Goal: Obtain resource: Download file/media

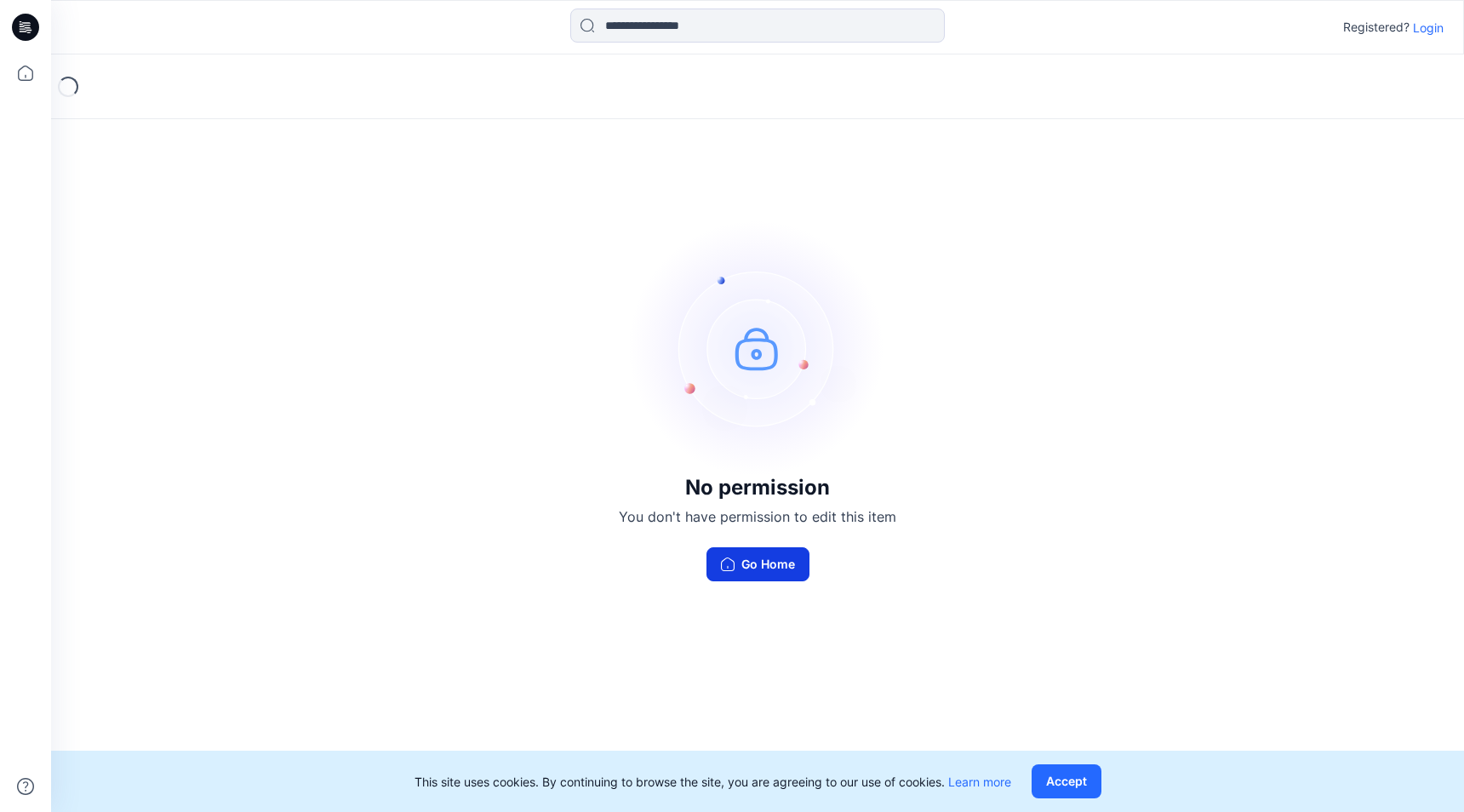
click at [788, 568] on button "Go Home" at bounding box center [758, 565] width 103 height 34
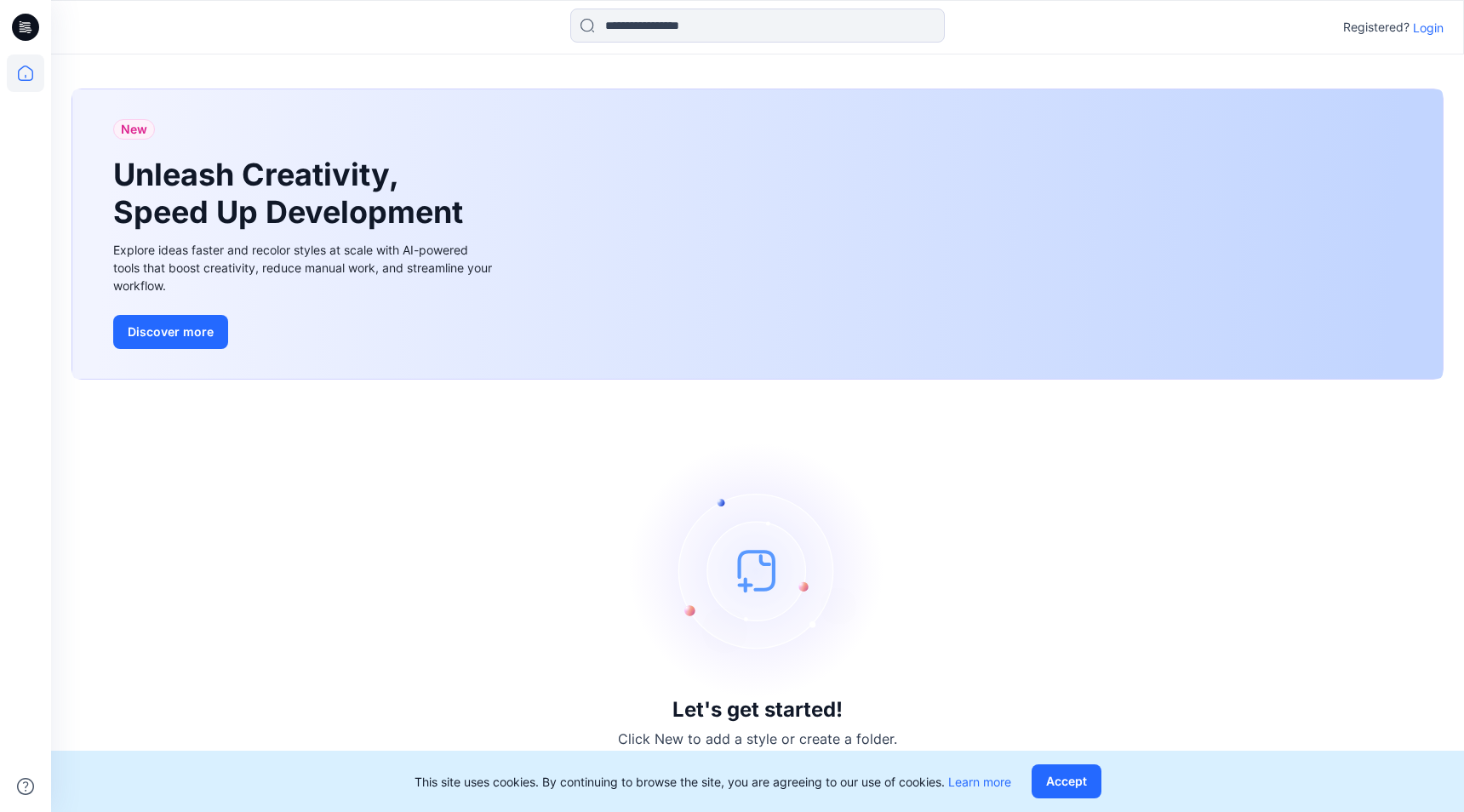
click at [1428, 23] on p "Login" at bounding box center [1428, 27] width 31 height 18
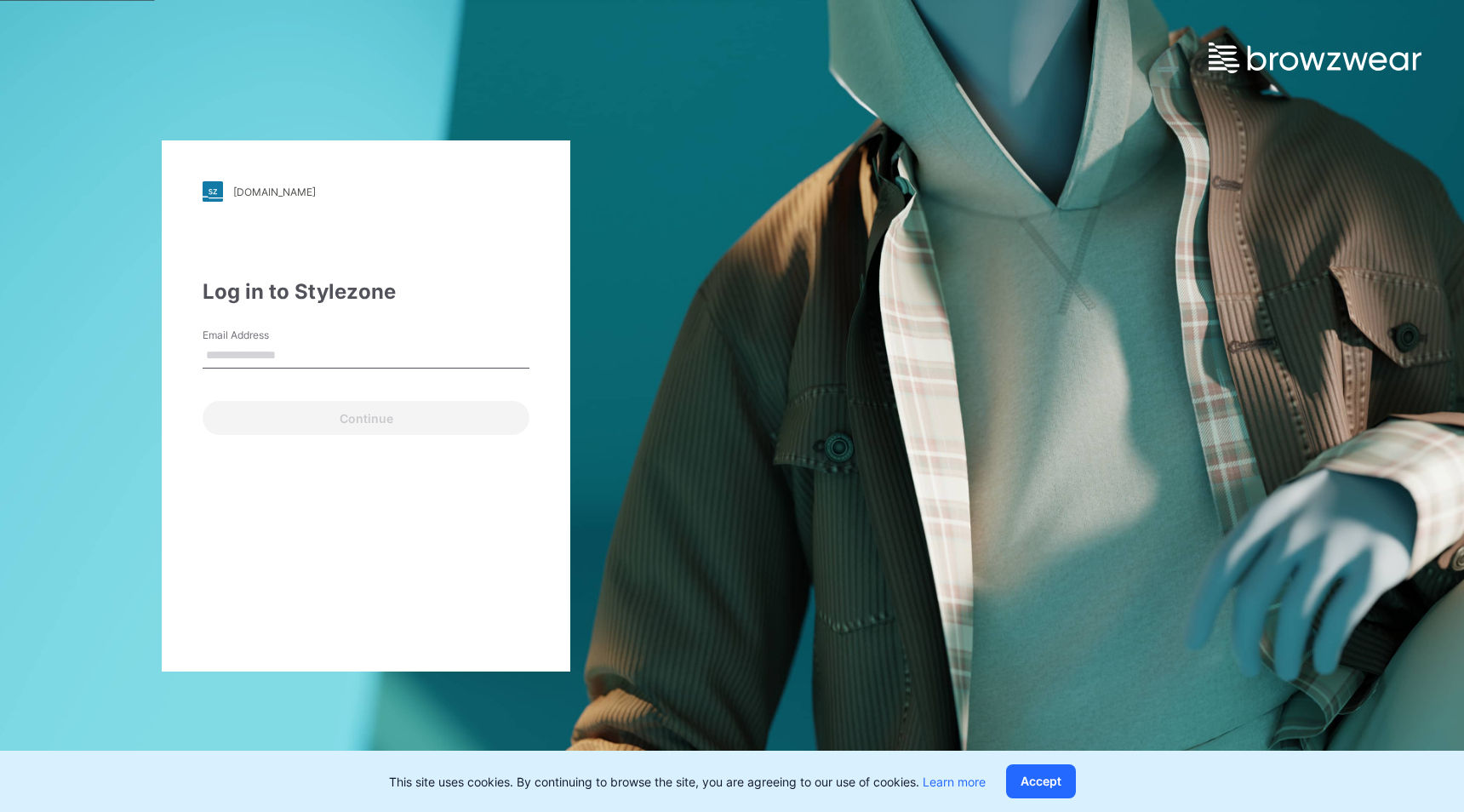
click at [340, 352] on input "Email Address" at bounding box center [366, 355] width 327 height 26
type input "**********"
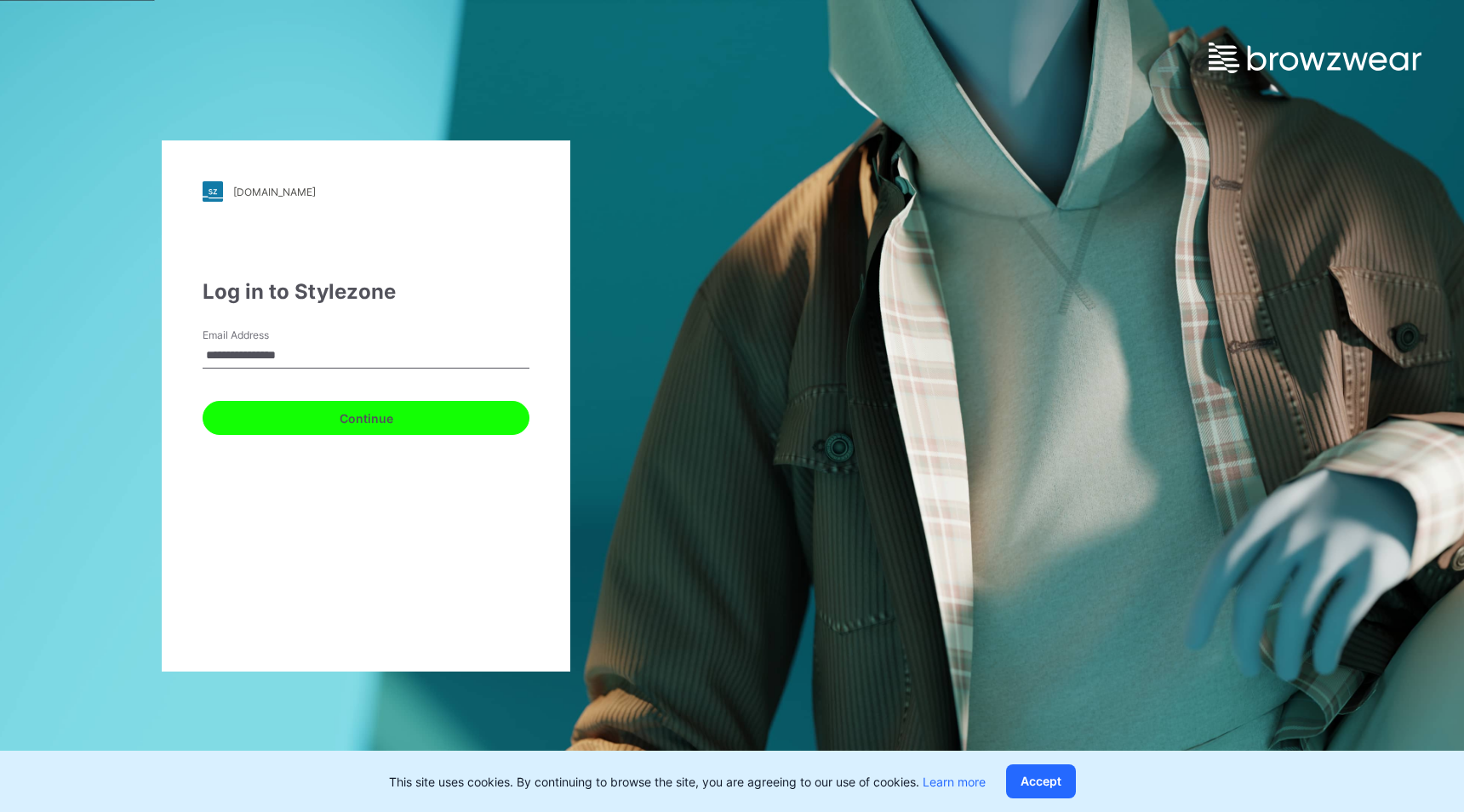
click at [319, 417] on button "Continue" at bounding box center [366, 418] width 327 height 34
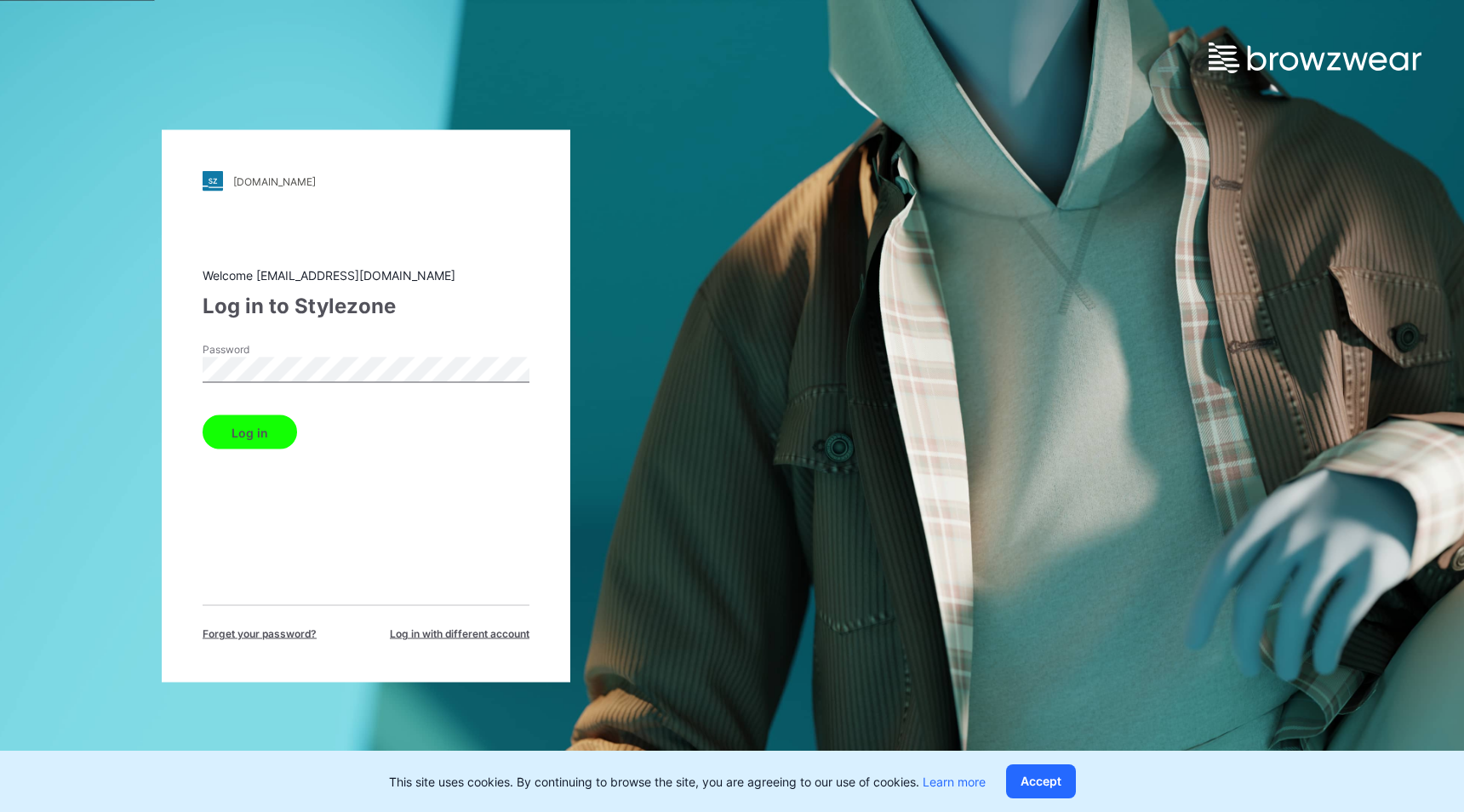
click at [264, 420] on button "Log in" at bounding box center [249, 432] width 95 height 34
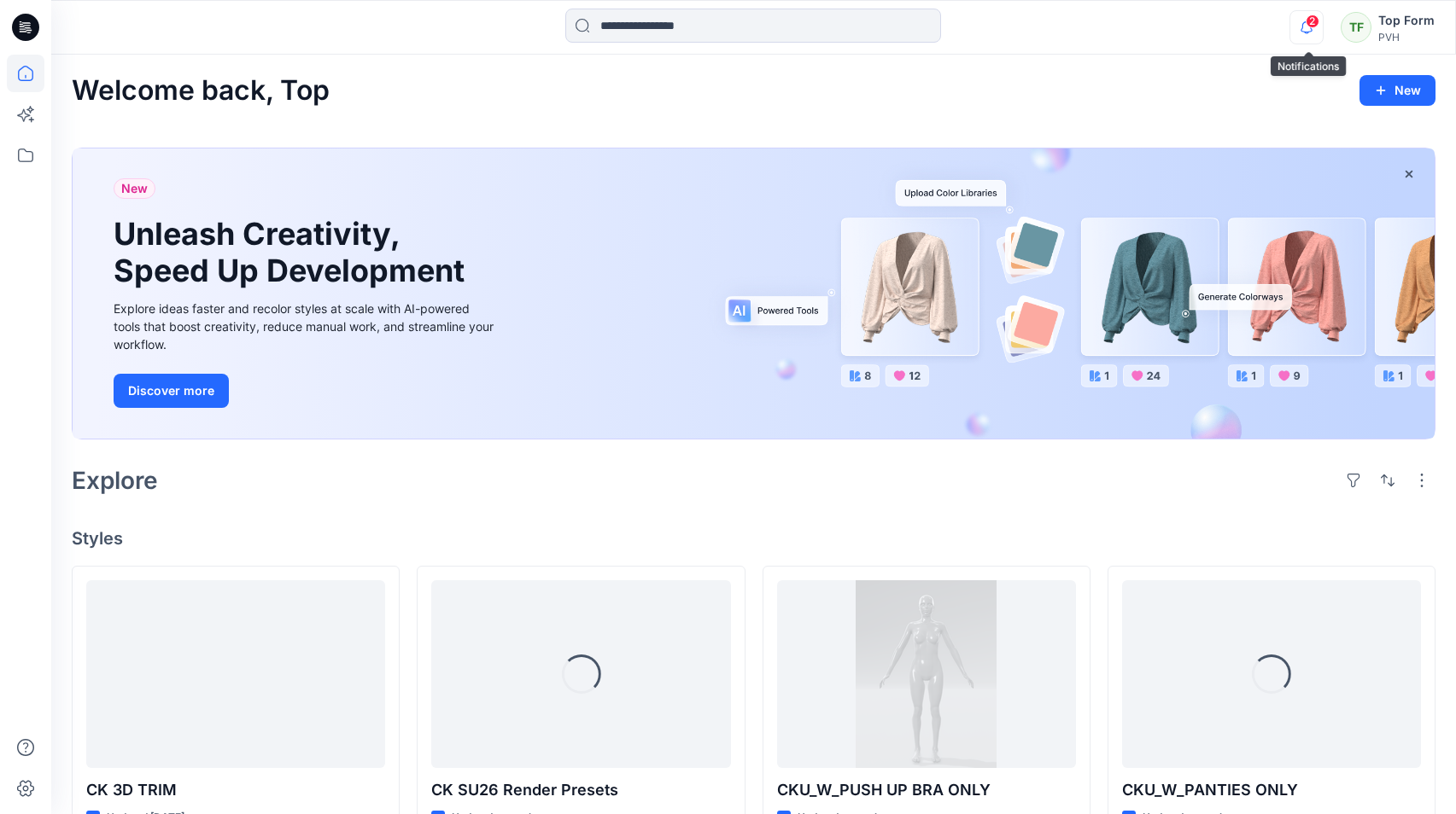
click at [1309, 30] on icon "button" at bounding box center [1306, 27] width 33 height 35
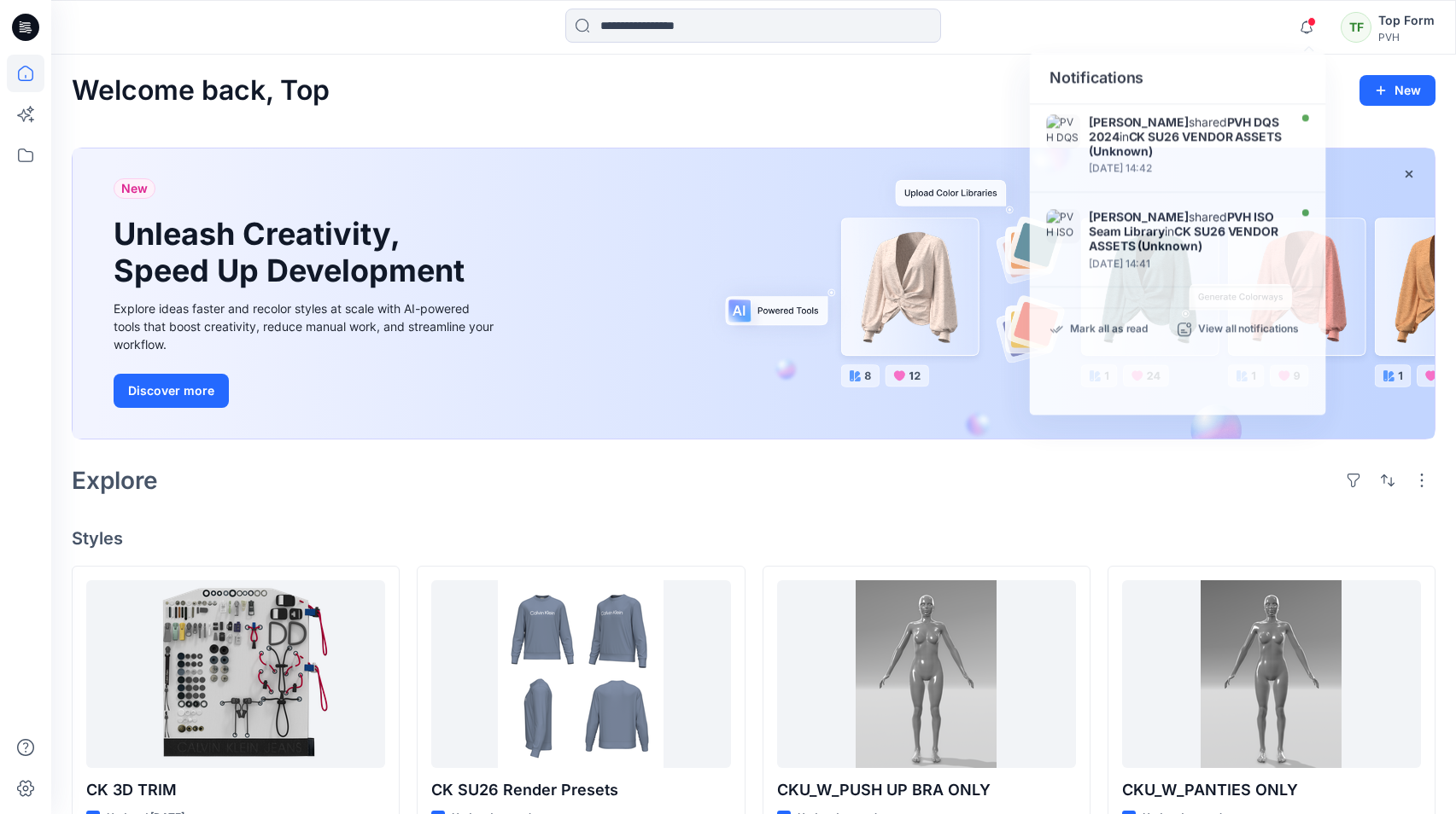
click at [825, 89] on div "Welcome back, Top New" at bounding box center [753, 91] width 1364 height 32
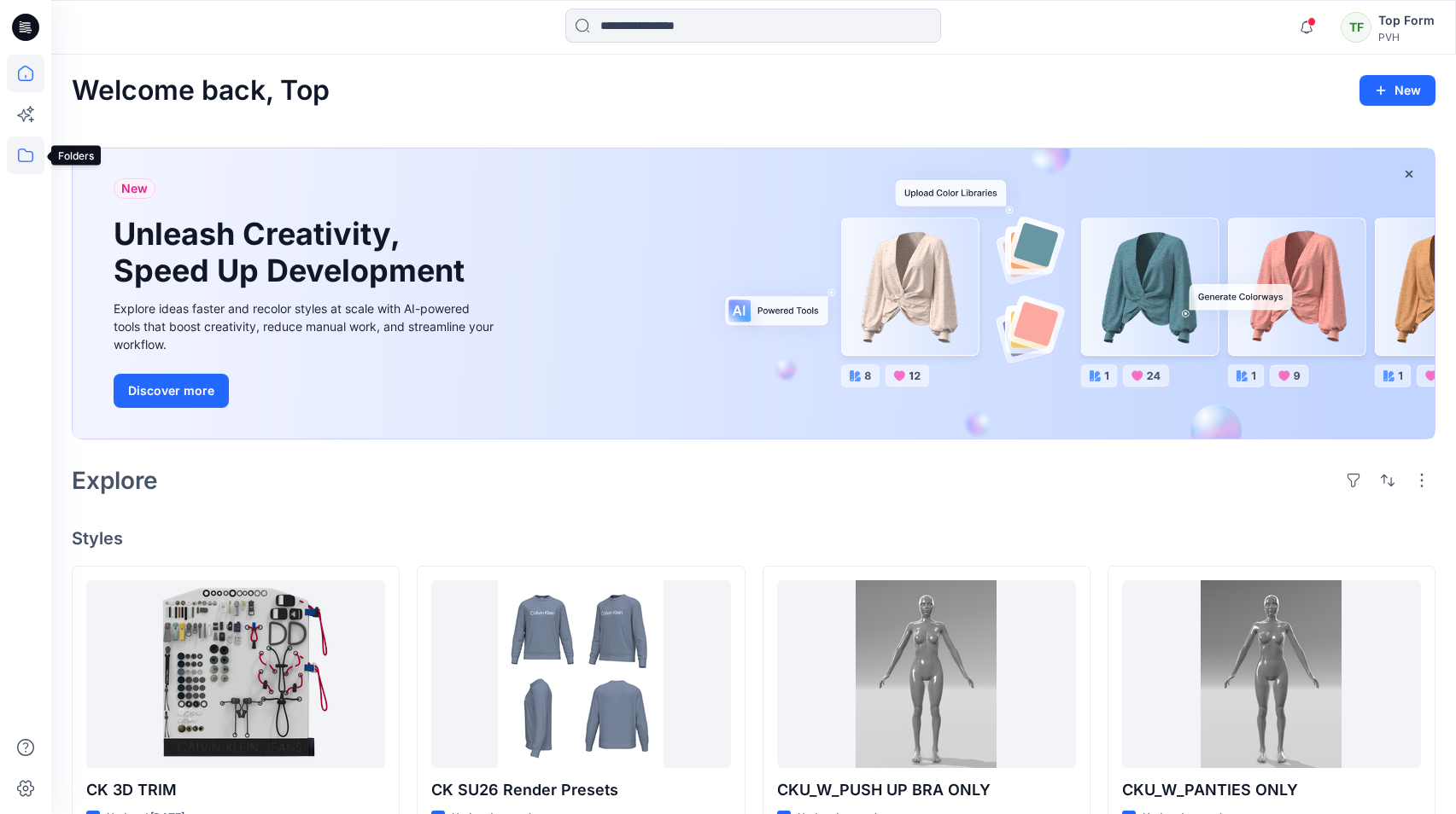
click at [21, 164] on icon at bounding box center [26, 155] width 37 height 37
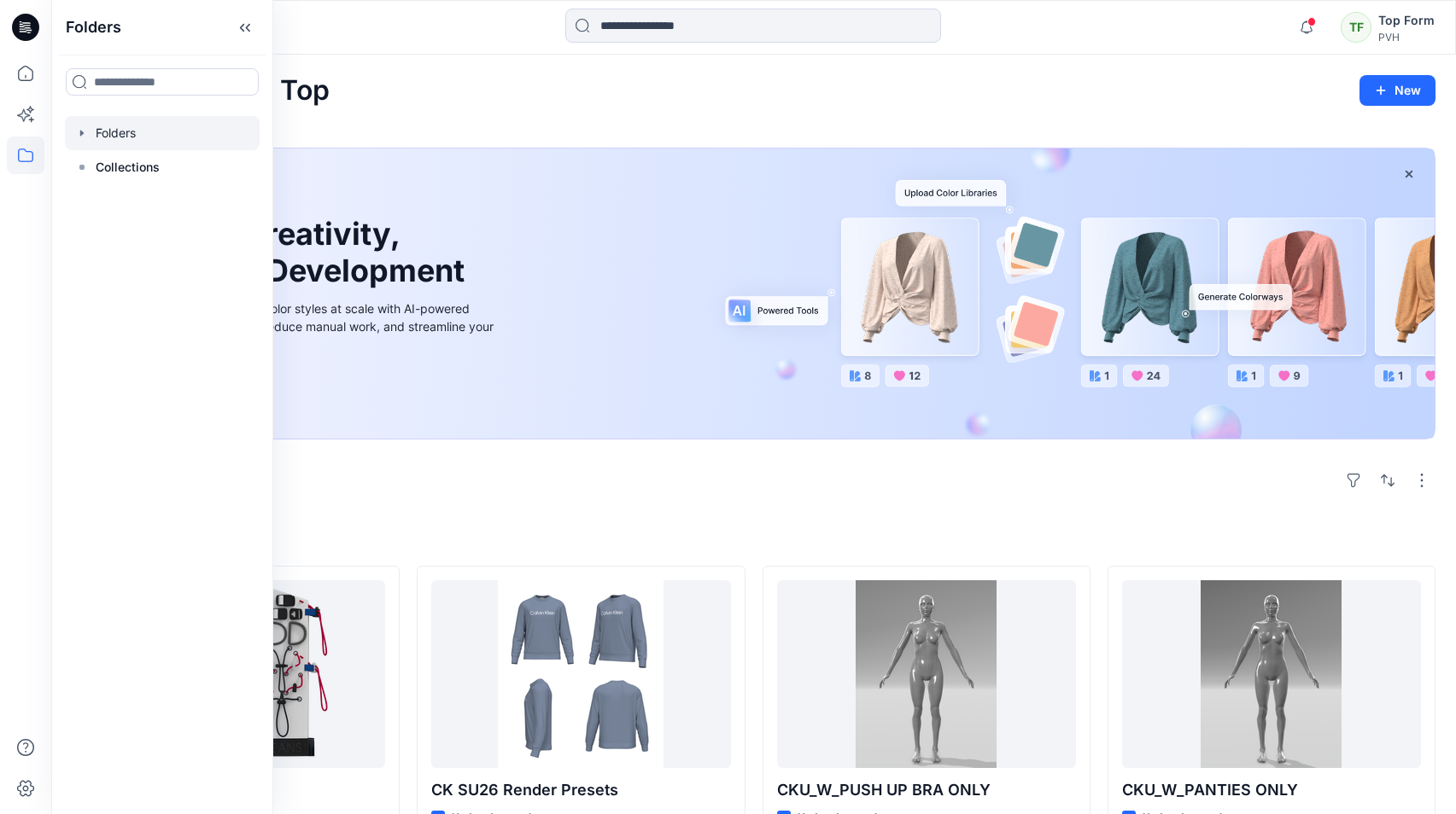
click at [129, 150] on div at bounding box center [162, 133] width 195 height 35
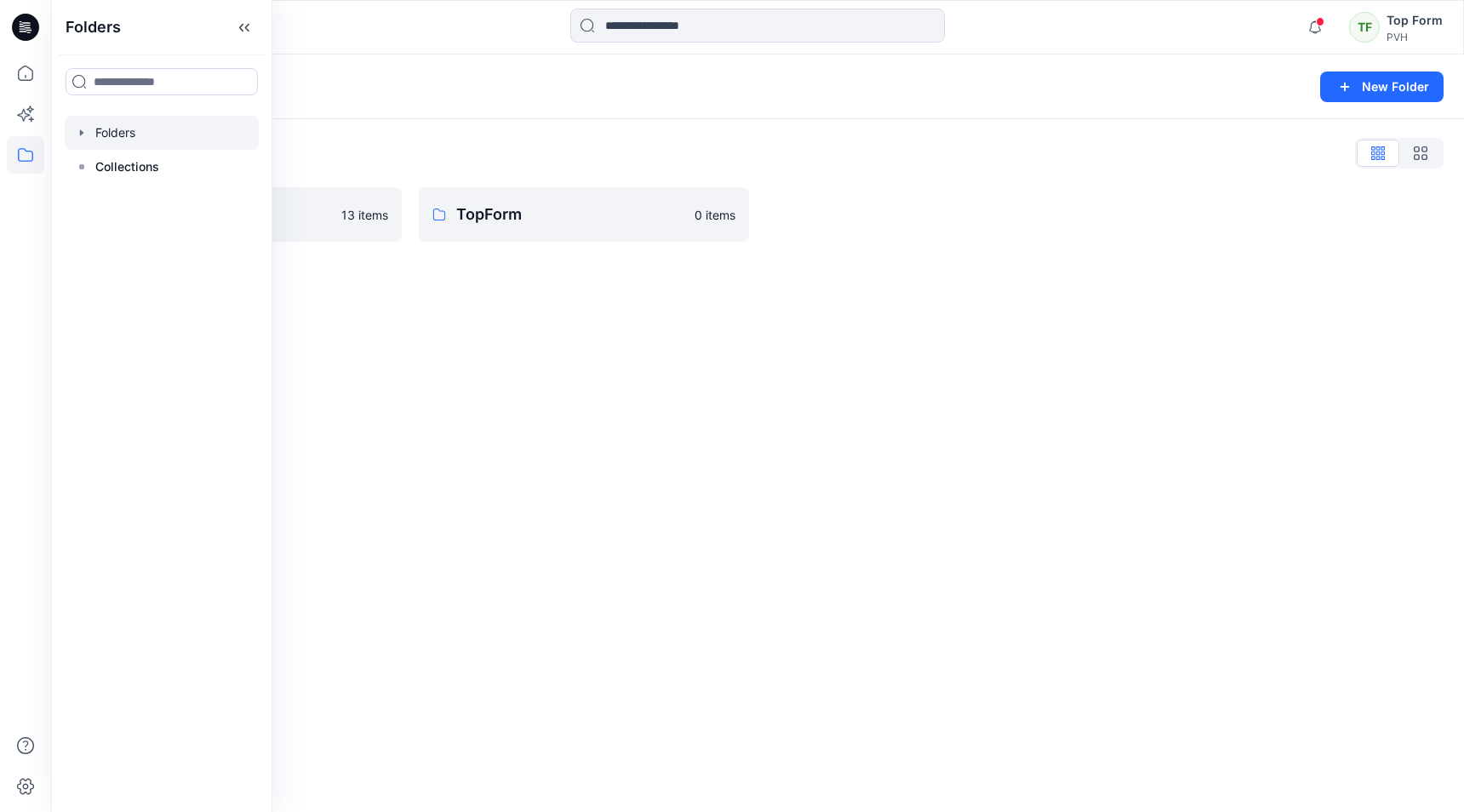
click at [420, 105] on div "Folders New Folder" at bounding box center [757, 87] width 1413 height 65
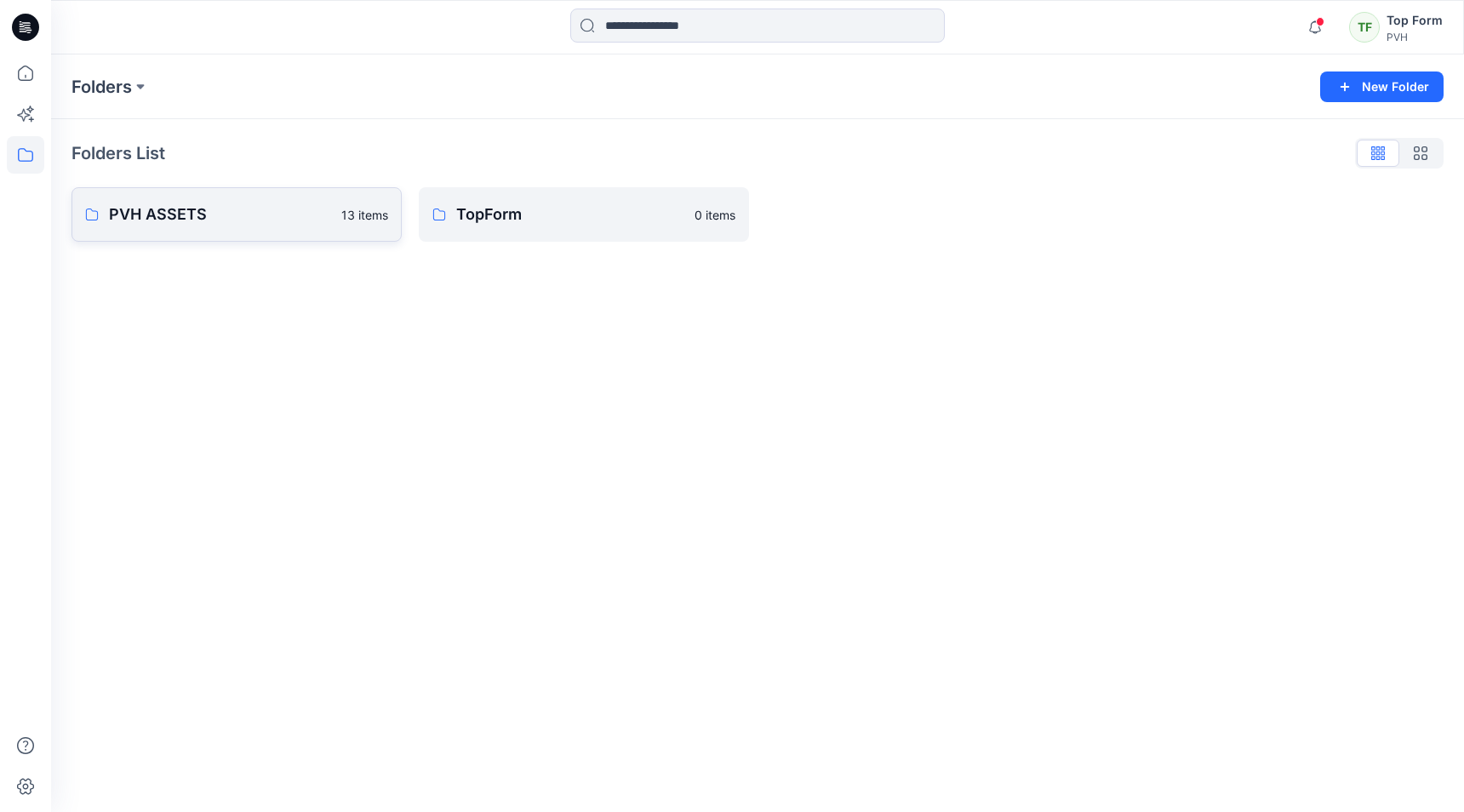
click at [311, 233] on link "PVH ASSETS 13 items" at bounding box center [237, 215] width 330 height 55
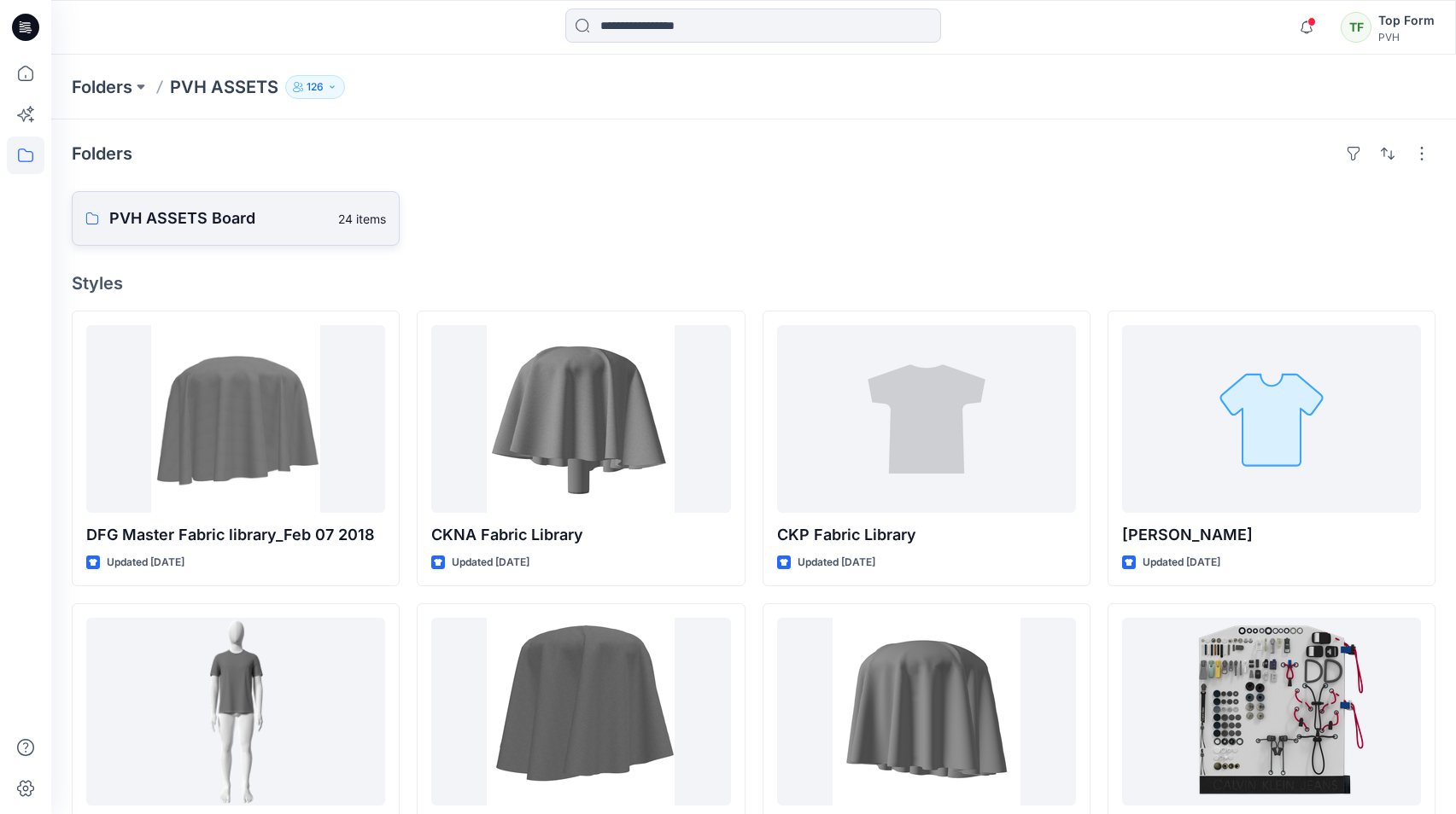
click at [338, 238] on link "PVH ASSETS Board 24 items" at bounding box center [236, 219] width 328 height 55
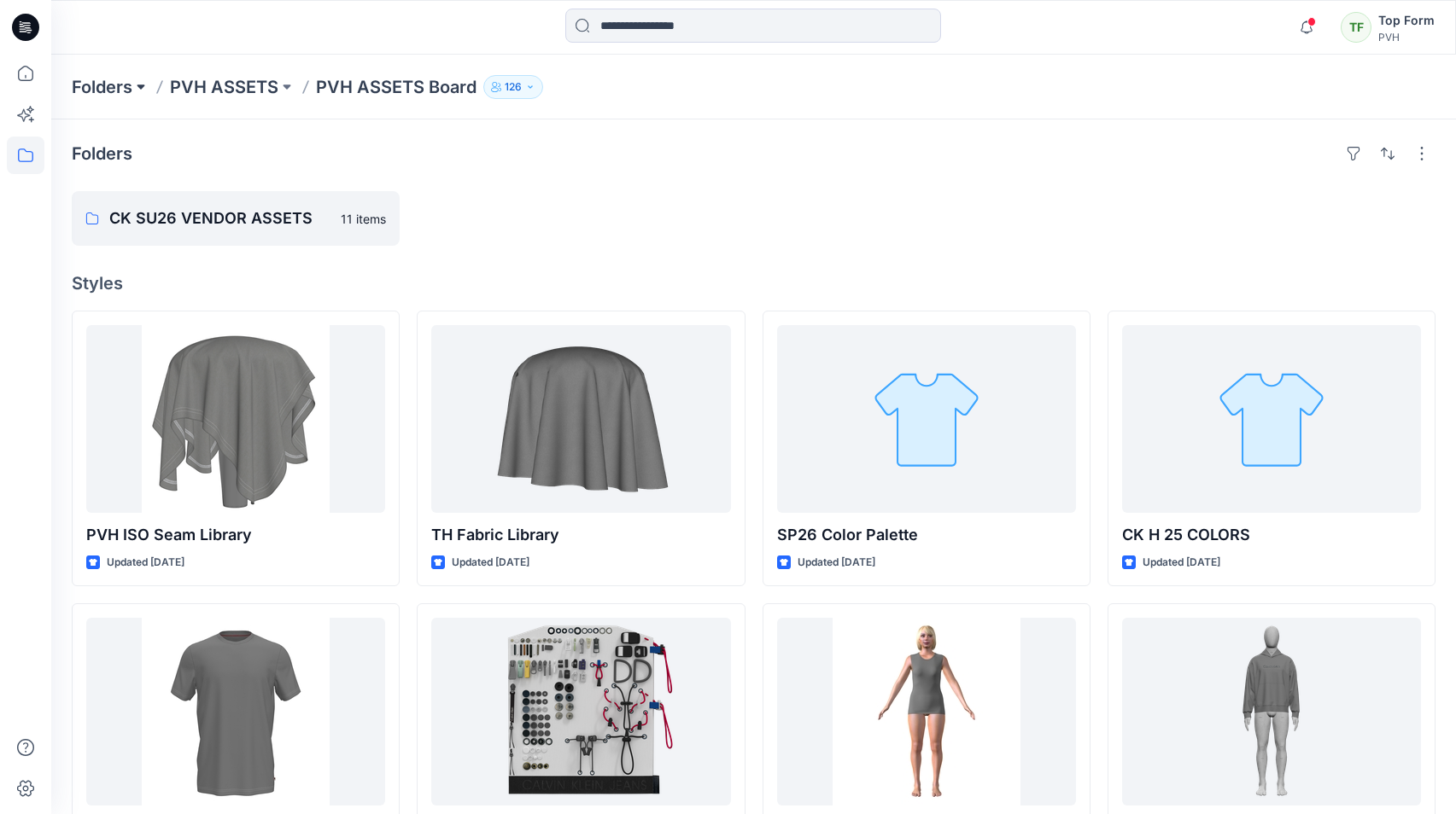
click at [138, 86] on button at bounding box center [140, 87] width 17 height 24
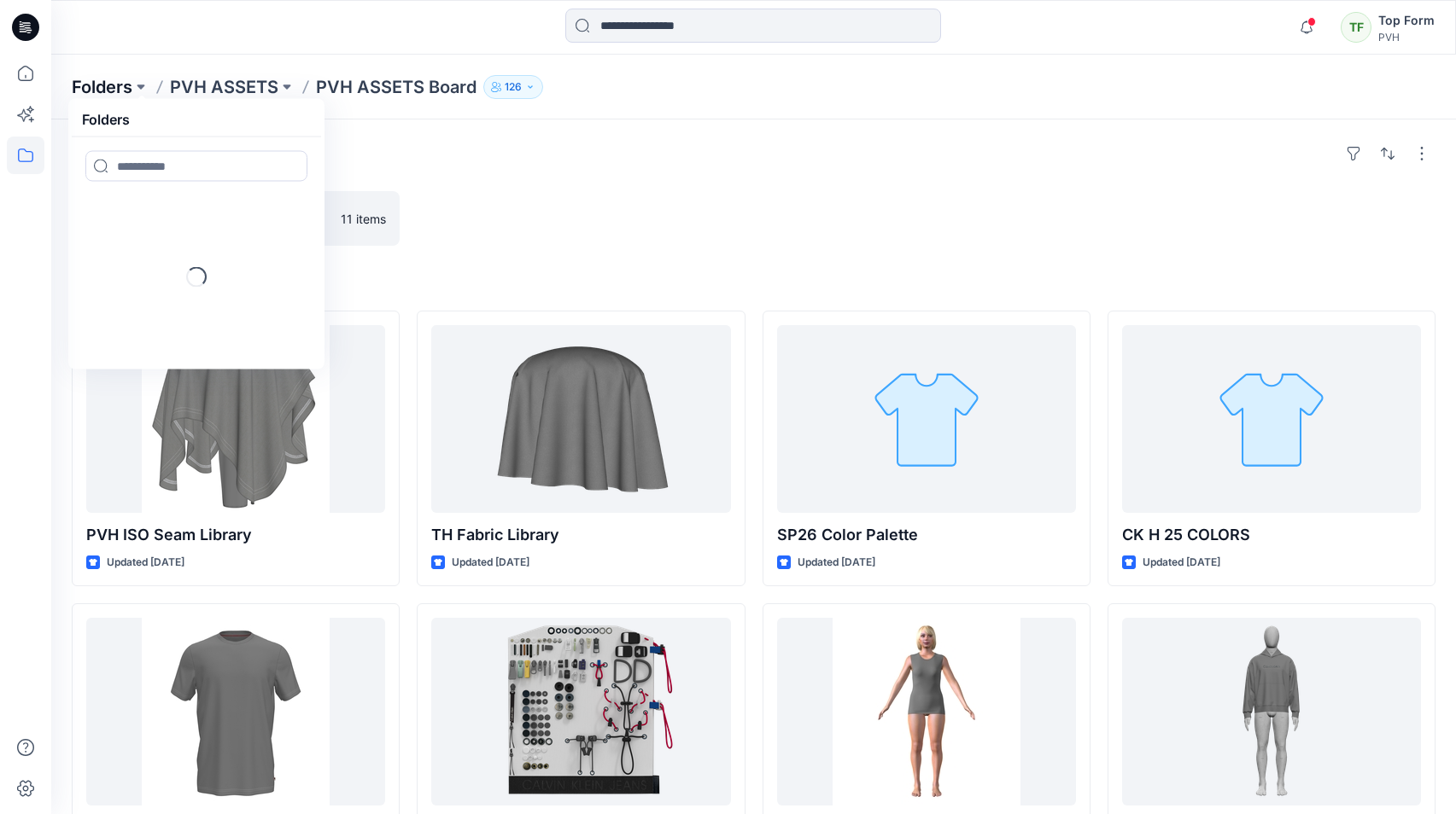
click at [121, 84] on p "Folders" at bounding box center [102, 87] width 60 height 24
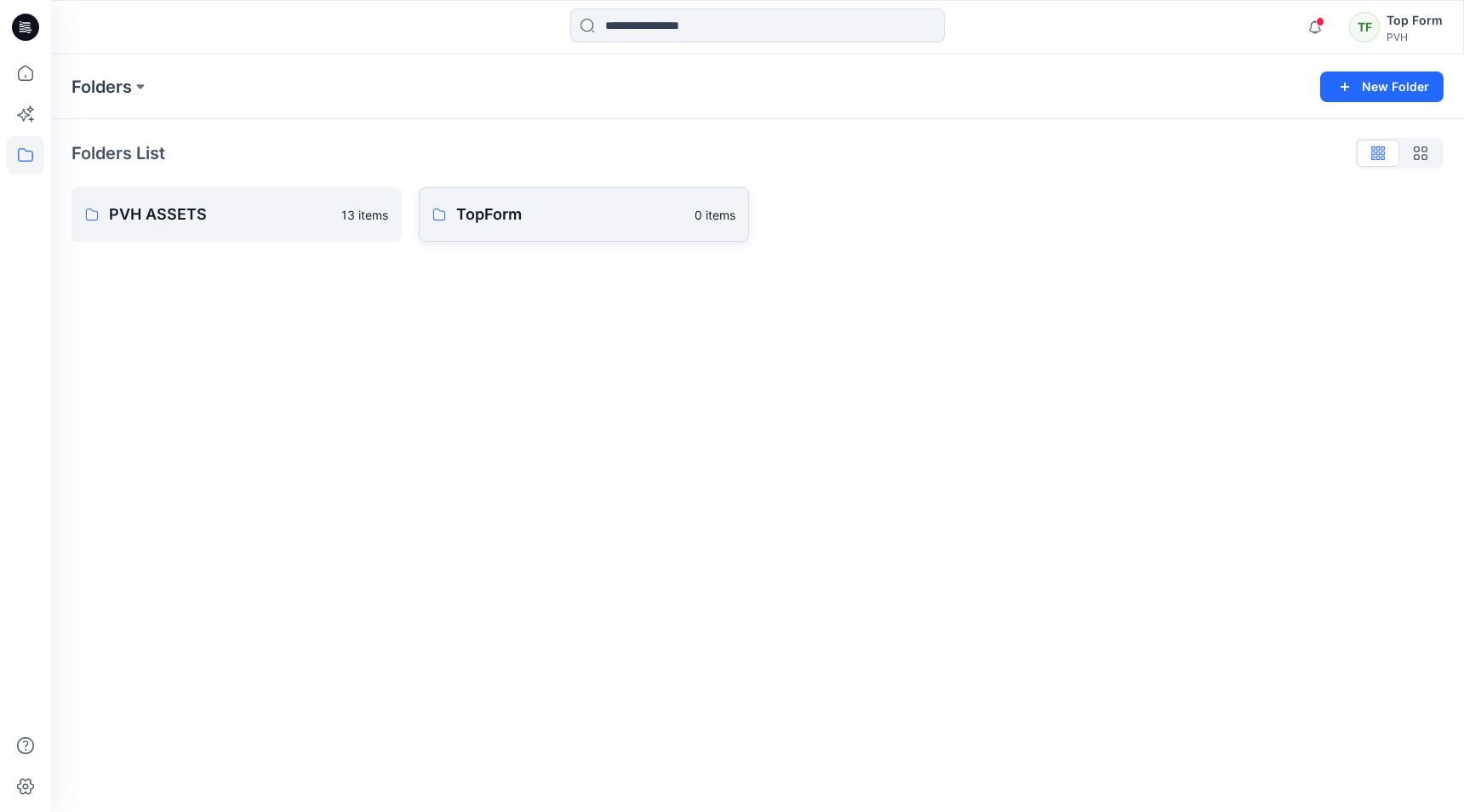
click at [543, 226] on link "TopForm 0 items" at bounding box center [584, 215] width 330 height 55
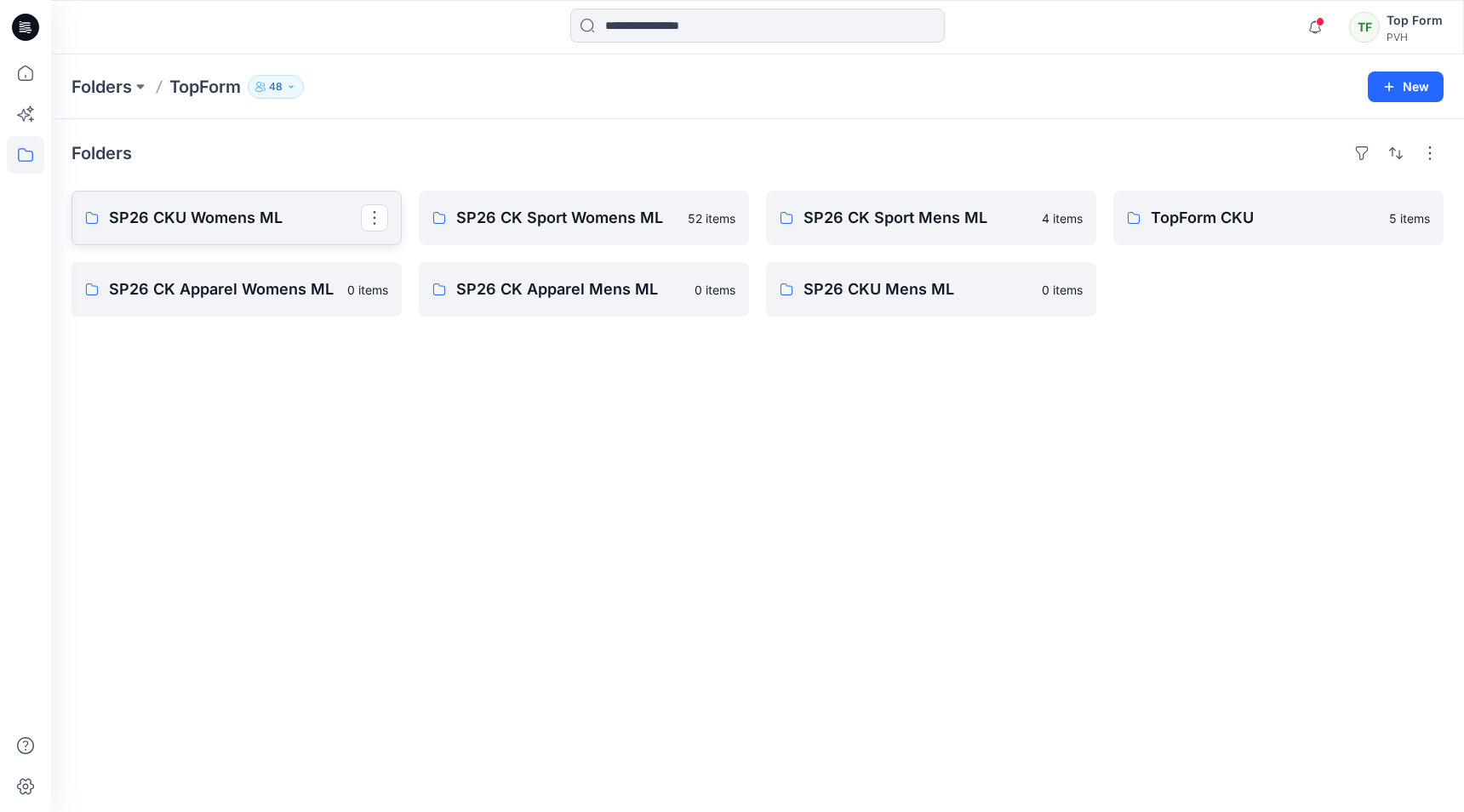
click at [255, 230] on link "SP26 CKU Womens ML" at bounding box center [237, 218] width 330 height 55
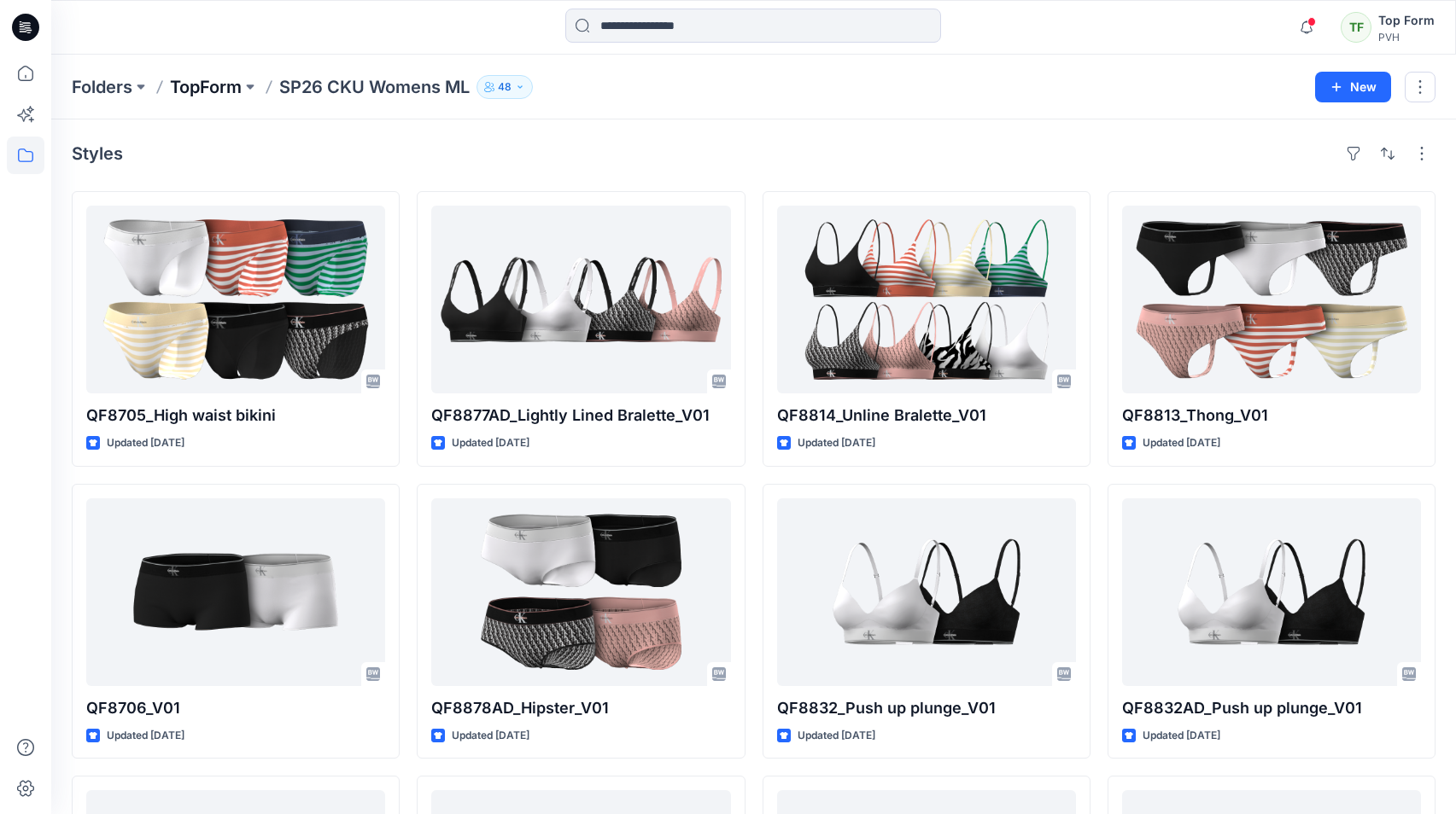
click at [230, 90] on p "TopForm" at bounding box center [206, 87] width 72 height 24
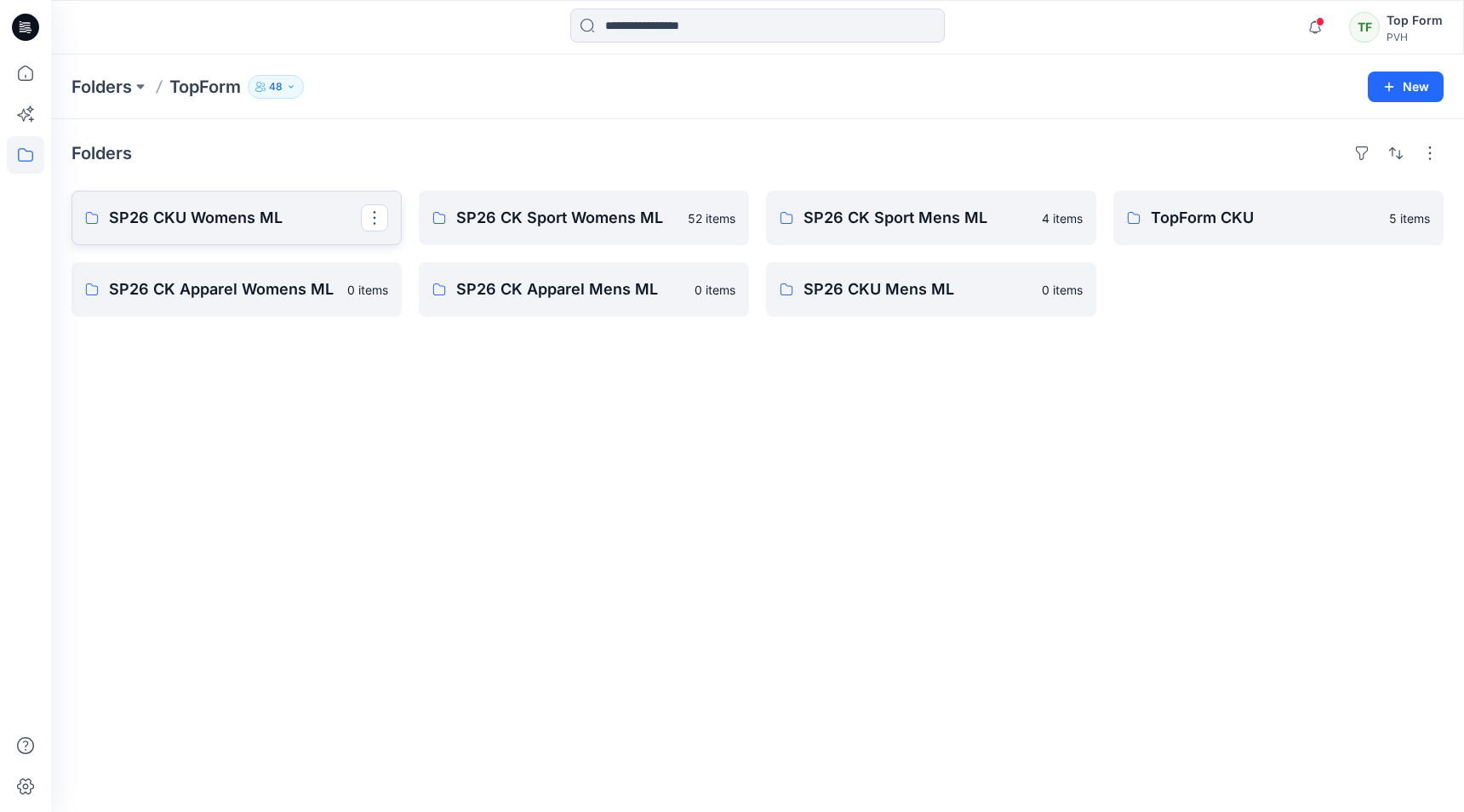
click at [222, 217] on p "SP26 CKU Womens ML" at bounding box center [234, 217] width 252 height 24
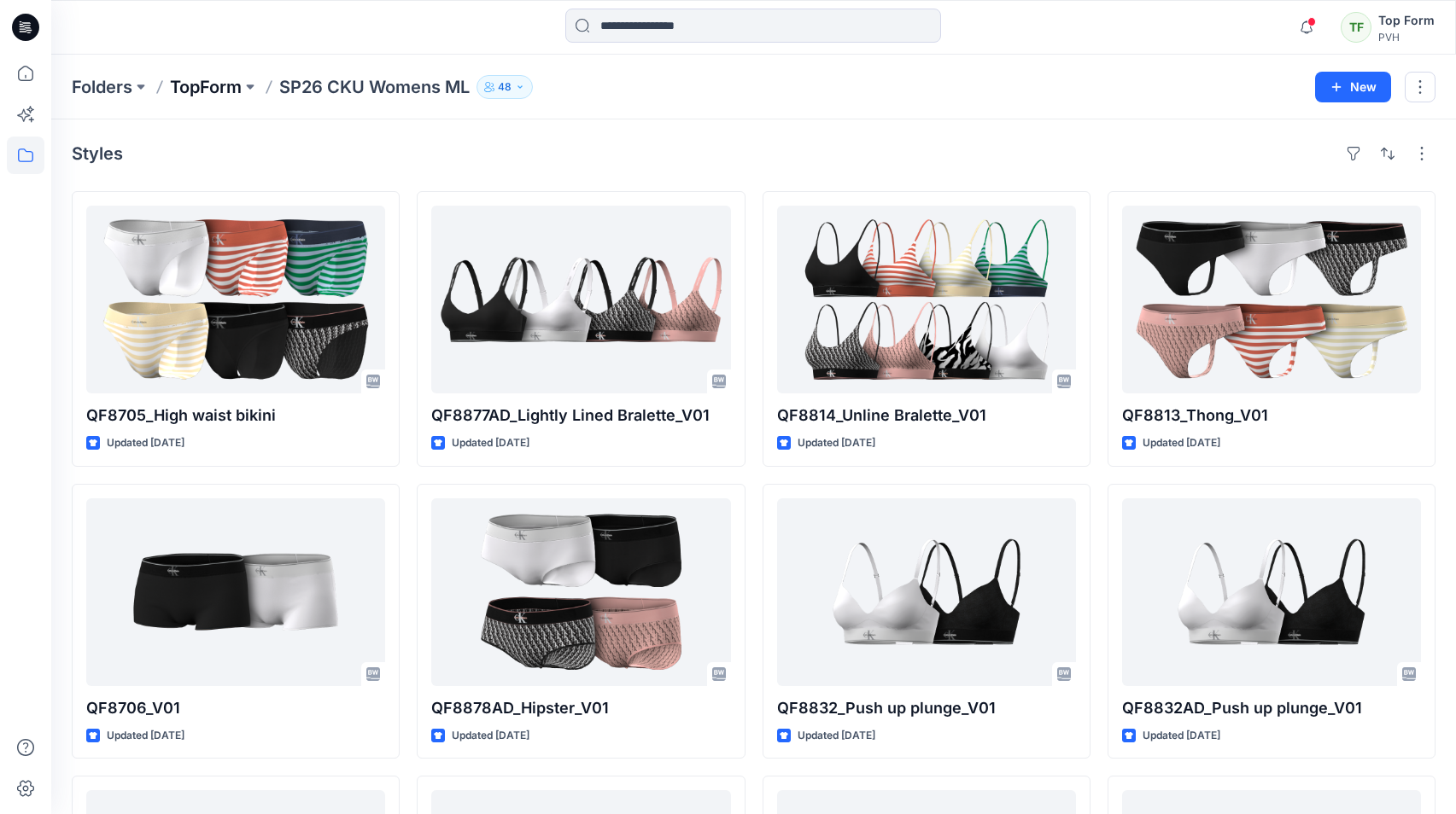
click at [205, 75] on p "TopForm" at bounding box center [206, 87] width 72 height 24
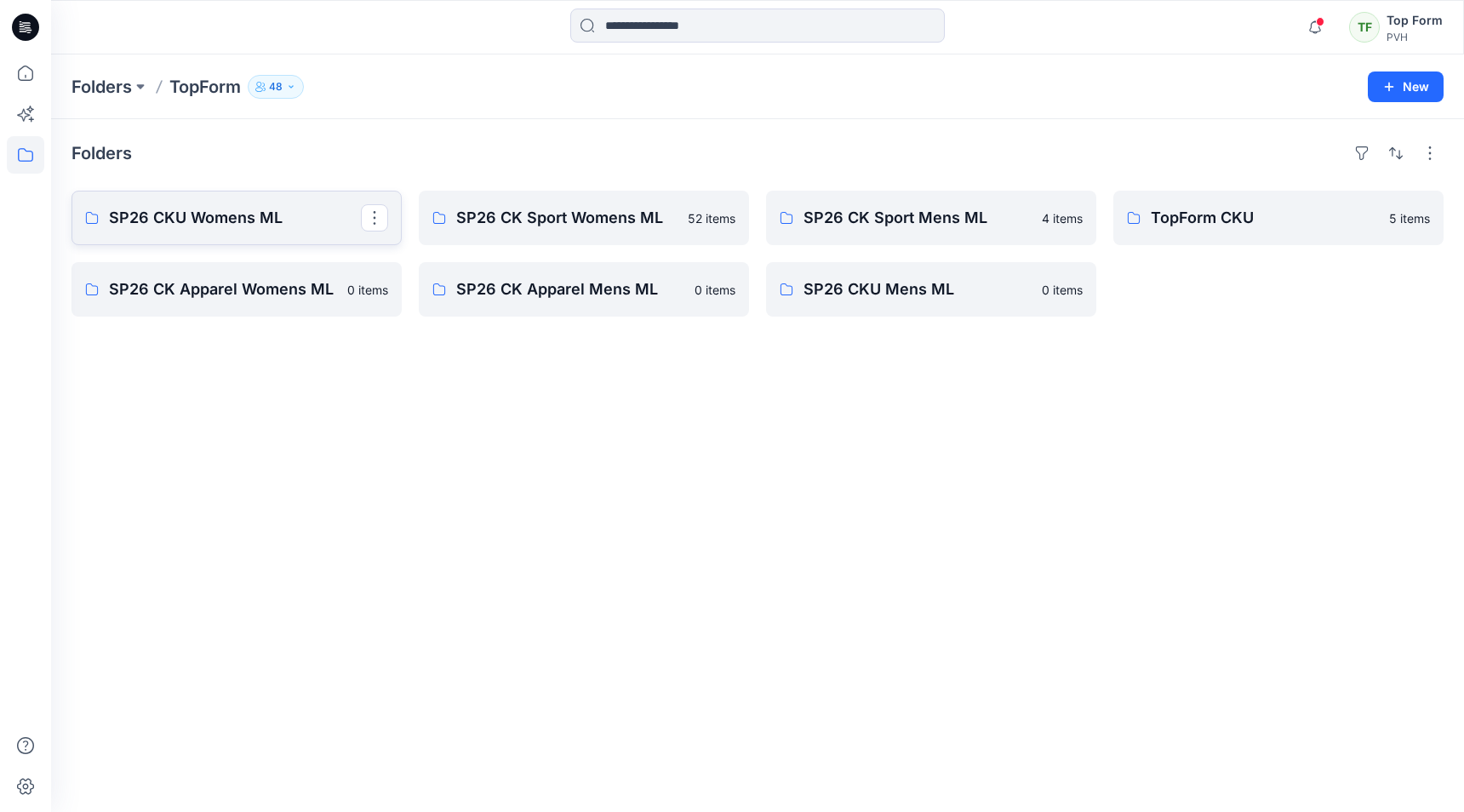
click at [230, 215] on p "SP26 CKU Womens ML" at bounding box center [234, 217] width 252 height 24
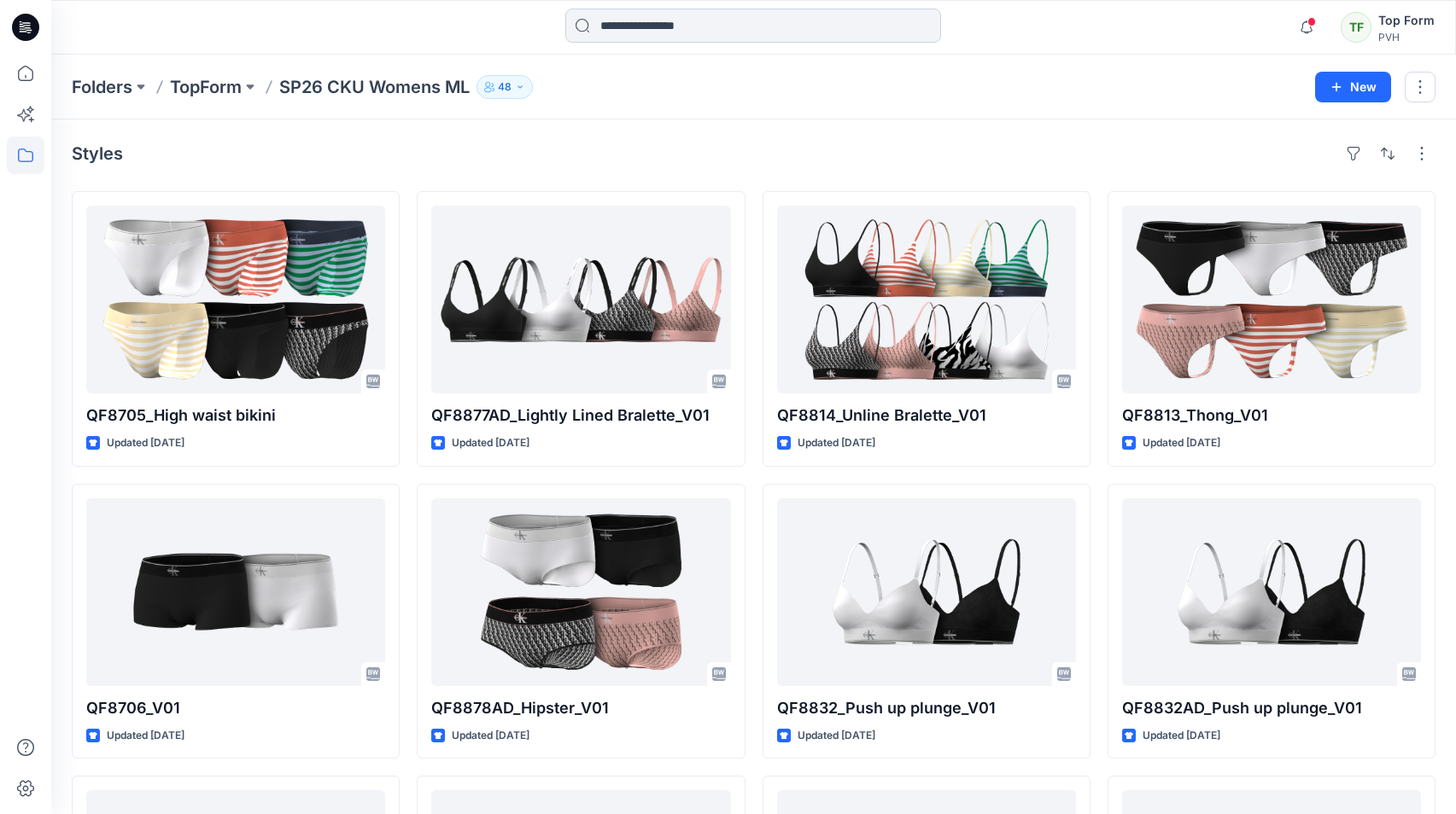
click at [739, 12] on input at bounding box center [753, 26] width 376 height 35
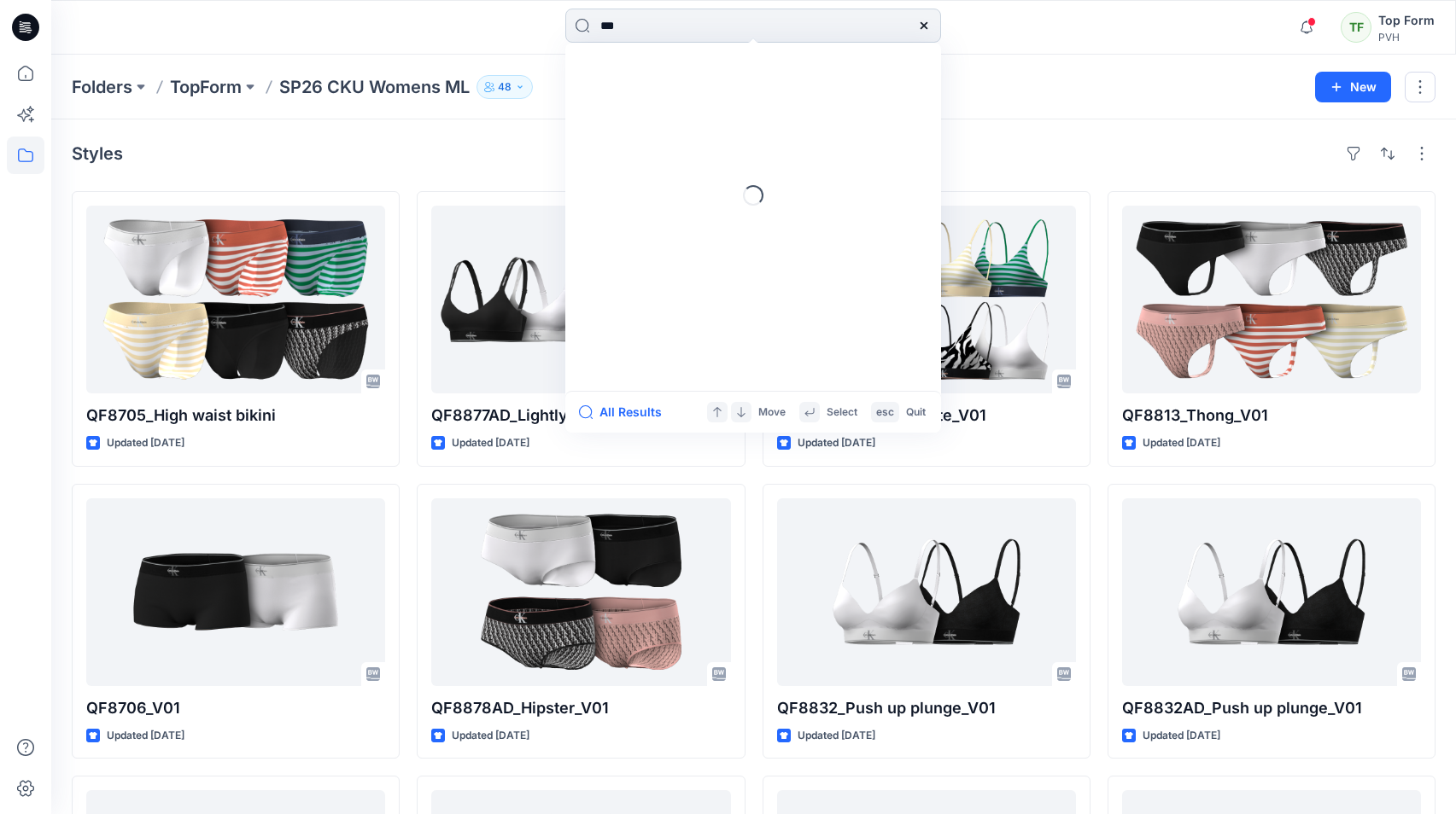
type input "****"
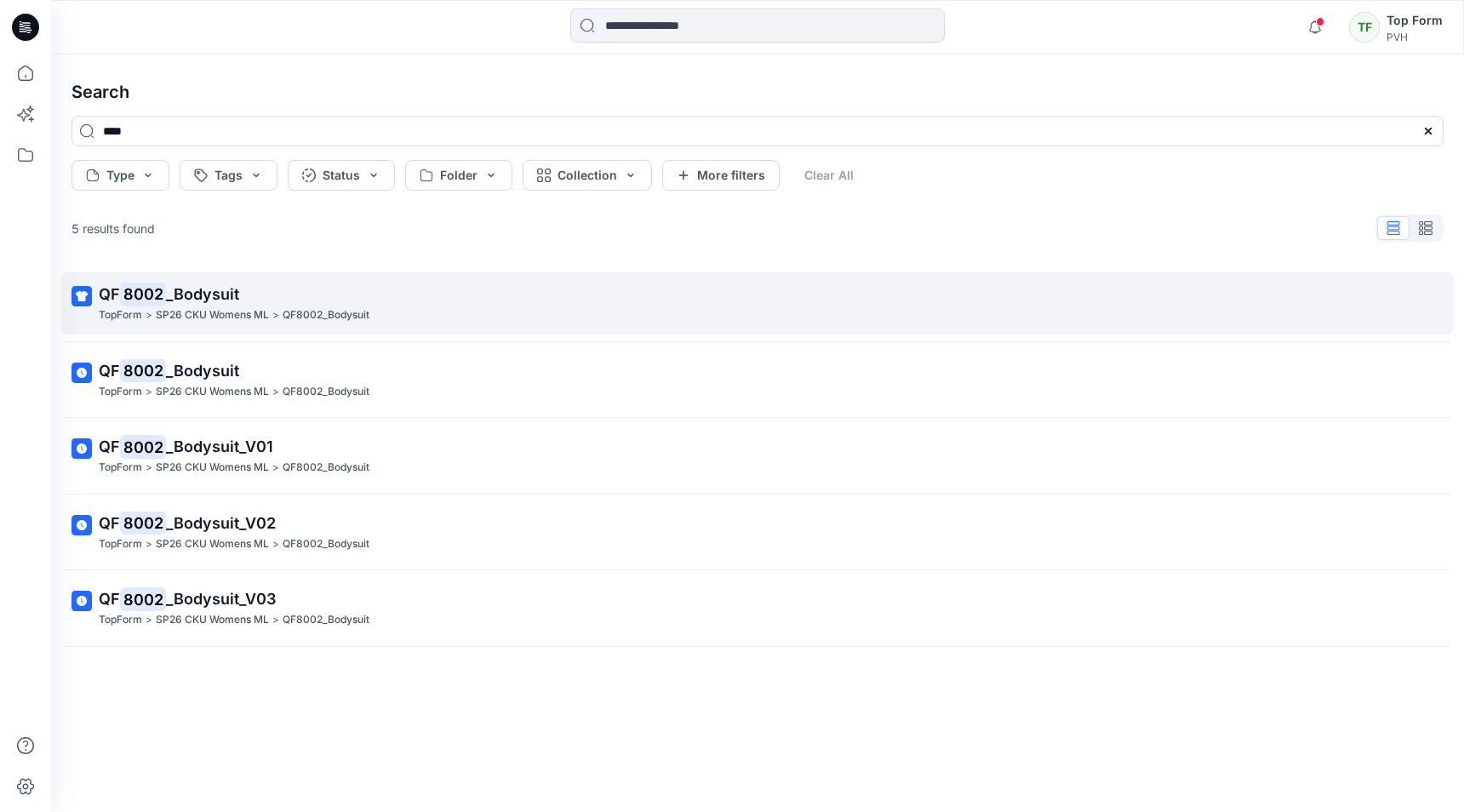
click at [218, 299] on span "_Bodysuit" at bounding box center [202, 294] width 73 height 18
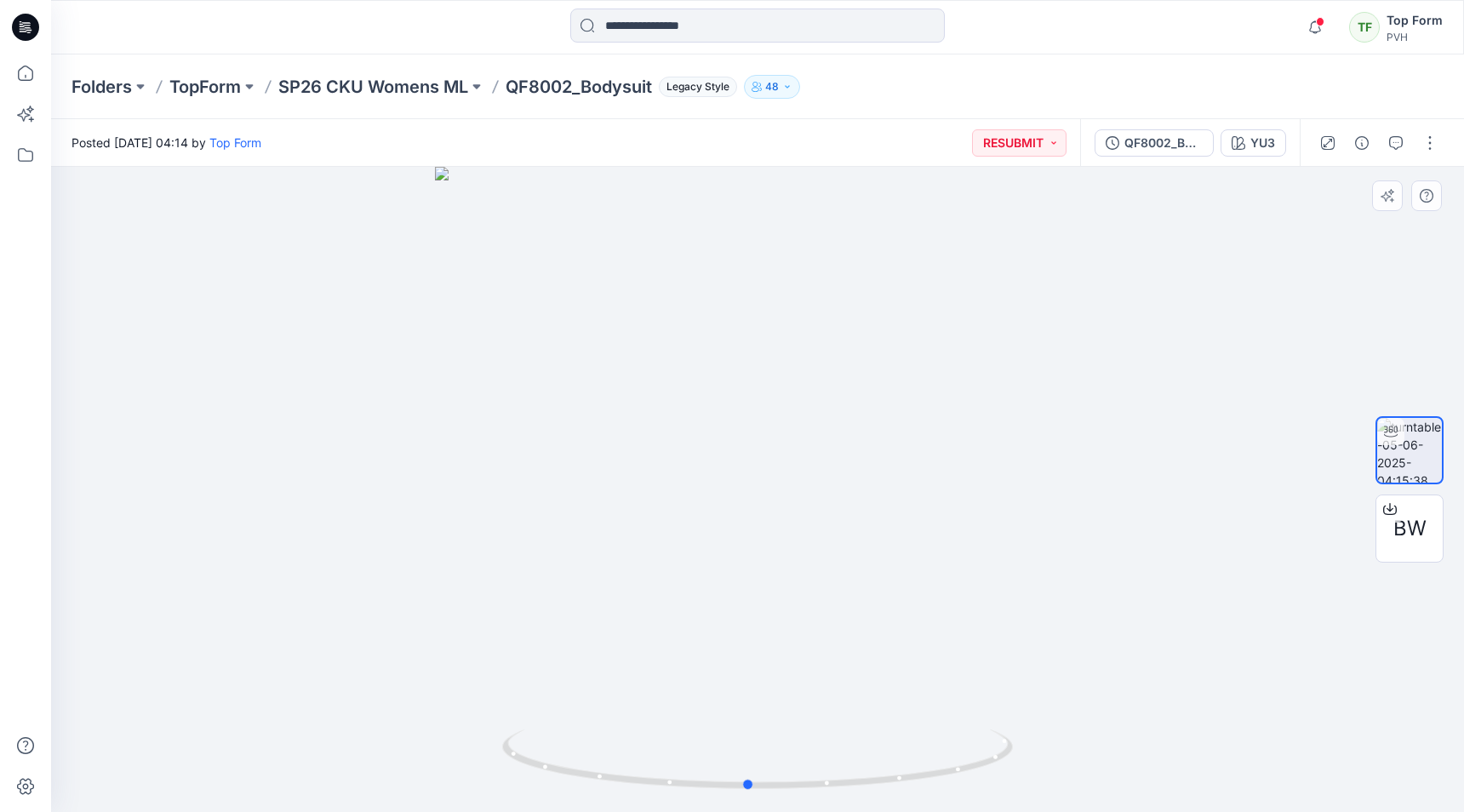
drag, startPoint x: 914, startPoint y: 707, endPoint x: 905, endPoint y: 653, distance: 54.7
click at [905, 653] on div at bounding box center [757, 489] width 1413 height 645
click at [400, 90] on p "SP26 CKU Womens ML" at bounding box center [373, 87] width 190 height 24
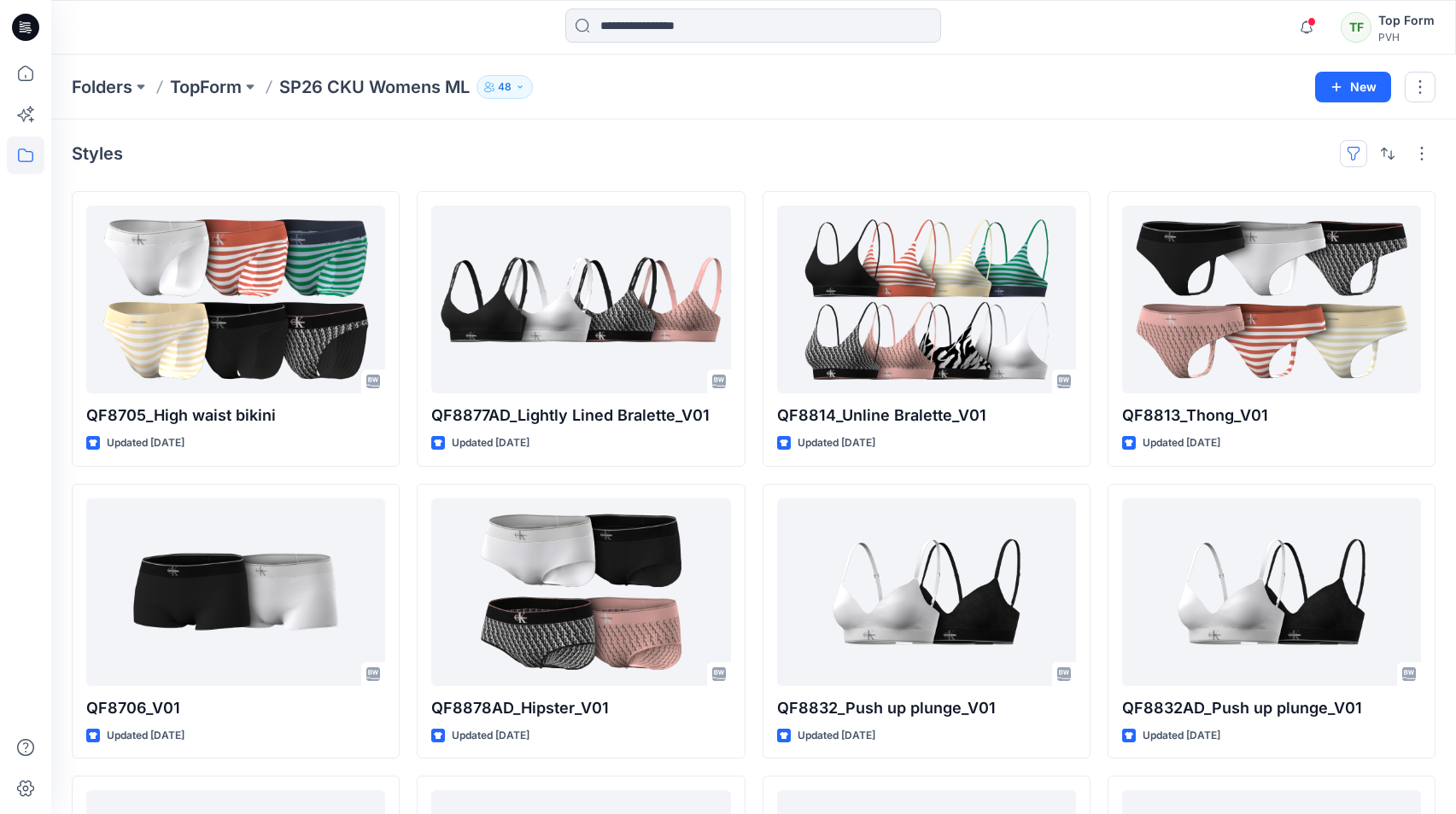
click at [1344, 151] on button "button" at bounding box center [1353, 153] width 27 height 27
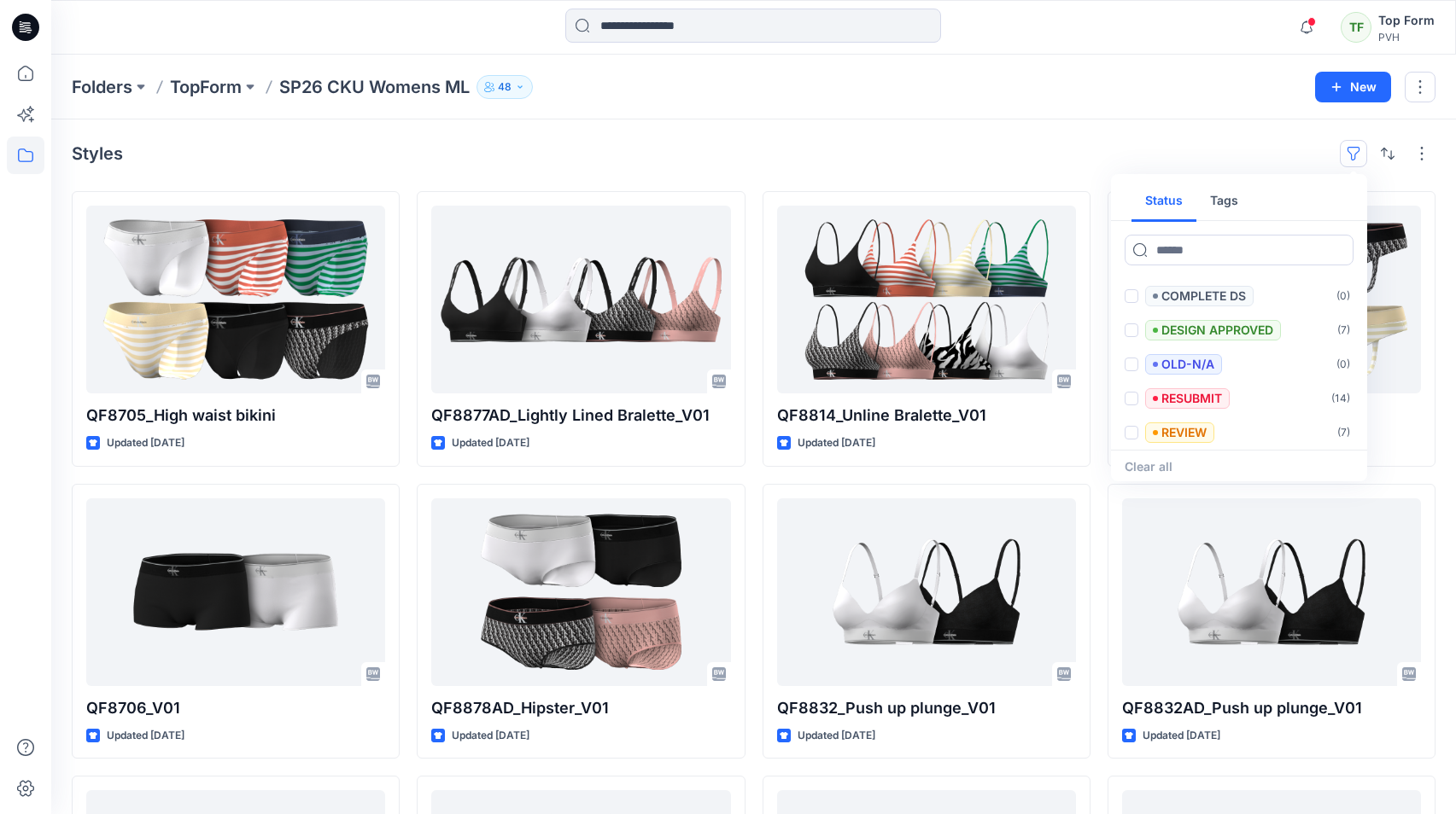
click at [520, 151] on div "Styles Status Tags Set Status ( 3 ) COMPLETE ( 2 ) COMPLETE DS ( 0 ) DESIGN APP…" at bounding box center [753, 153] width 1364 height 27
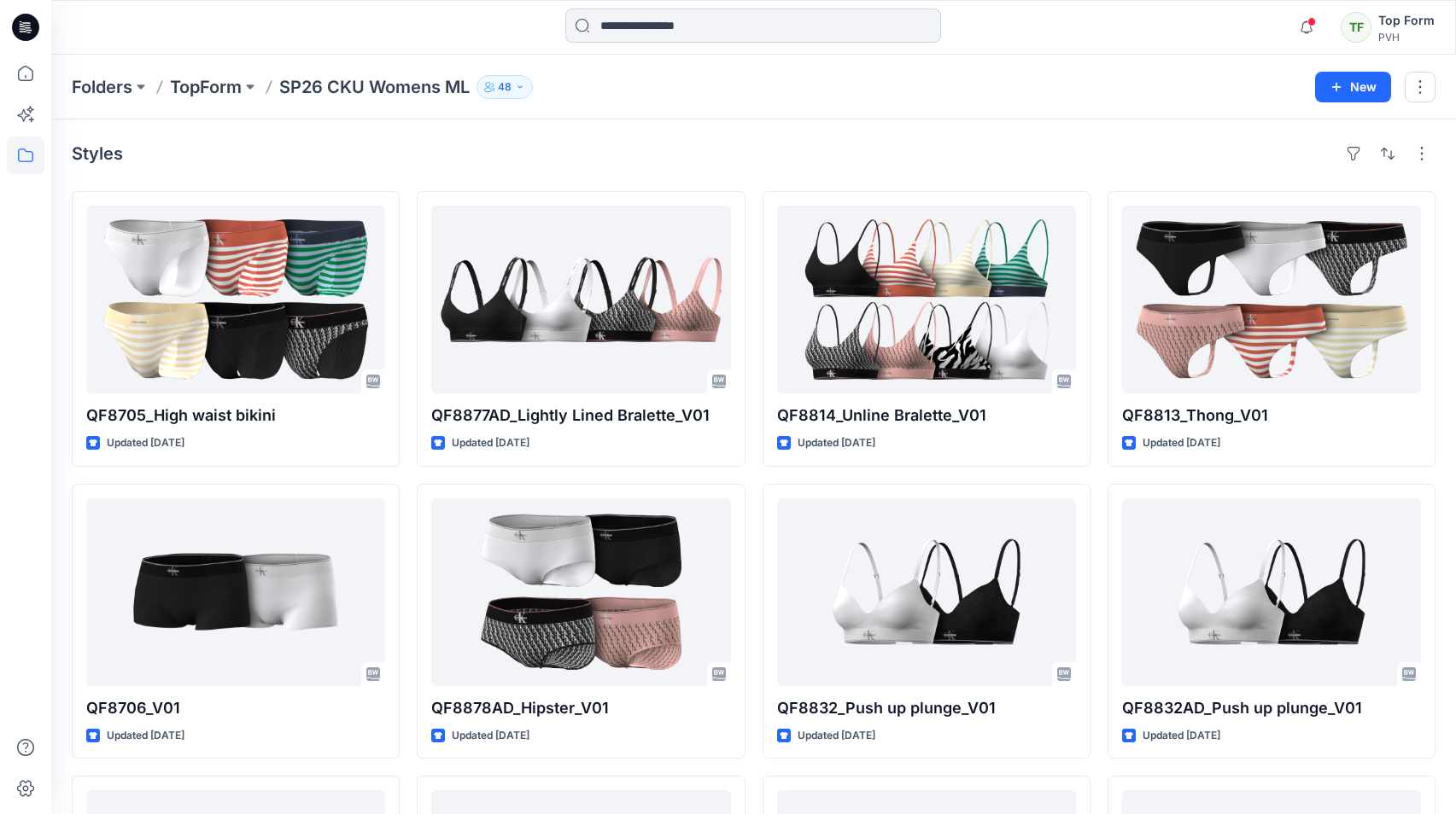
click at [686, 20] on input at bounding box center [753, 26] width 376 height 35
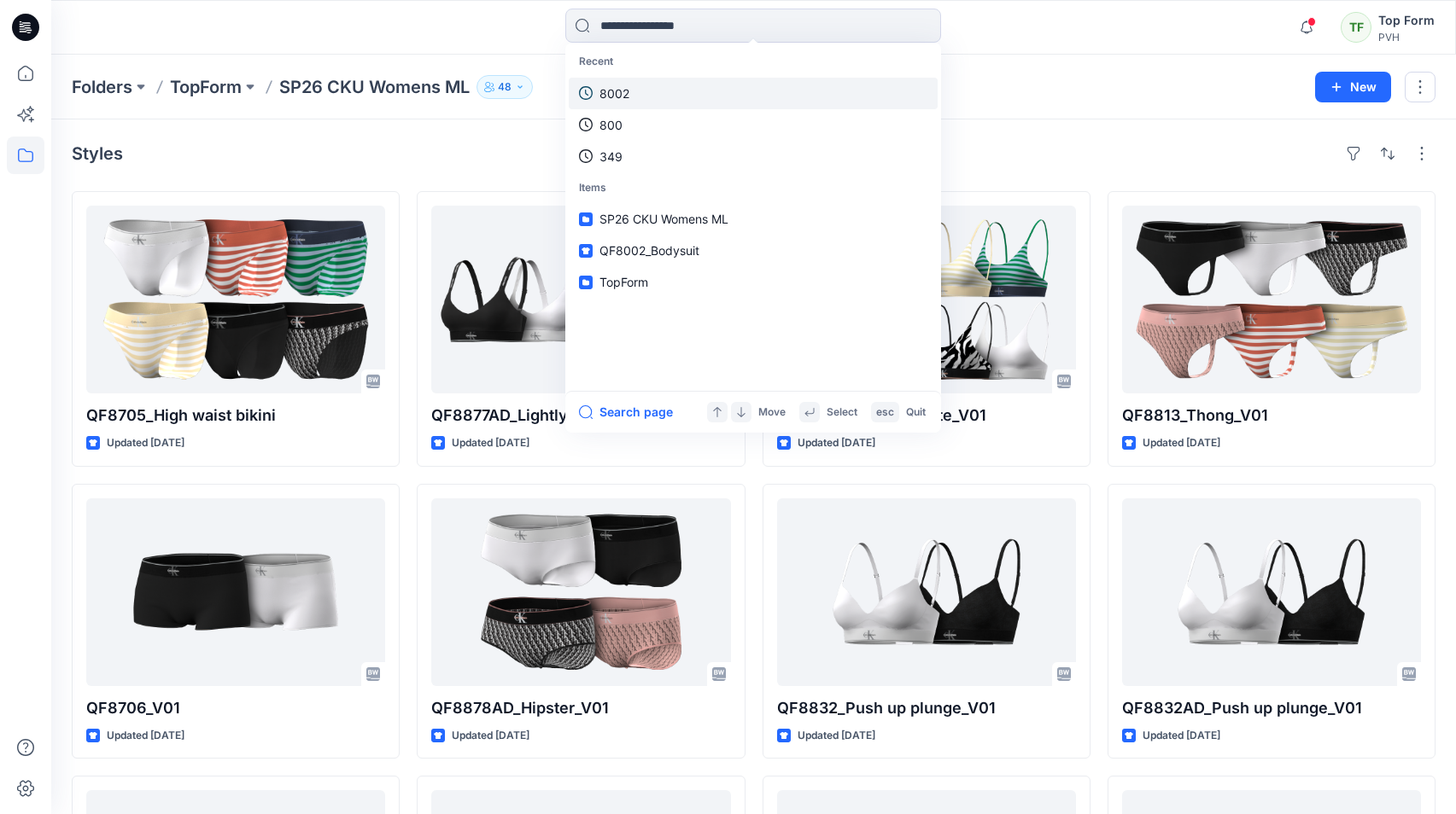
click at [625, 82] on link "8002" at bounding box center [753, 94] width 369 height 32
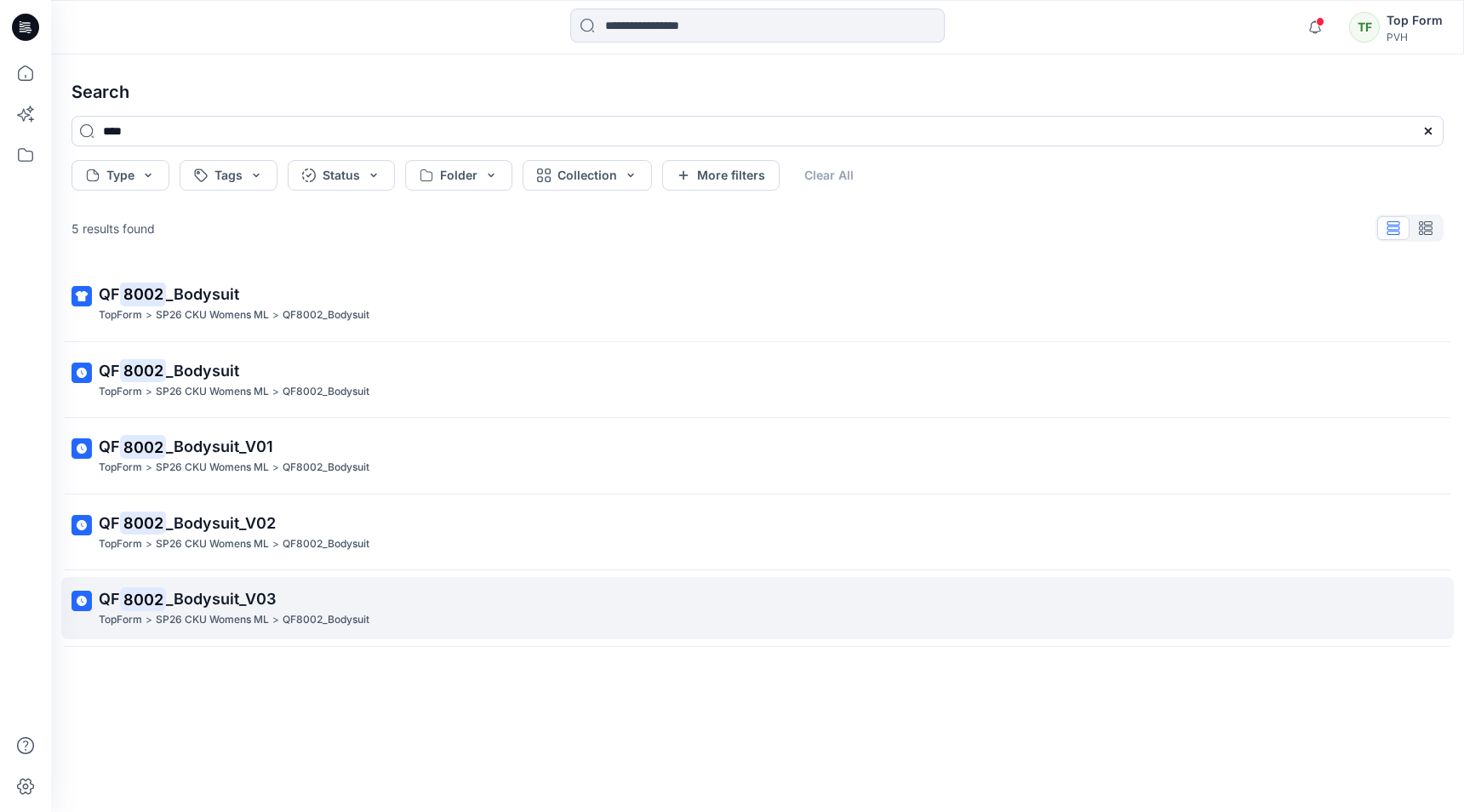
click at [250, 605] on span "_Bodysuit_V03" at bounding box center [221, 599] width 110 height 18
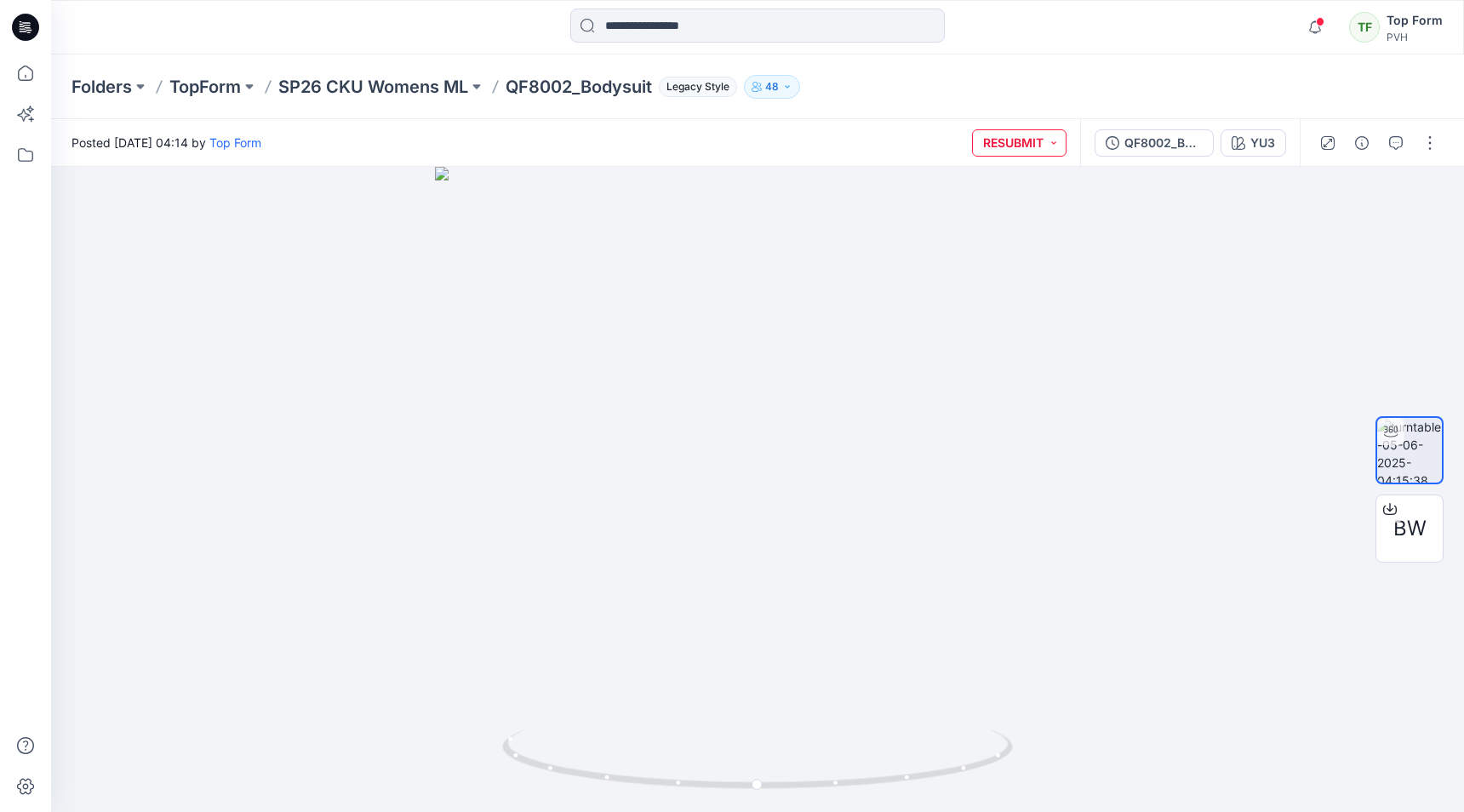
click at [1052, 148] on button "RESUBMIT" at bounding box center [1019, 142] width 95 height 27
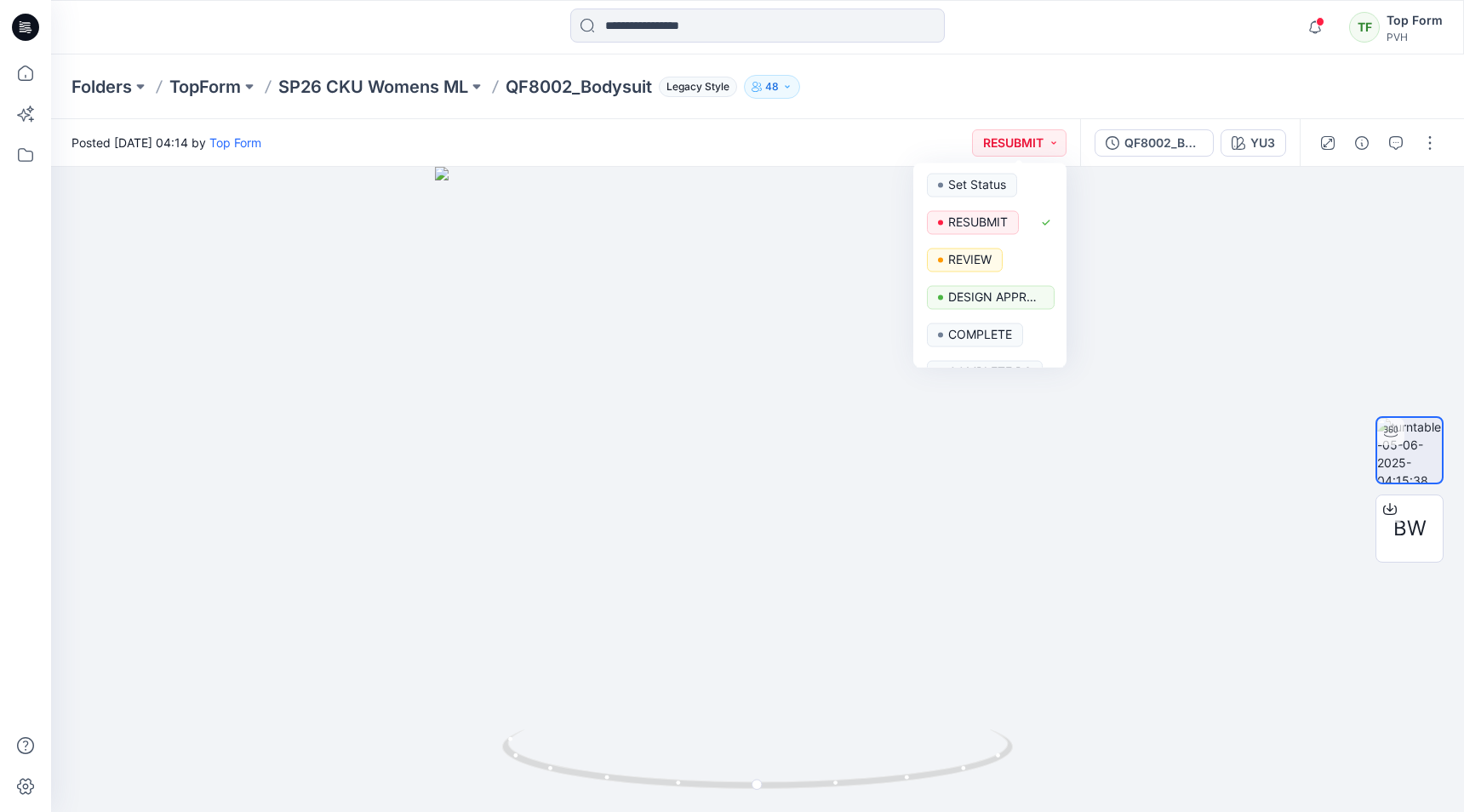
click at [1039, 80] on div "Folders TopForm SP26 CKU Womens ML QF8002_Bodysuit Legacy Style 48" at bounding box center [691, 87] width 1240 height 24
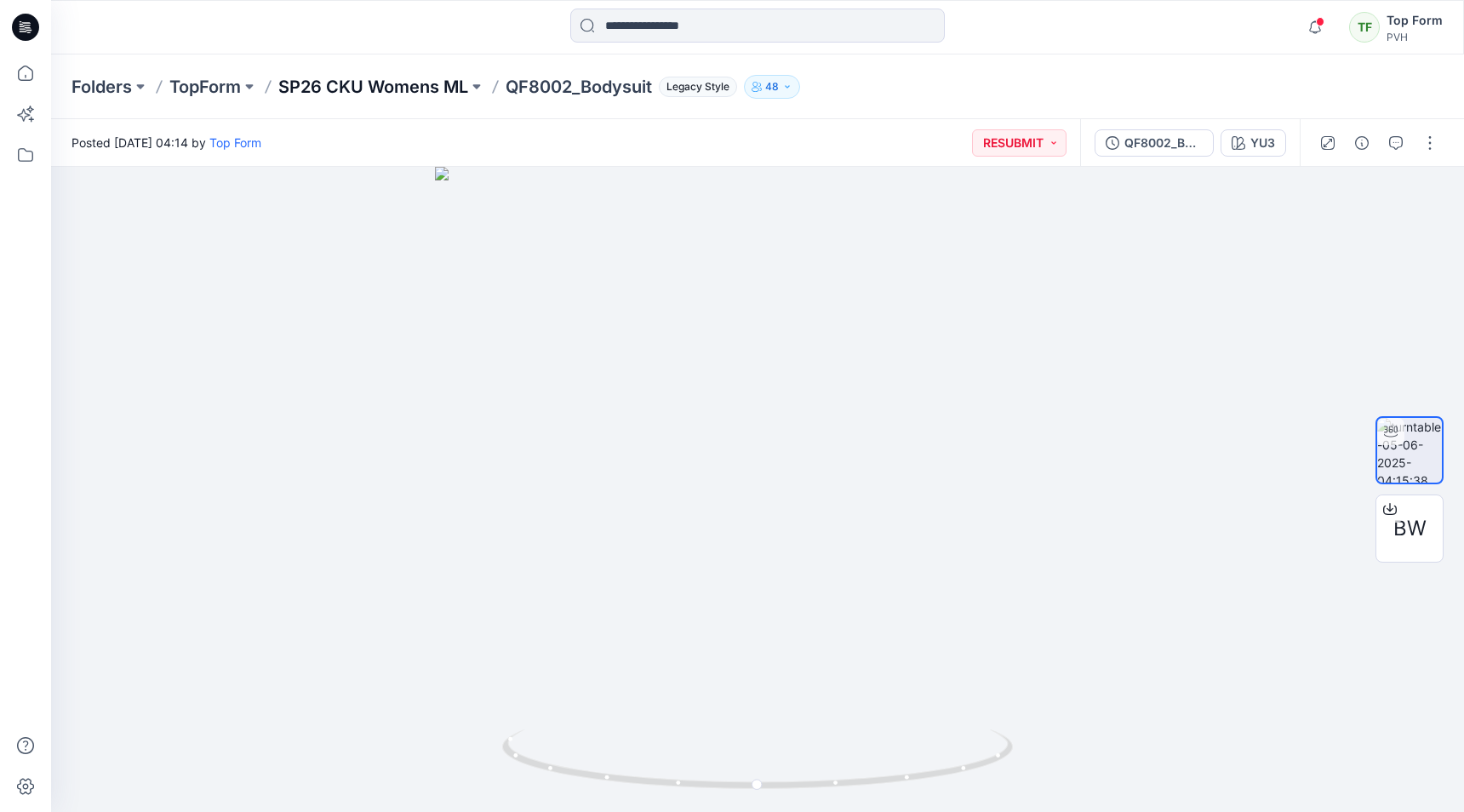
click at [388, 82] on p "SP26 CKU Womens ML" at bounding box center [373, 87] width 190 height 24
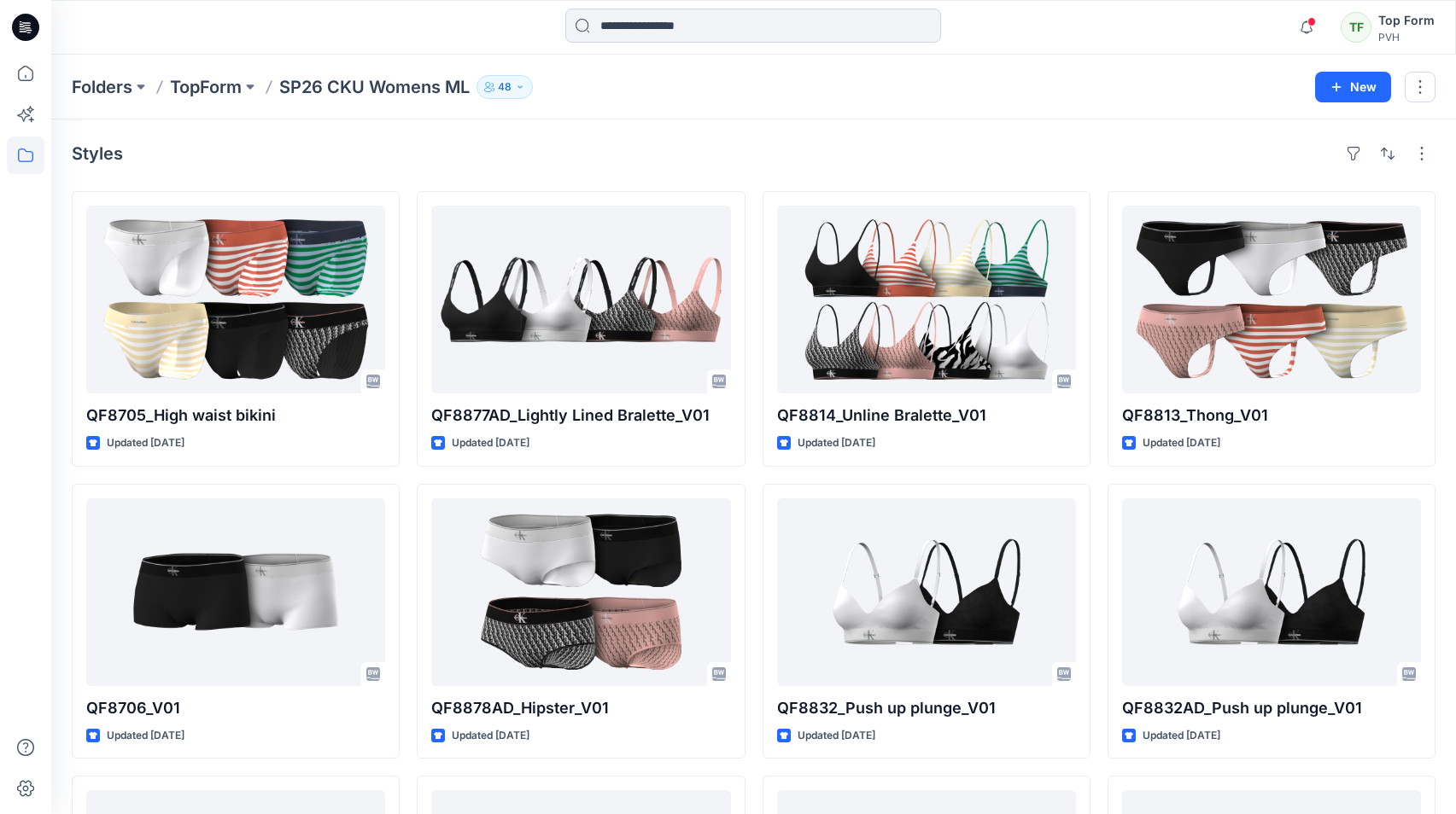
click at [643, 26] on input at bounding box center [753, 26] width 376 height 35
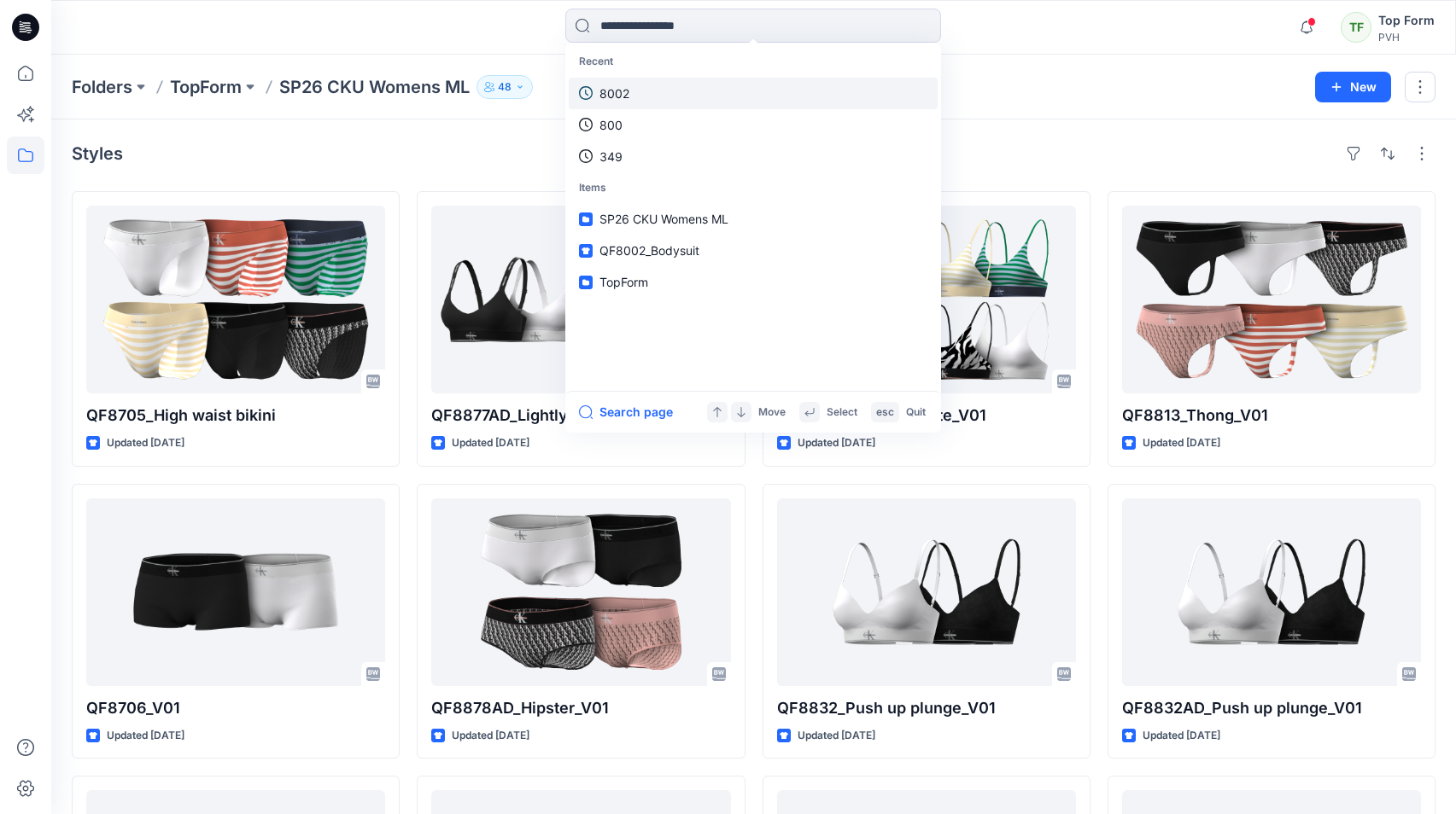
click at [617, 86] on p "8002" at bounding box center [614, 93] width 30 height 18
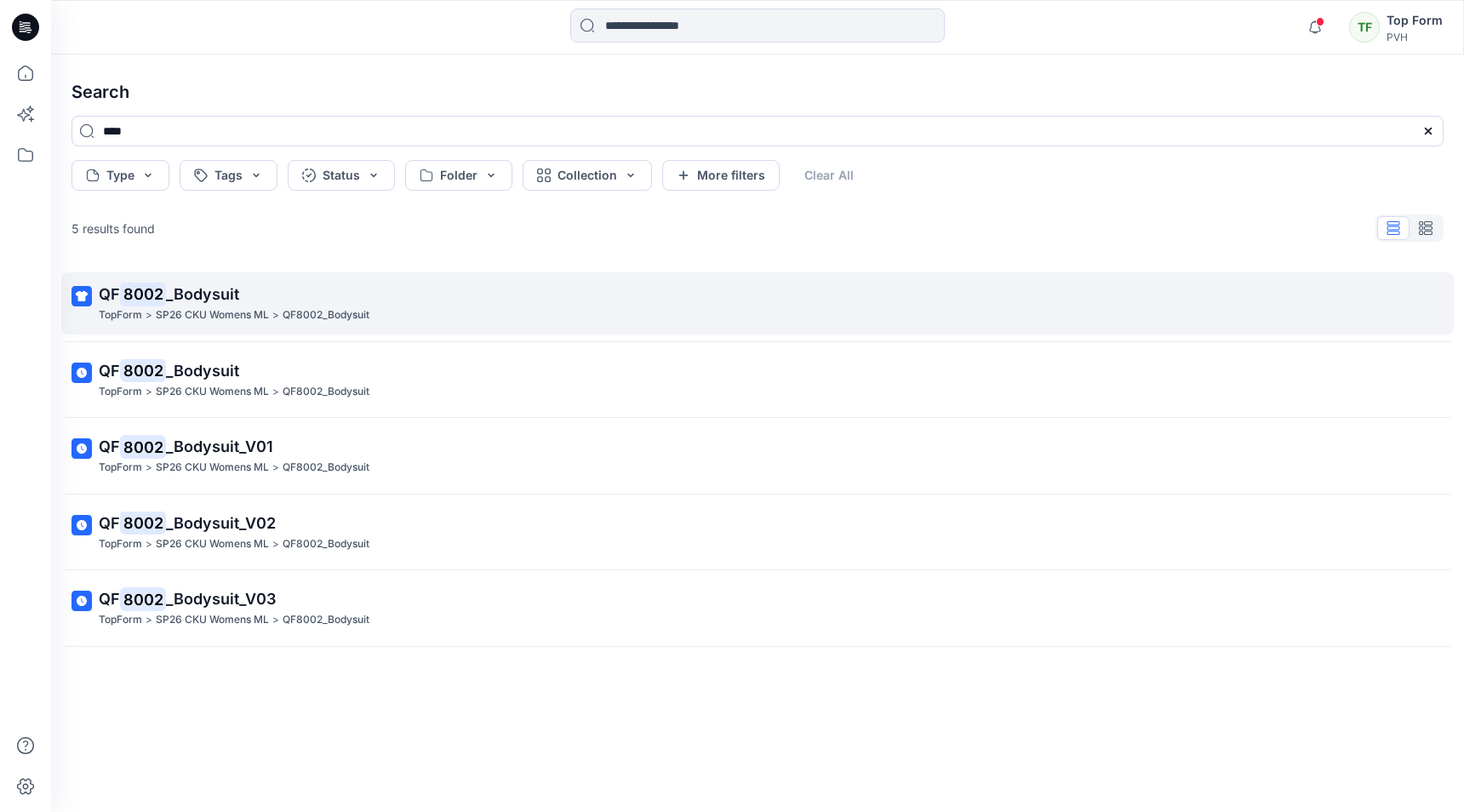
click at [192, 299] on span "_Bodysuit" at bounding box center [202, 294] width 73 height 18
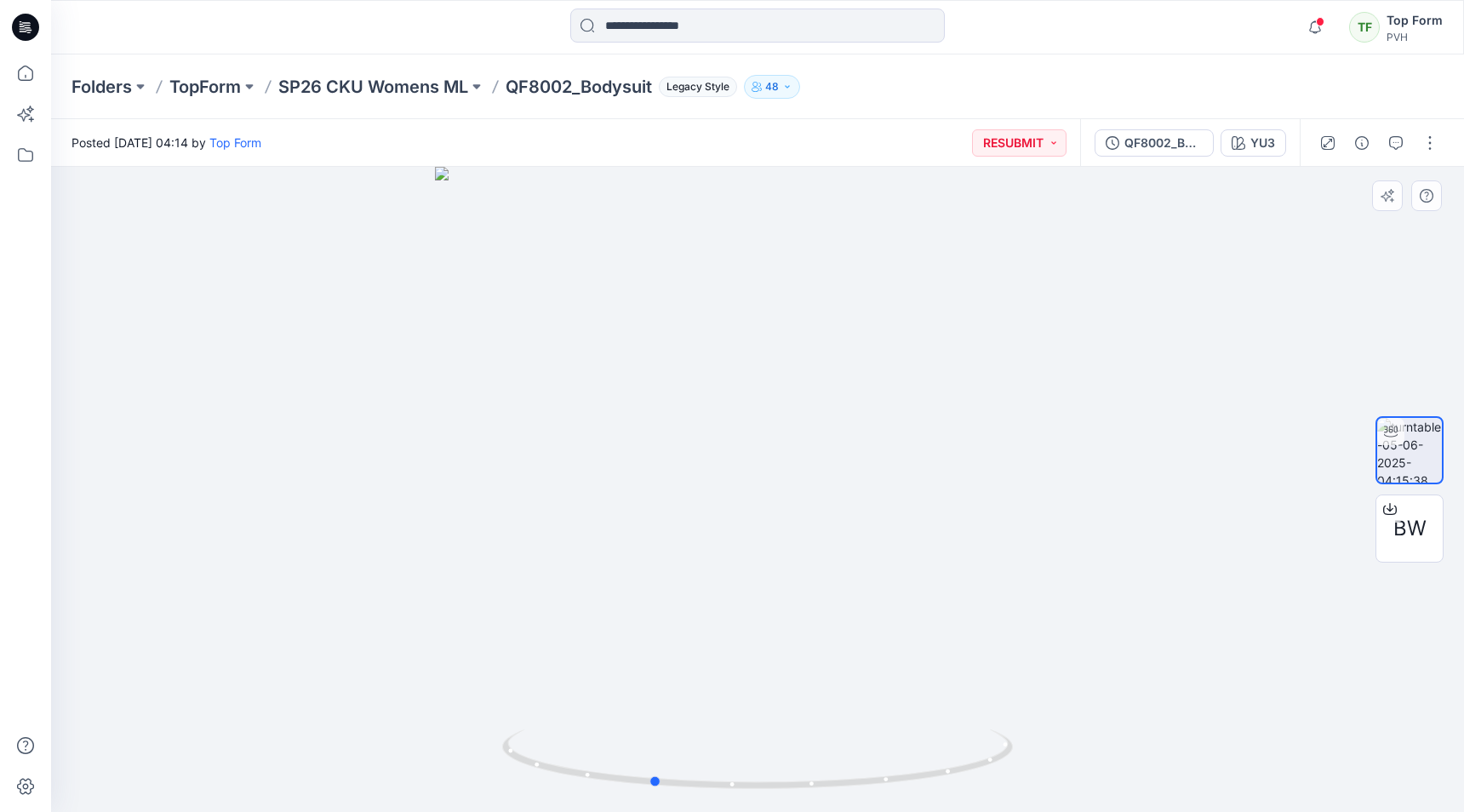
drag, startPoint x: 959, startPoint y: 439, endPoint x: 853, endPoint y: 441, distance: 106.0
click at [853, 441] on div at bounding box center [757, 489] width 1413 height 645
click at [428, 84] on p "SP26 CKU Womens ML" at bounding box center [373, 87] width 190 height 24
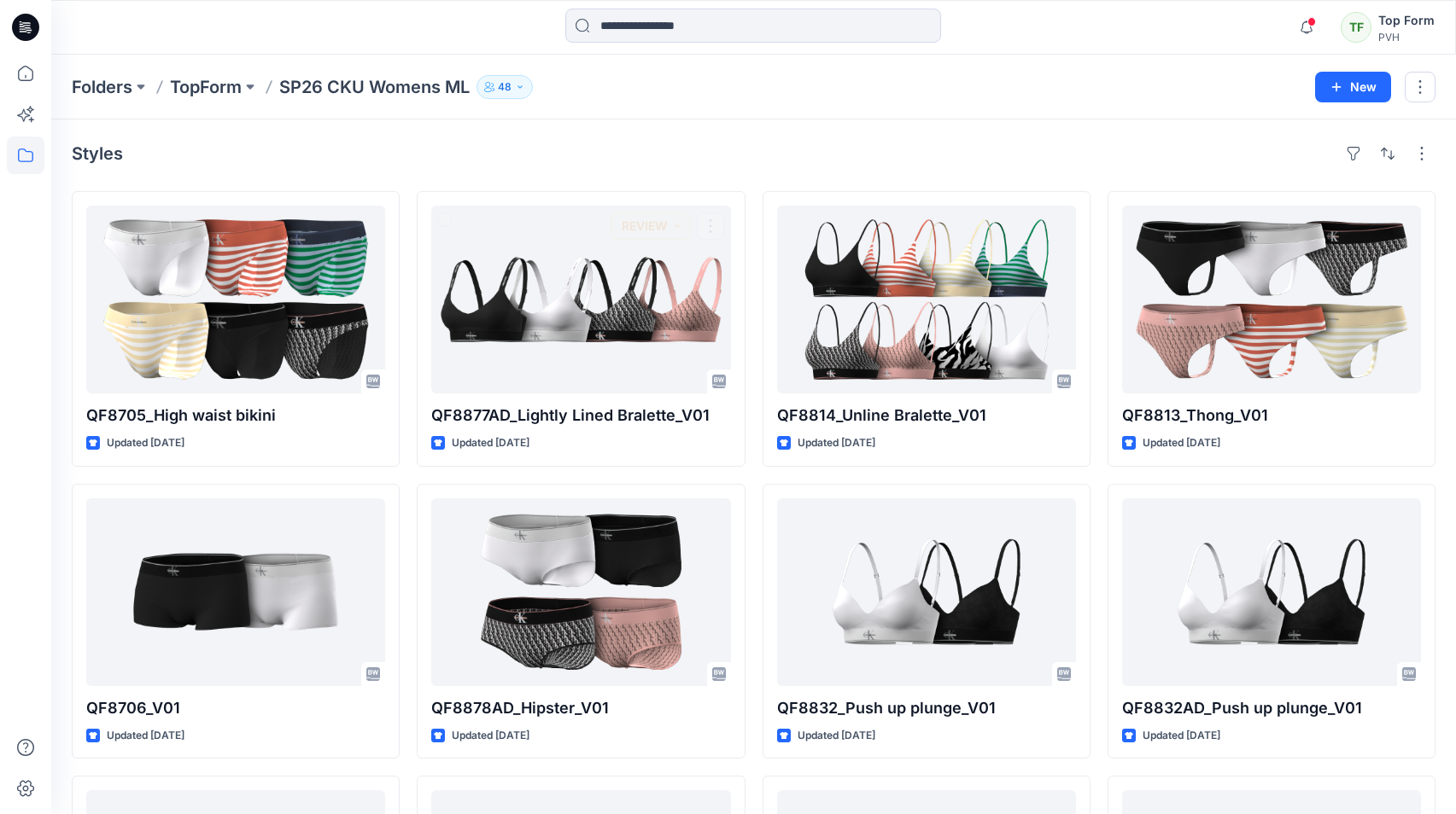
click at [705, 2] on div "Notifications [PERSON_NAME] shared PVH DQS 2024 in [GEOGRAPHIC_DATA] SU26 VENDO…" at bounding box center [753, 27] width 1405 height 55
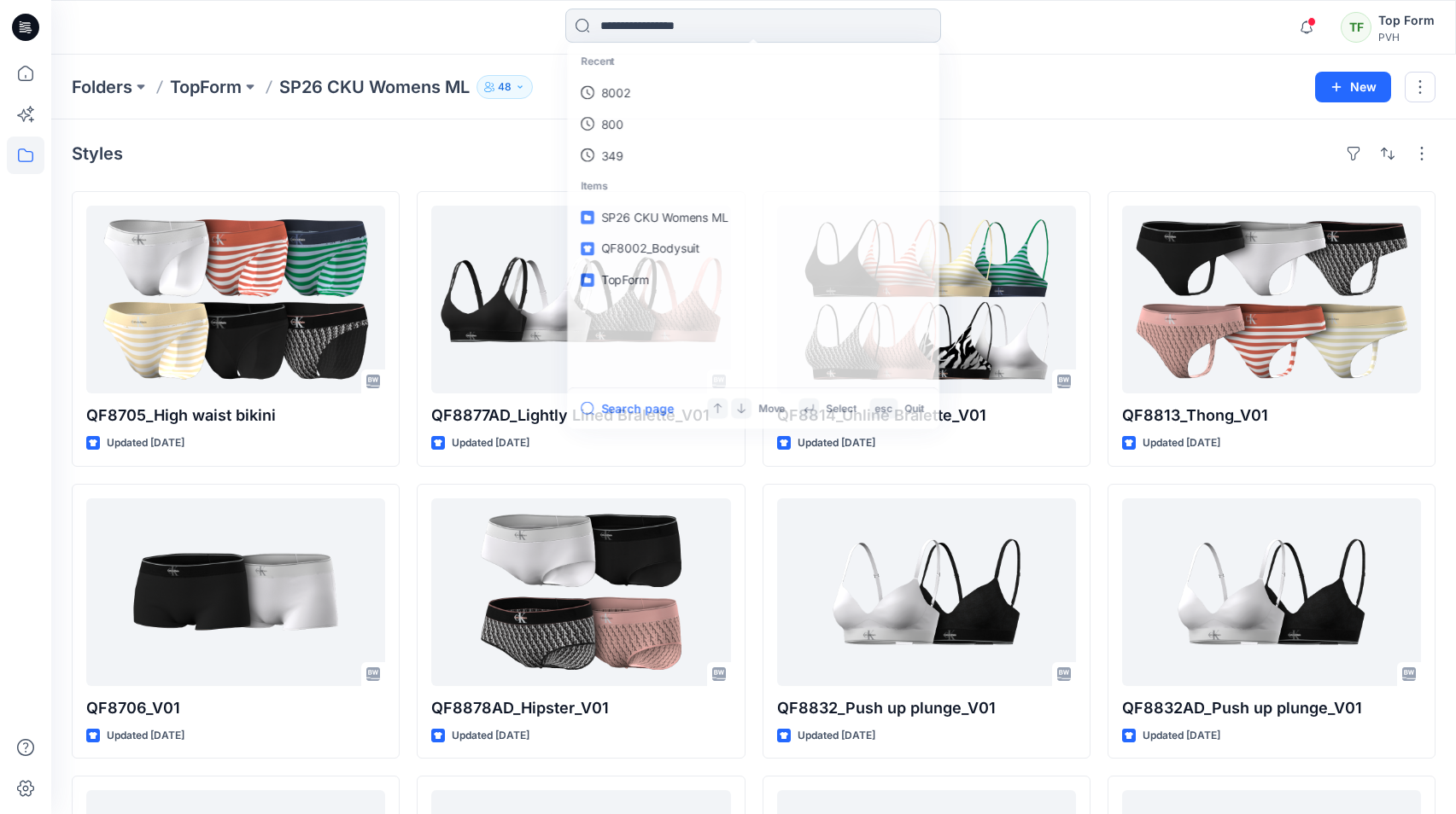
click at [674, 31] on input at bounding box center [753, 26] width 376 height 35
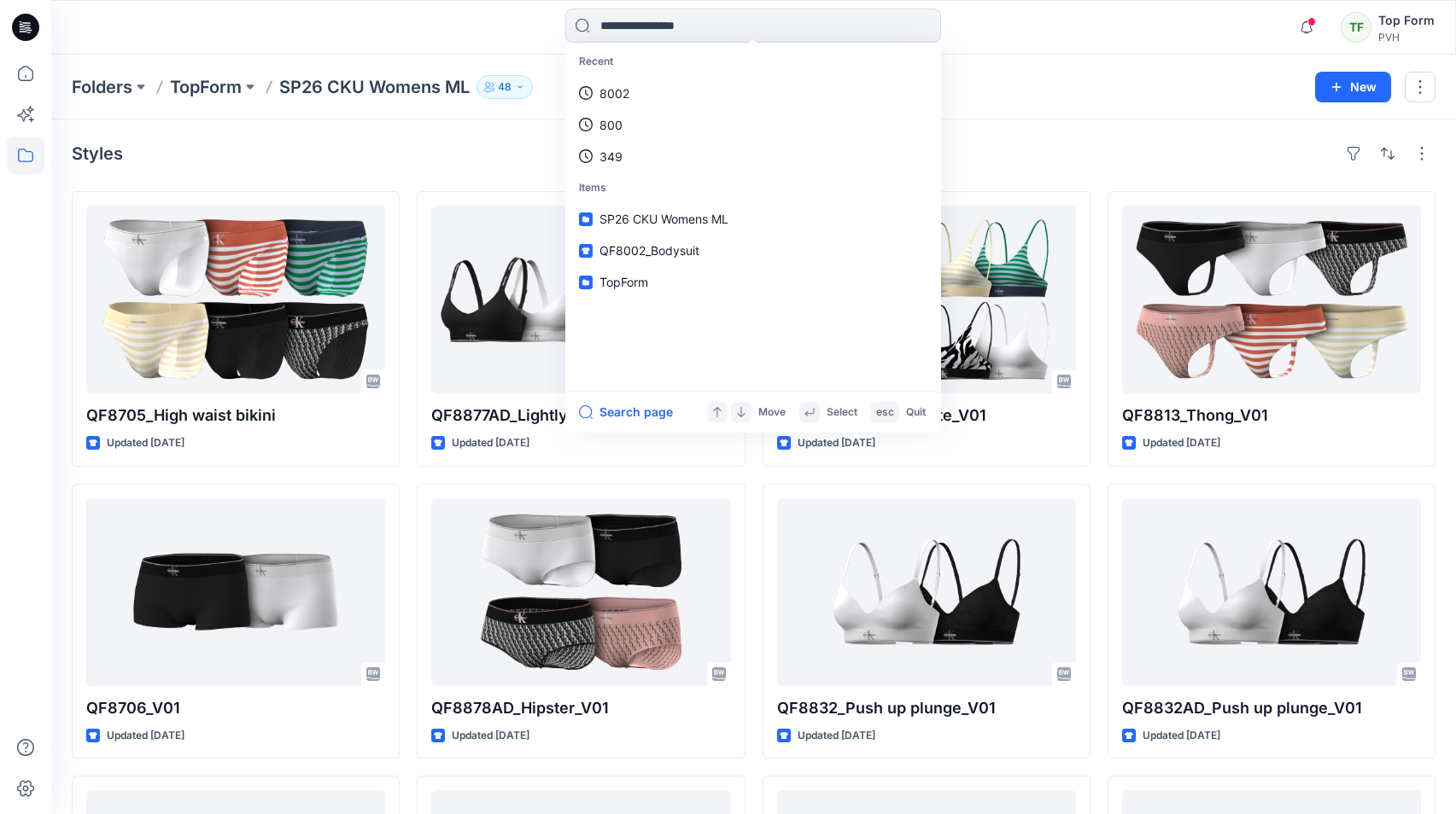
click at [642, 77] on p "Recent" at bounding box center [753, 62] width 369 height 32
click at [637, 87] on link "8002" at bounding box center [753, 94] width 369 height 32
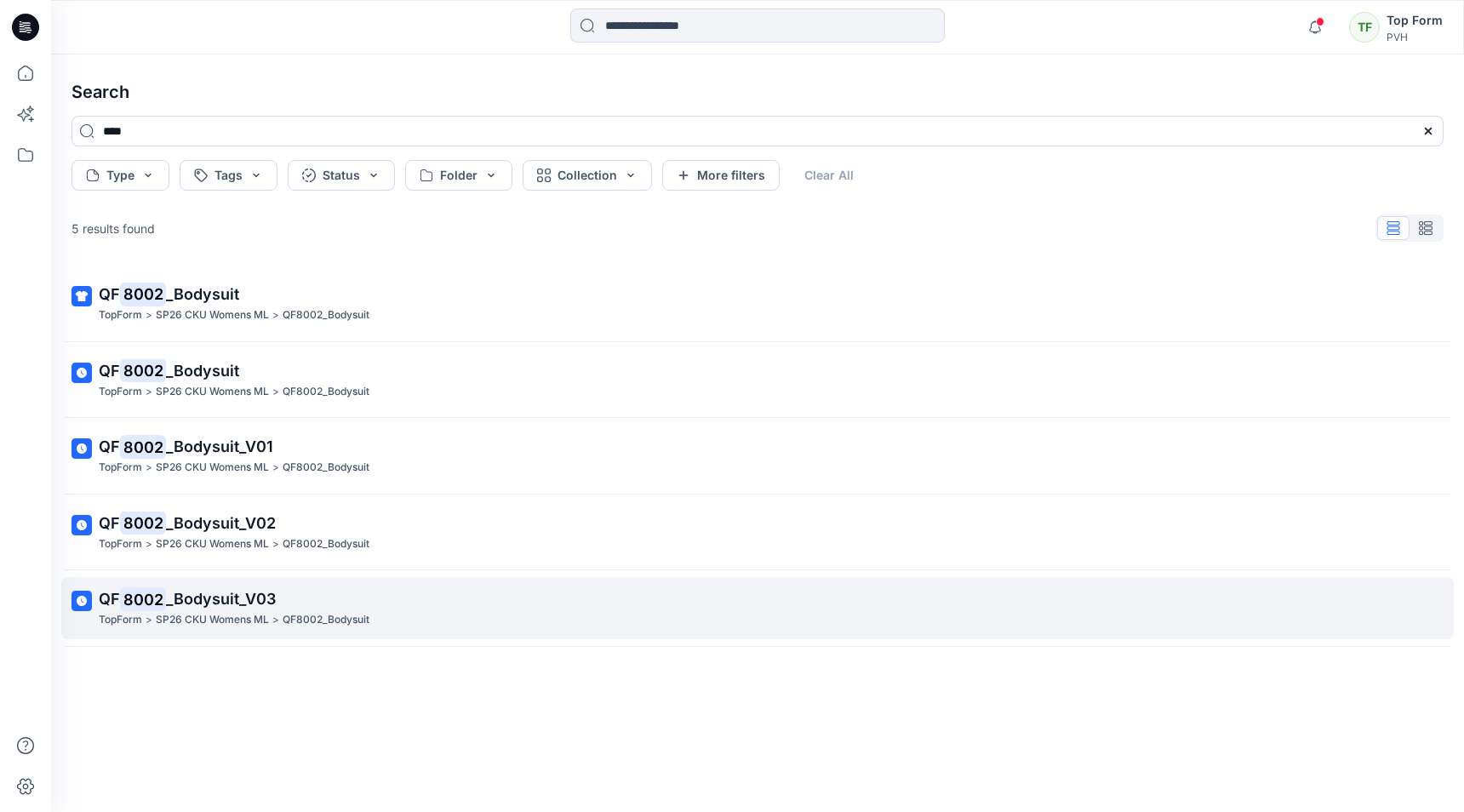
click at [226, 601] on span "_Bodysuit_V03" at bounding box center [221, 599] width 110 height 18
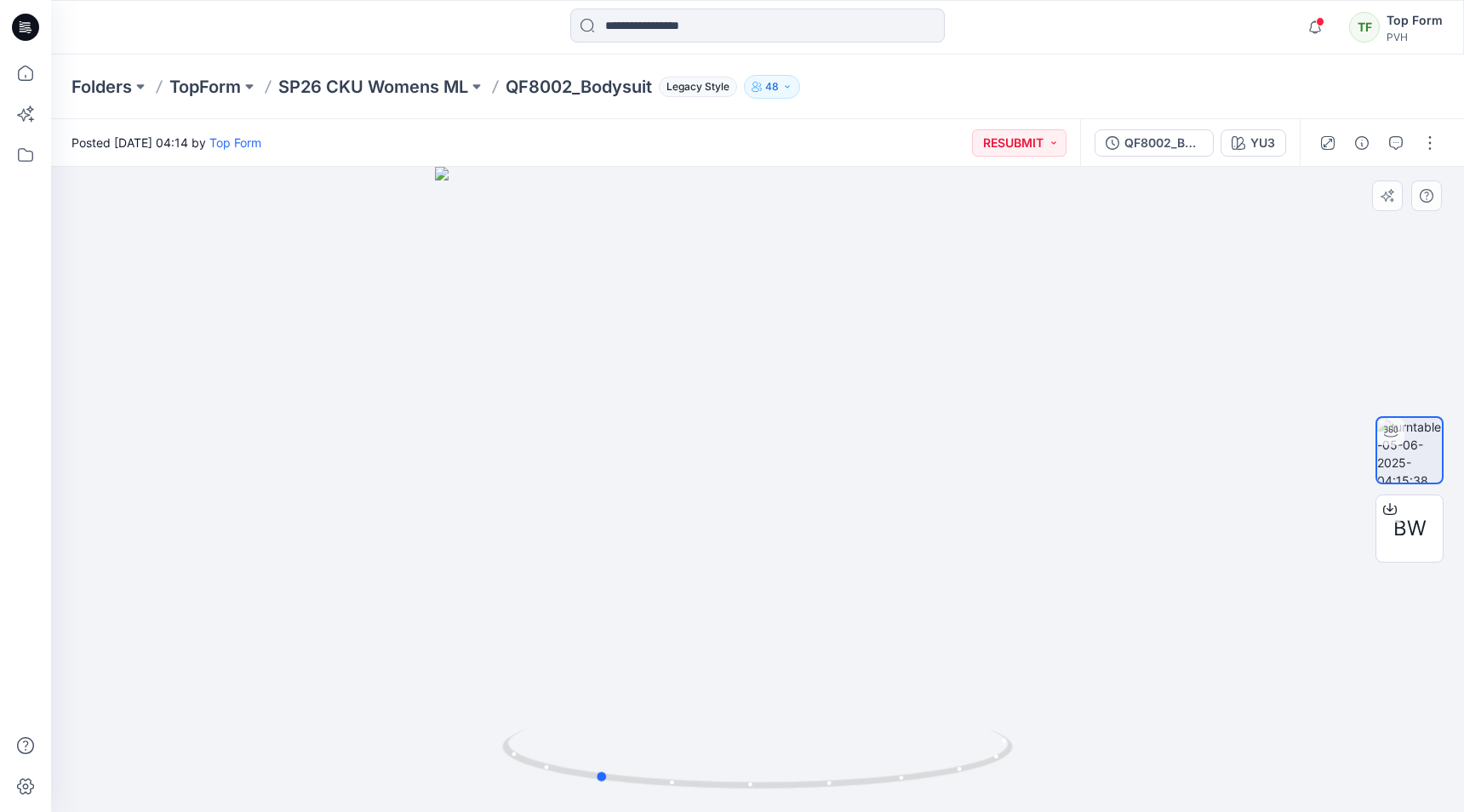
drag, startPoint x: 990, startPoint y: 442, endPoint x: 844, endPoint y: 441, distance: 146.0
click at [844, 441] on div at bounding box center [757, 489] width 1413 height 645
click at [1268, 142] on div "YU3" at bounding box center [1263, 142] width 25 height 19
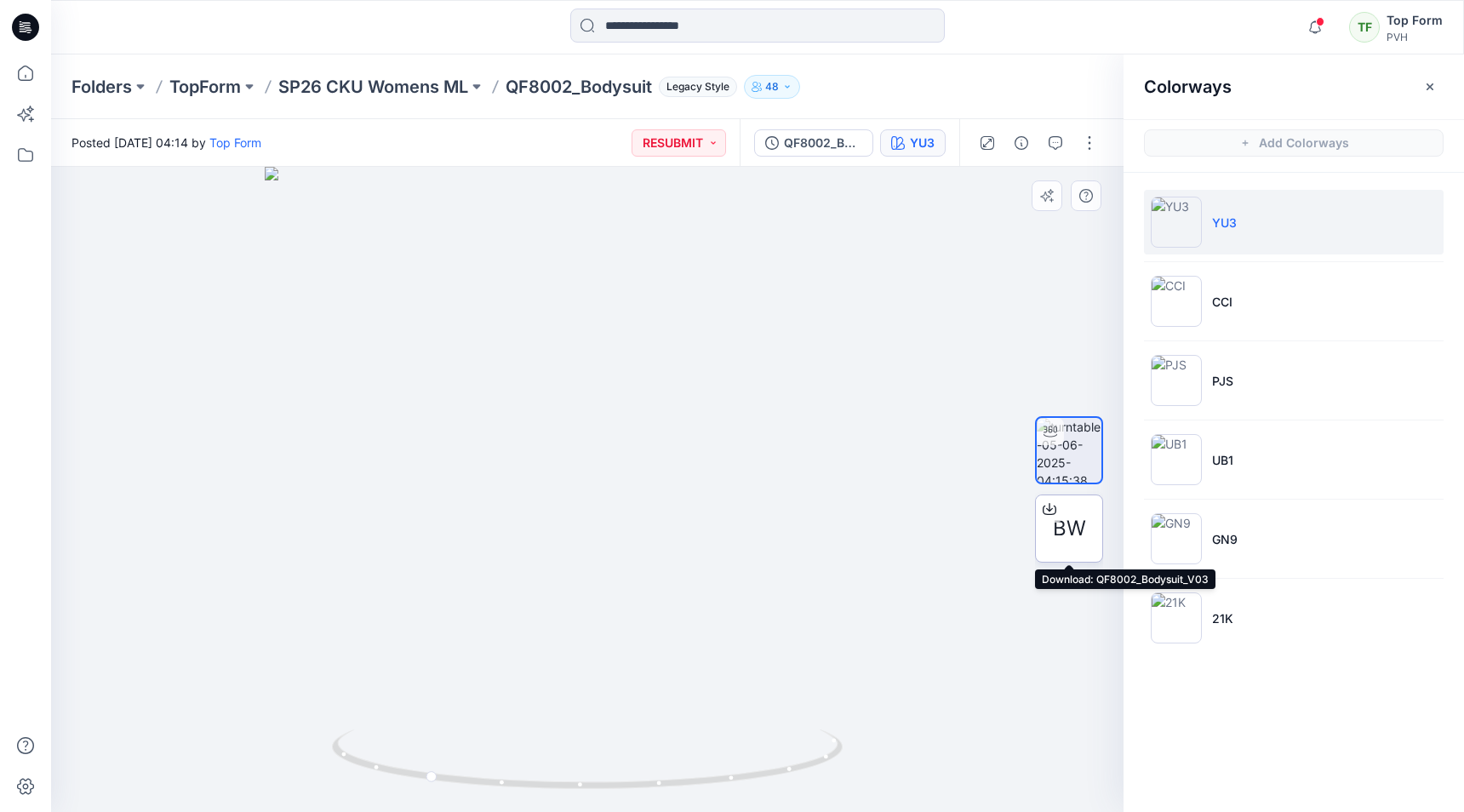
click at [1087, 544] on div "BW" at bounding box center [1069, 528] width 68 height 68
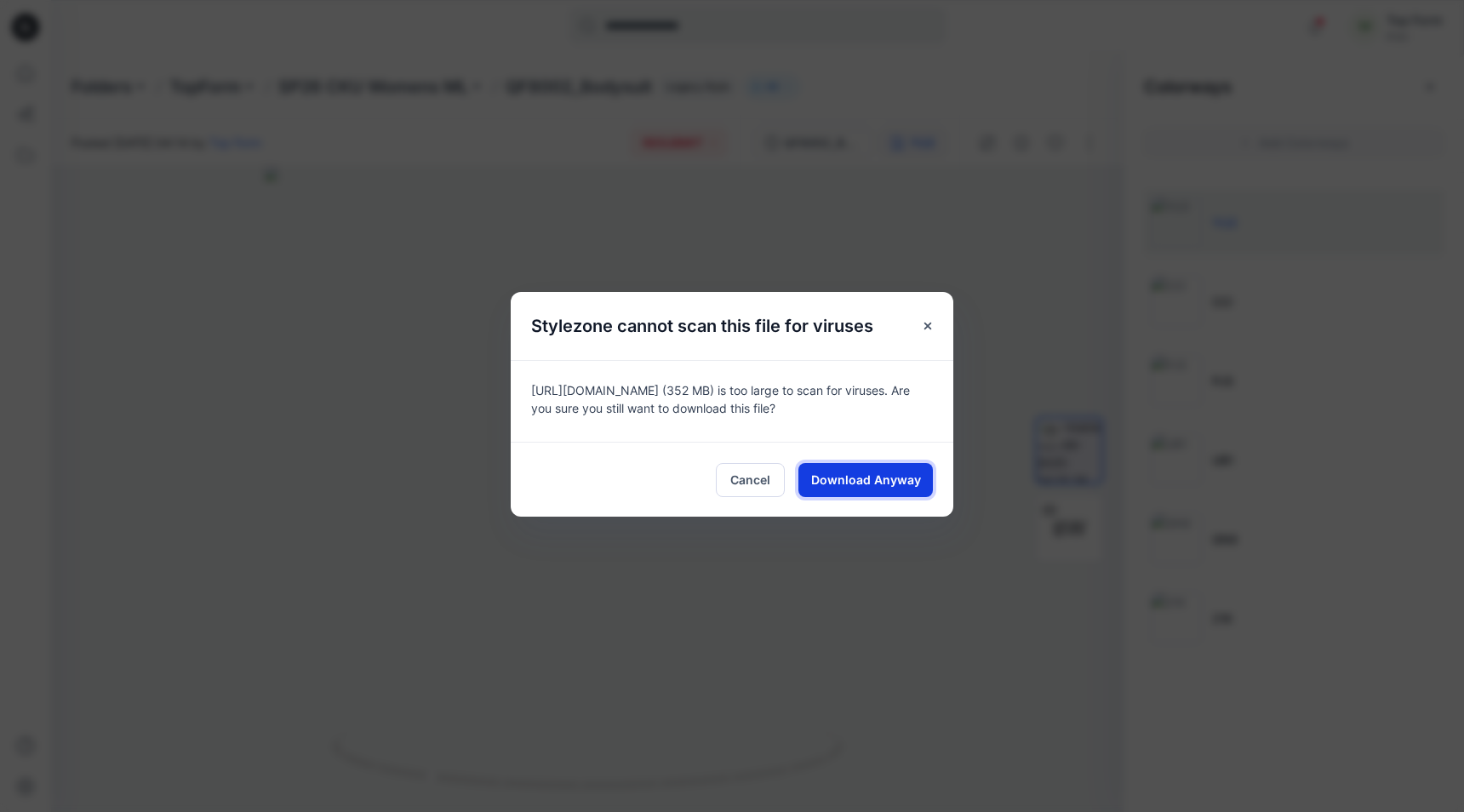
click at [846, 487] on span "Download Anyway" at bounding box center [866, 480] width 110 height 18
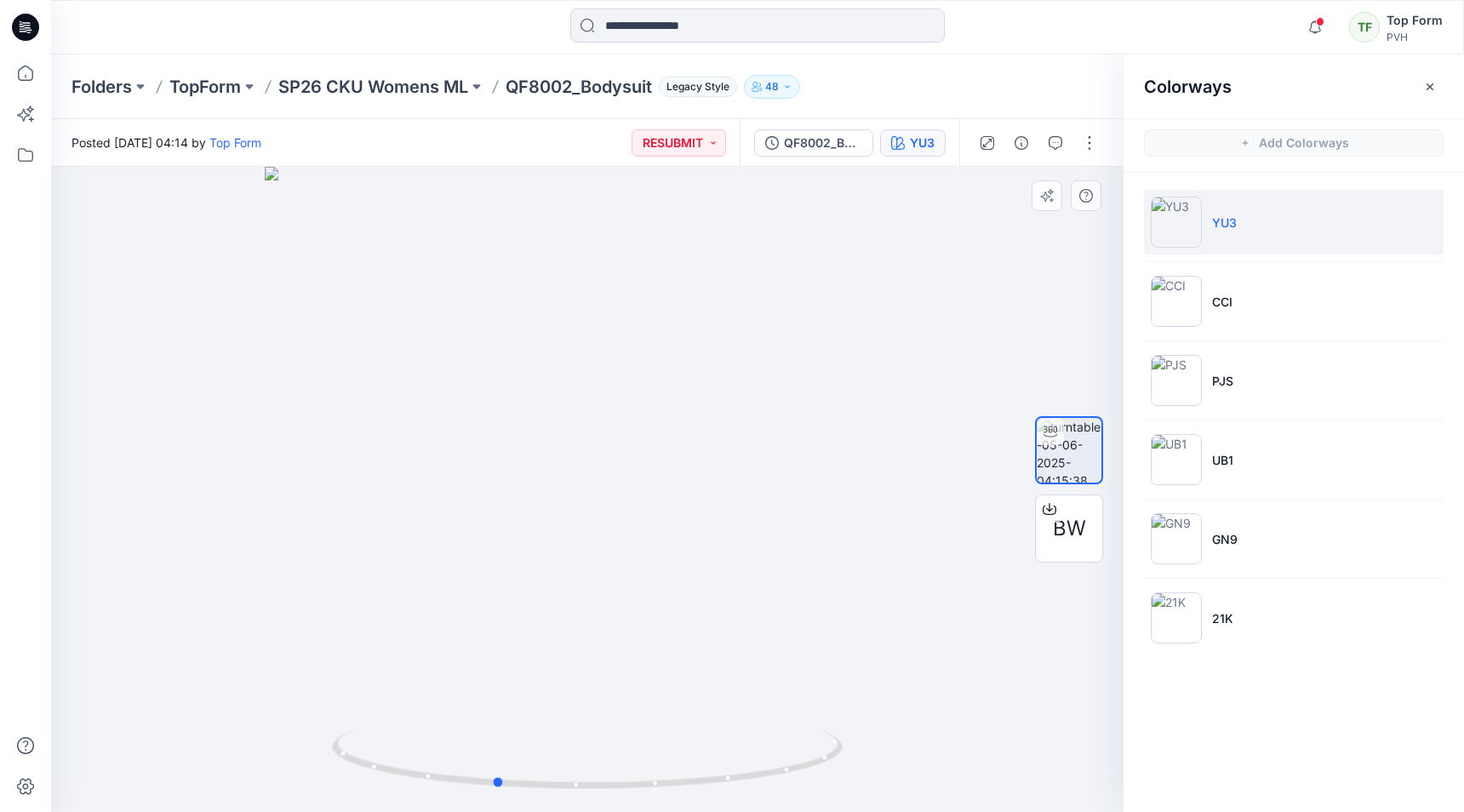
drag, startPoint x: 702, startPoint y: 430, endPoint x: 770, endPoint y: 418, distance: 69.1
click at [770, 418] on div at bounding box center [588, 489] width 1073 height 645
click at [366, 90] on p "SP26 CKU Womens ML" at bounding box center [373, 87] width 190 height 24
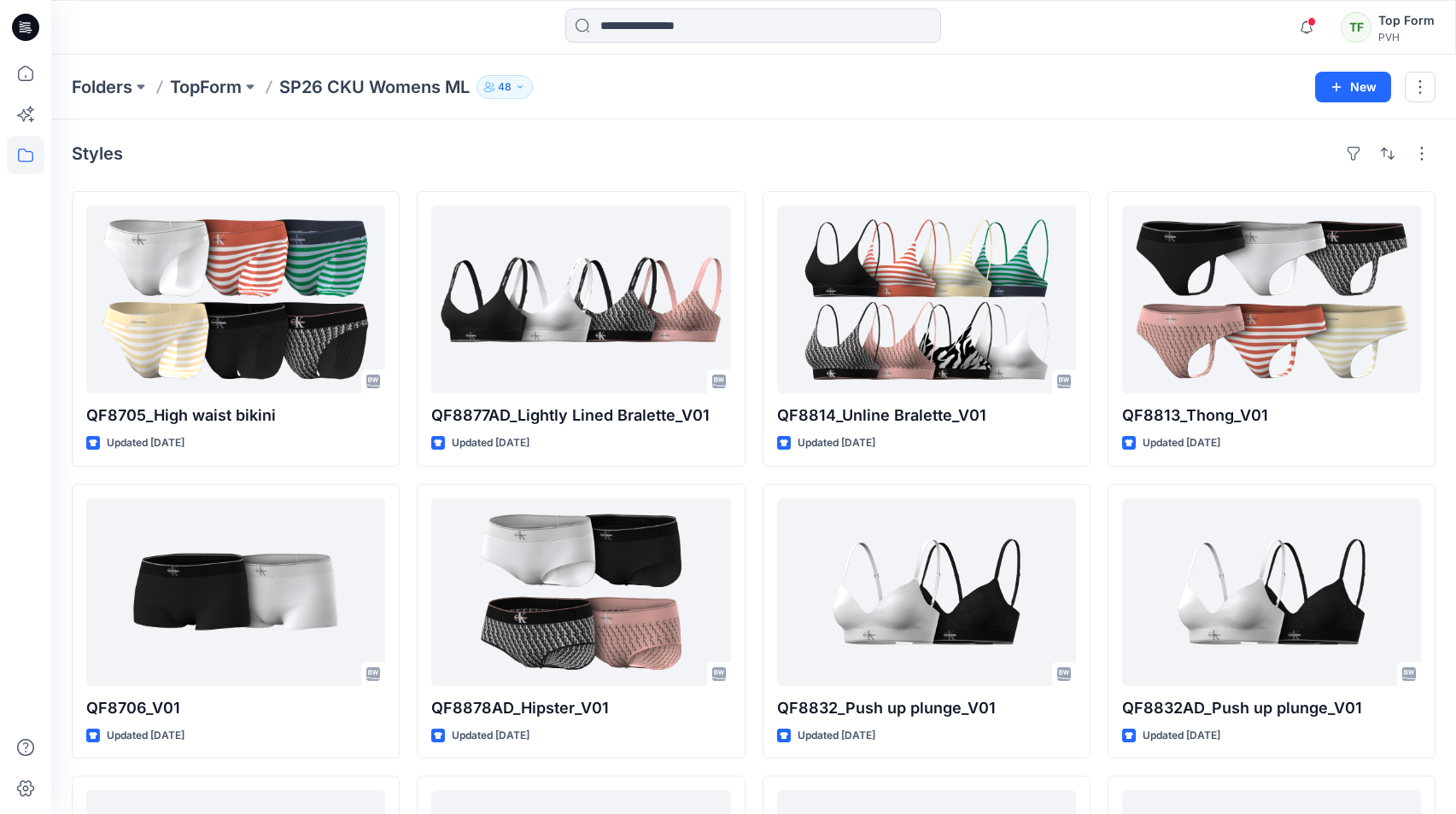
click at [166, 73] on div "Folders TopForm SP26 CKU Womens ML 48 New" at bounding box center [753, 87] width 1405 height 65
click at [189, 83] on p "TopForm" at bounding box center [206, 87] width 72 height 24
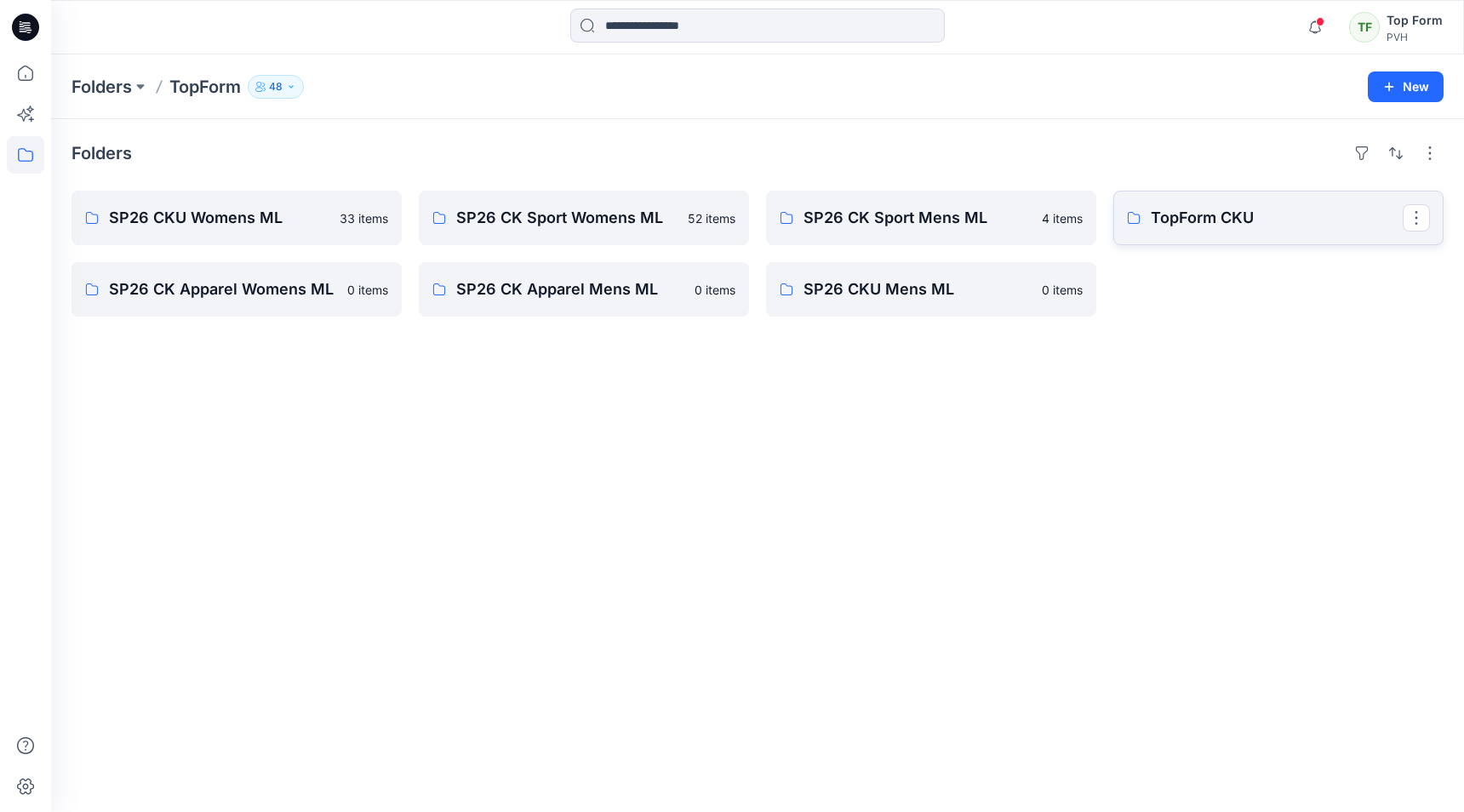
click at [1230, 220] on p "TopForm CKU" at bounding box center [1277, 217] width 252 height 24
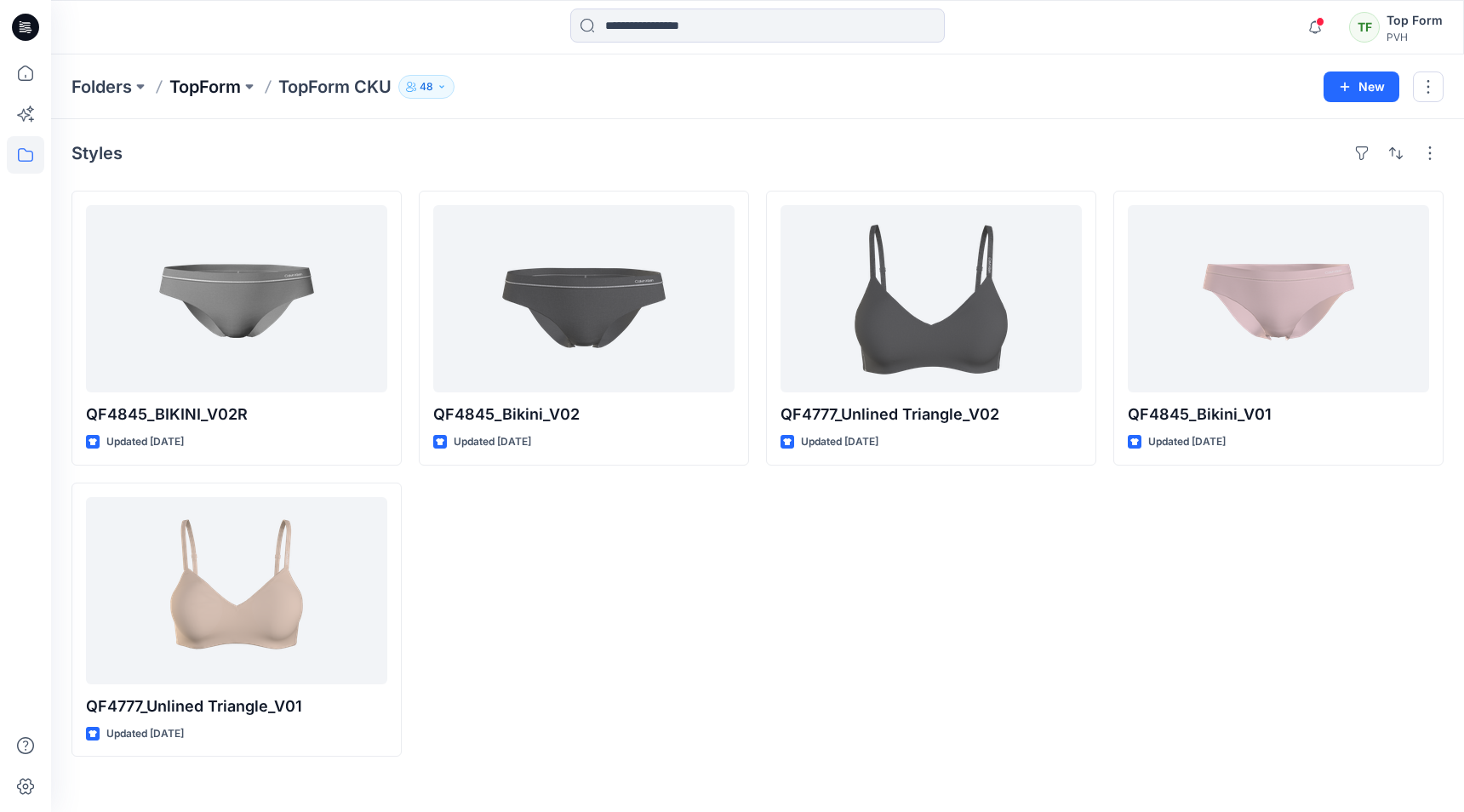
click at [201, 78] on p "TopForm" at bounding box center [205, 87] width 72 height 24
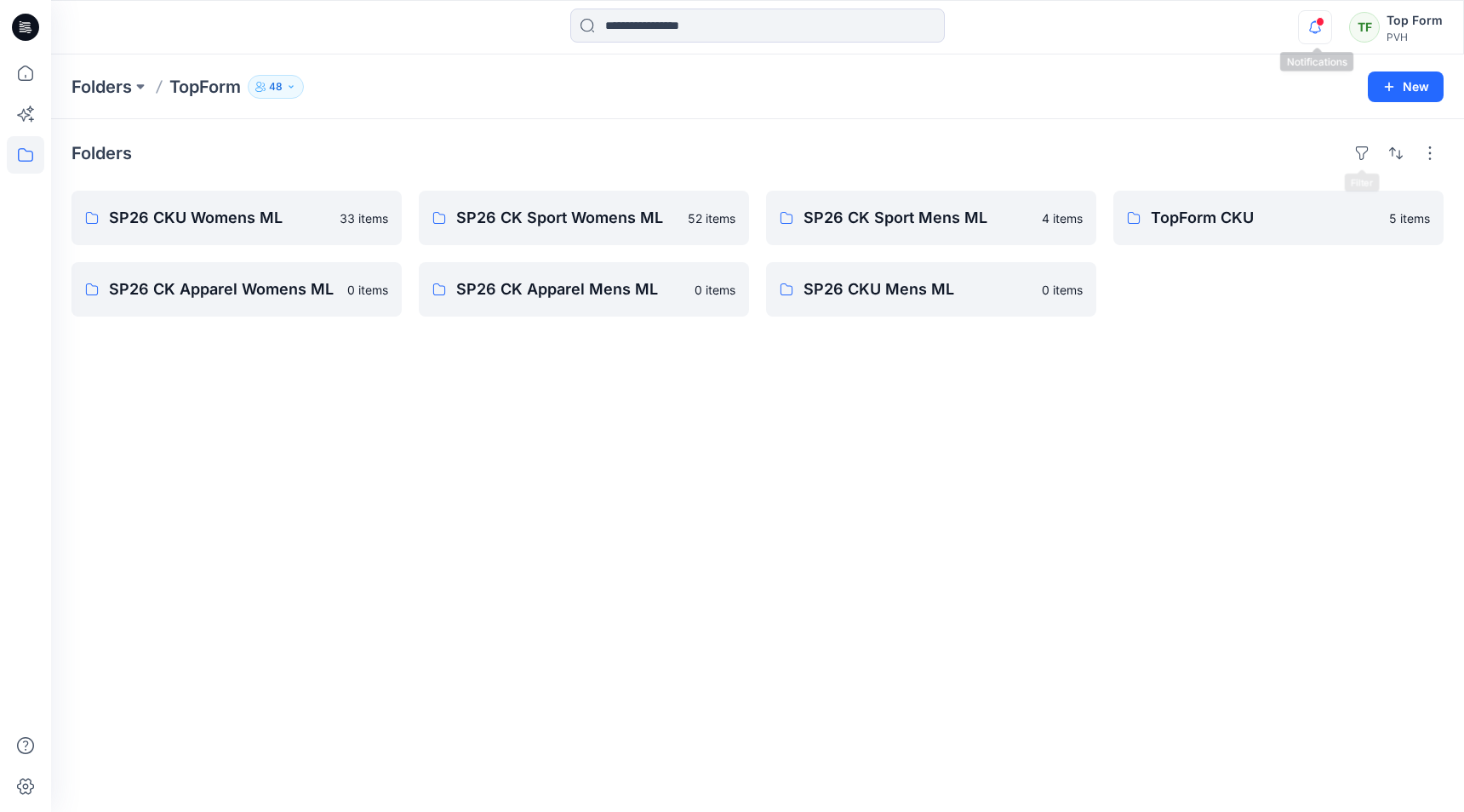
click at [1319, 35] on icon "button" at bounding box center [1315, 27] width 33 height 34
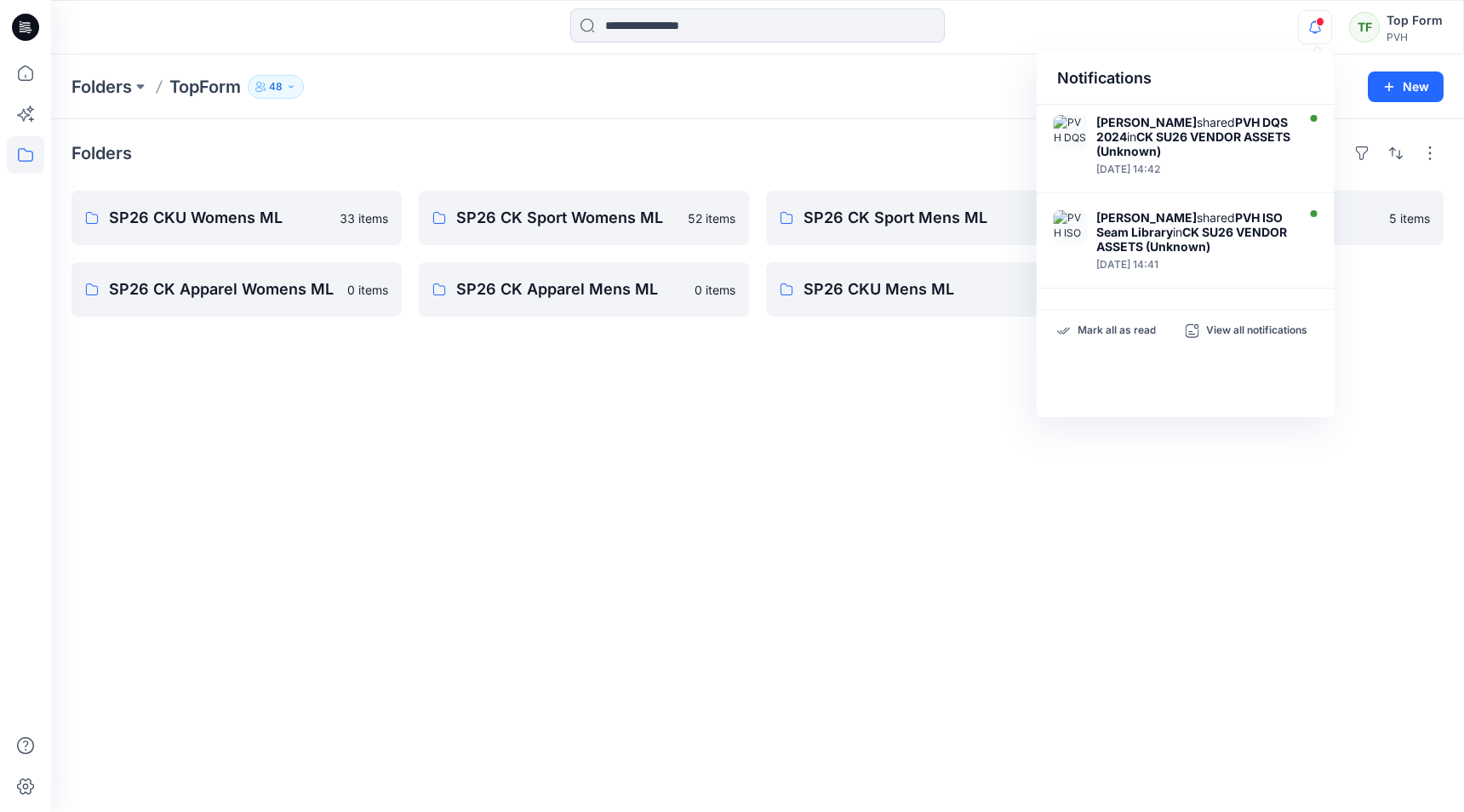
click at [986, 23] on div at bounding box center [758, 27] width 707 height 37
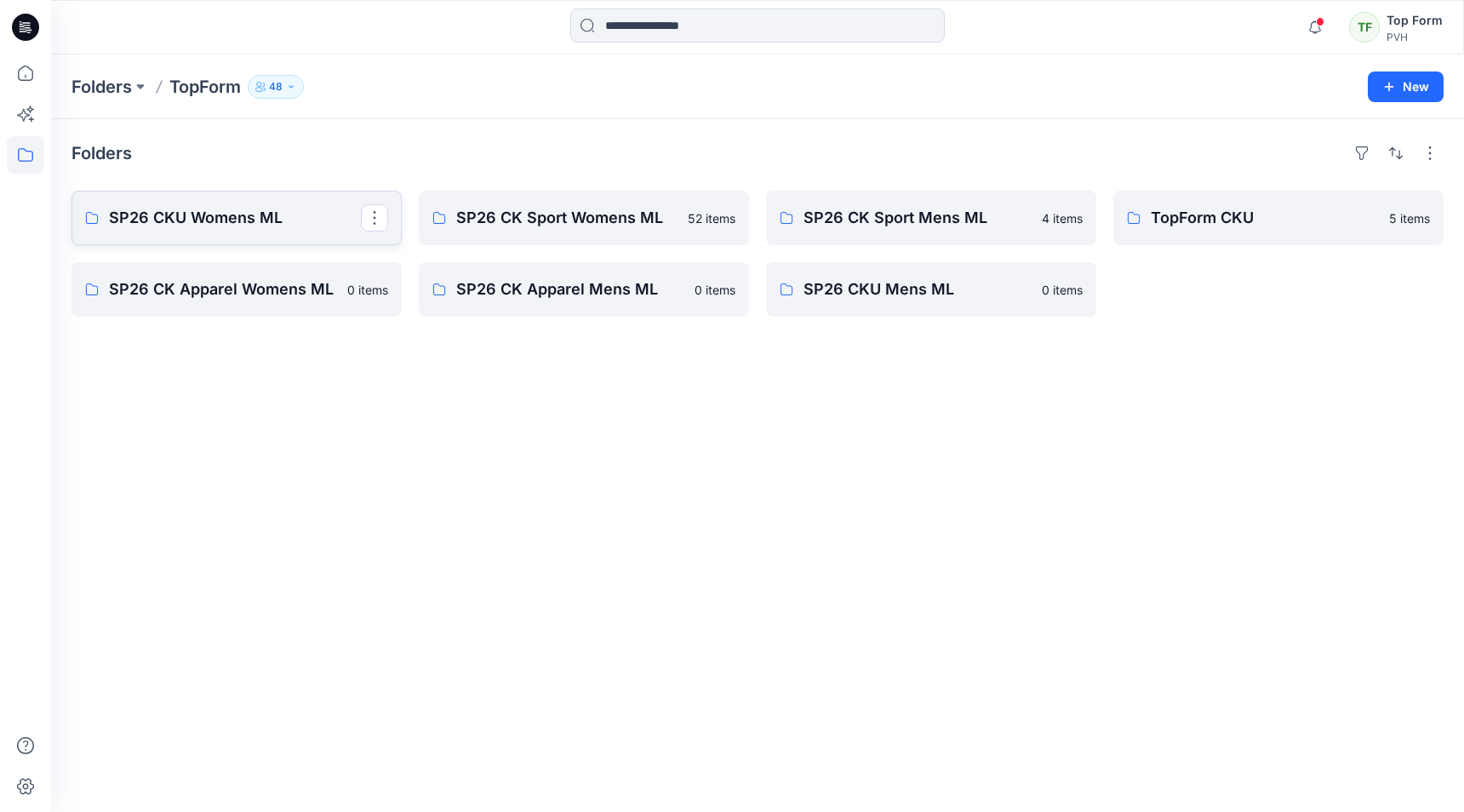
click at [139, 240] on link "SP26 CKU Womens ML" at bounding box center [237, 218] width 330 height 55
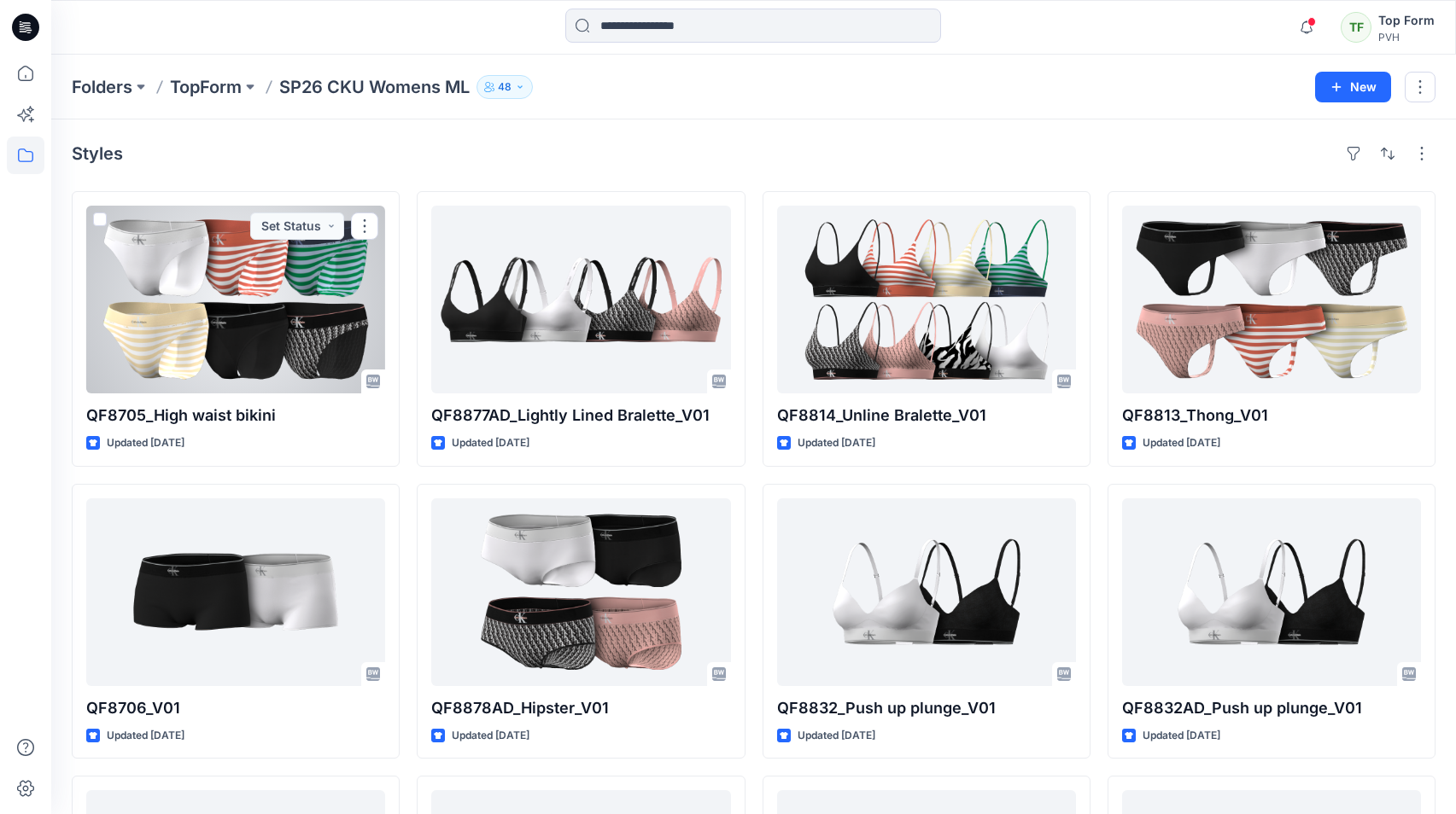
click at [139, 241] on div at bounding box center [235, 299] width 299 height 188
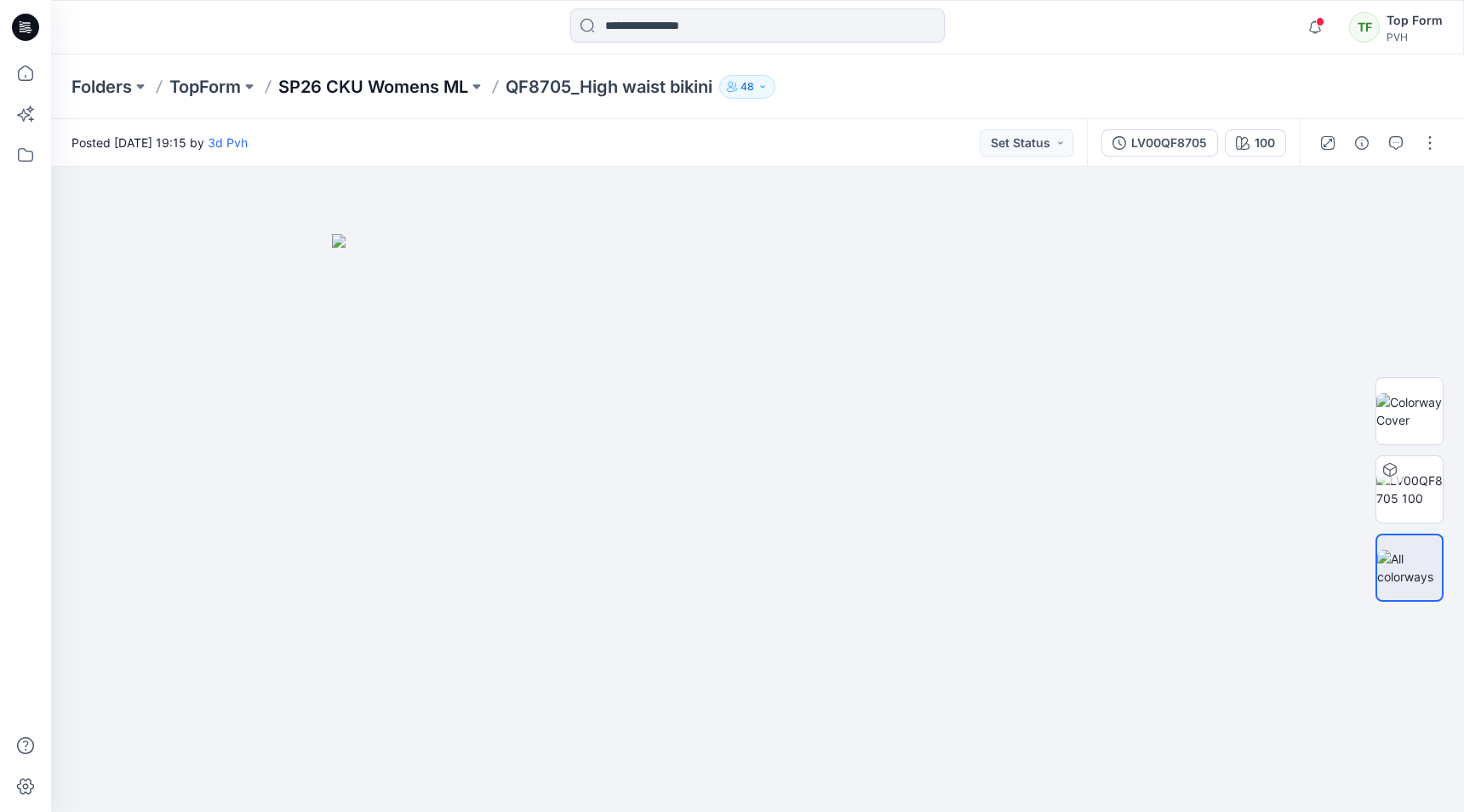
click at [379, 96] on p "SP26 CKU Womens ML" at bounding box center [373, 87] width 190 height 24
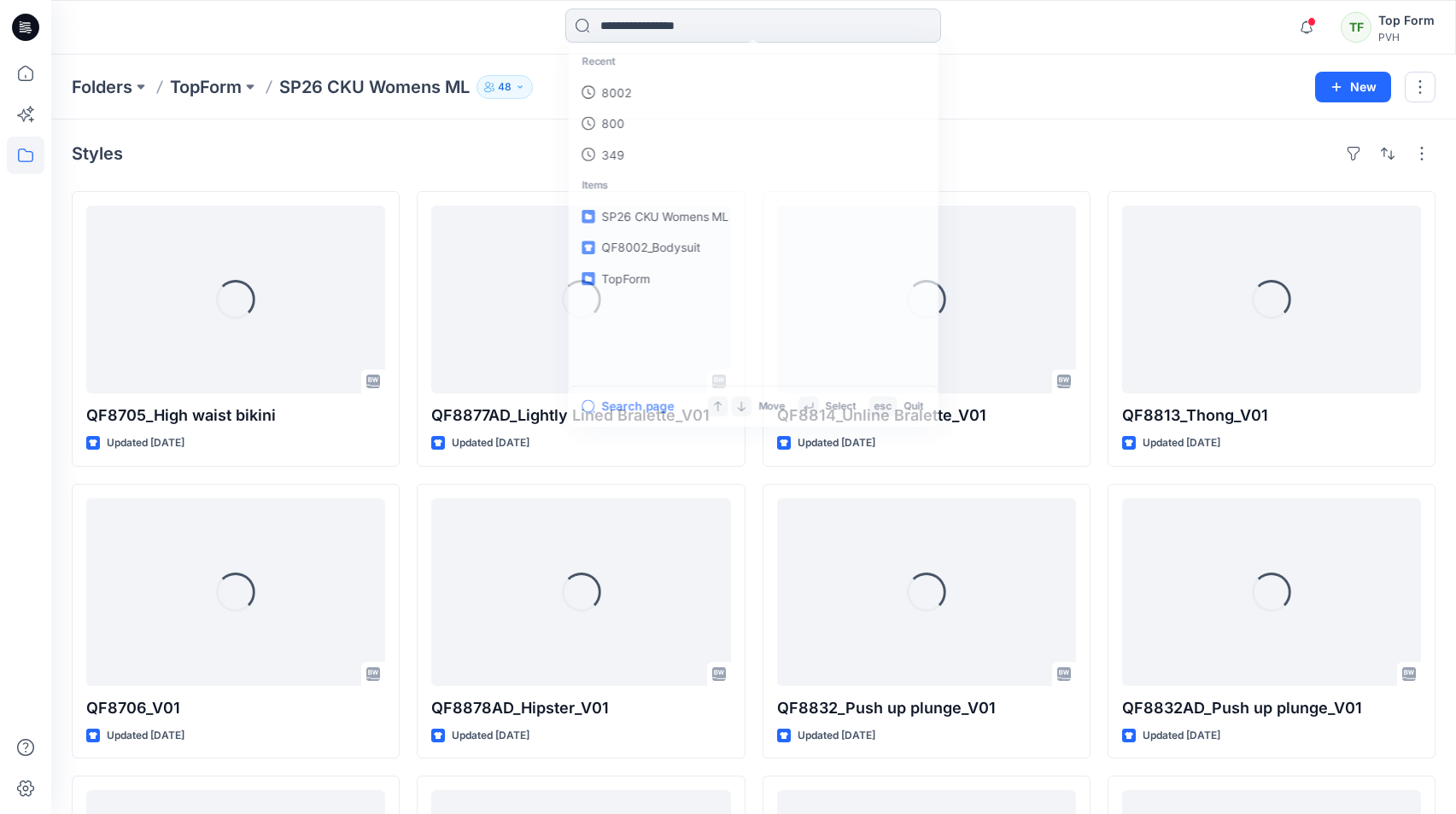
click at [614, 29] on input at bounding box center [753, 26] width 376 height 35
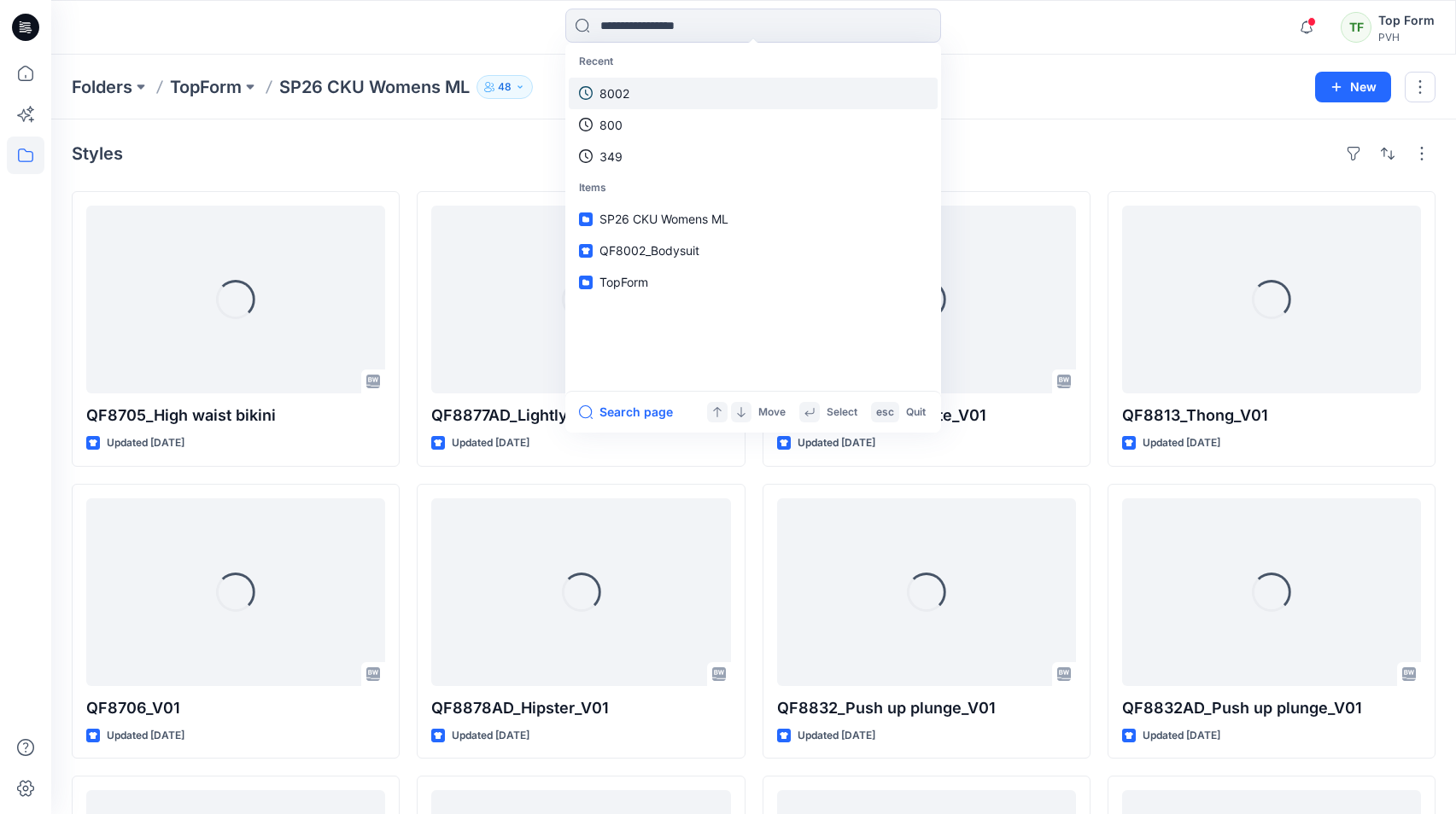
click at [618, 92] on p "8002" at bounding box center [614, 93] width 30 height 18
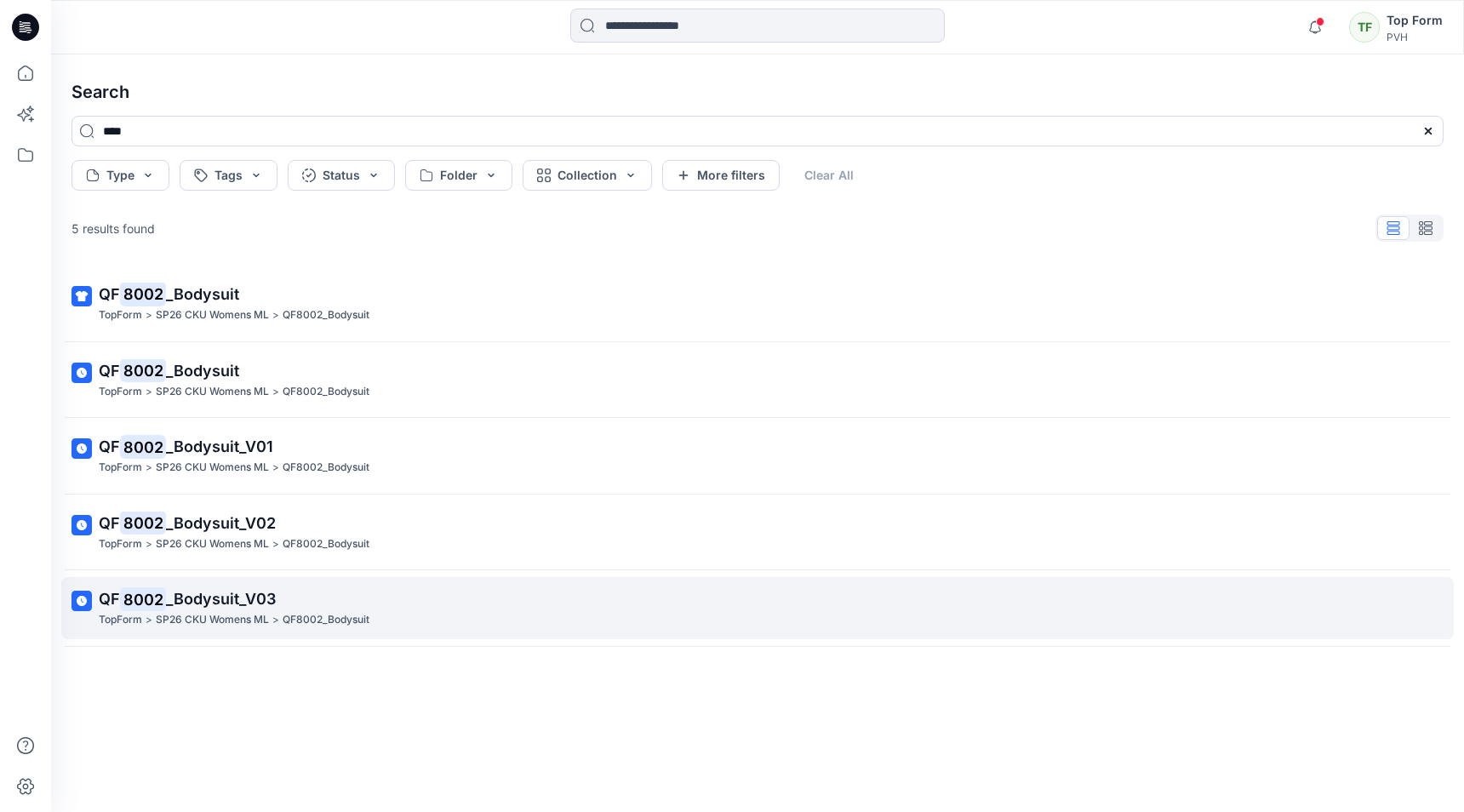
click at [234, 610] on p "QF 8002 _Bodysuit_V03" at bounding box center [756, 599] width 1315 height 24
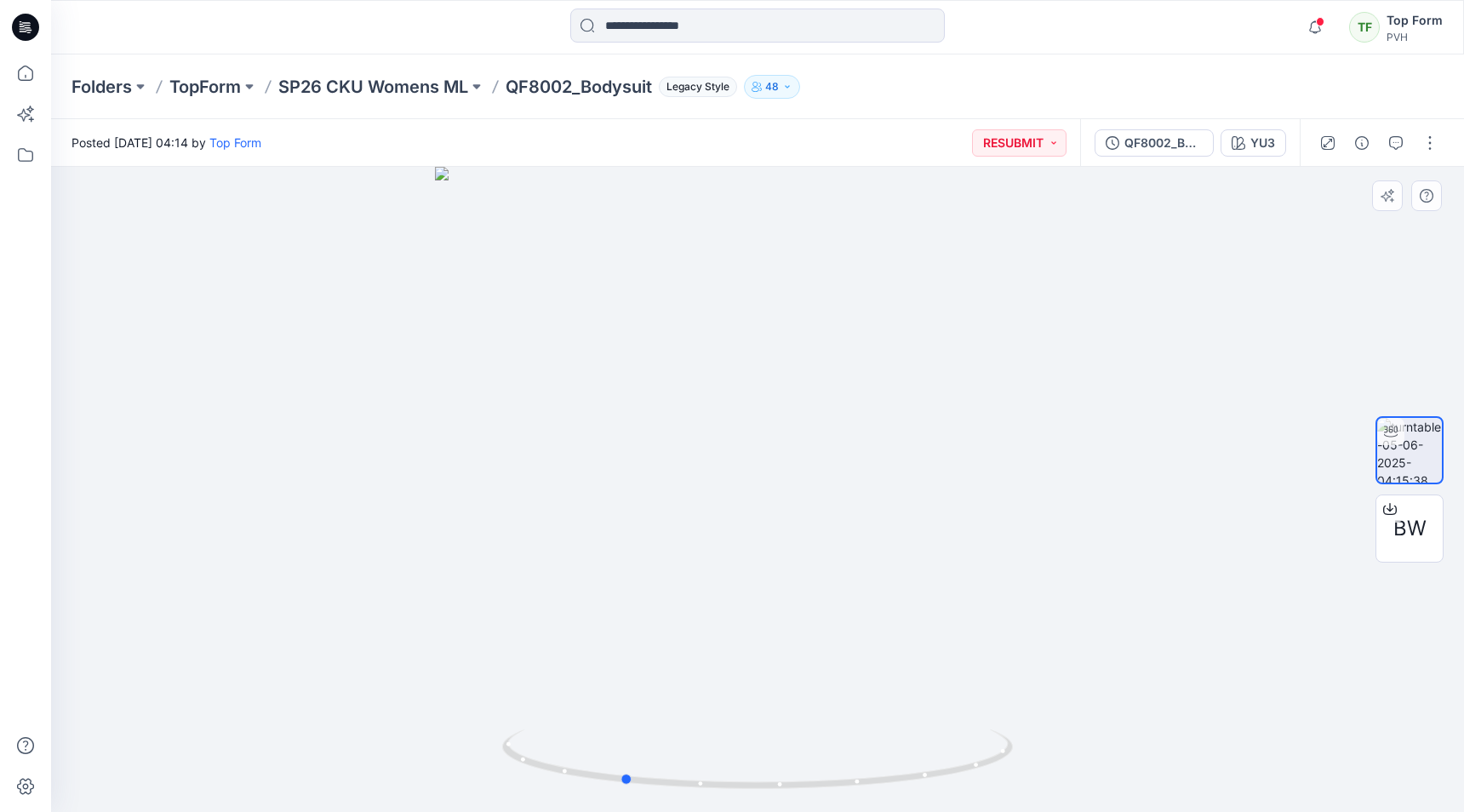
drag, startPoint x: 1038, startPoint y: 547, endPoint x: 903, endPoint y: 564, distance: 136.1
click at [903, 564] on div at bounding box center [757, 489] width 1413 height 645
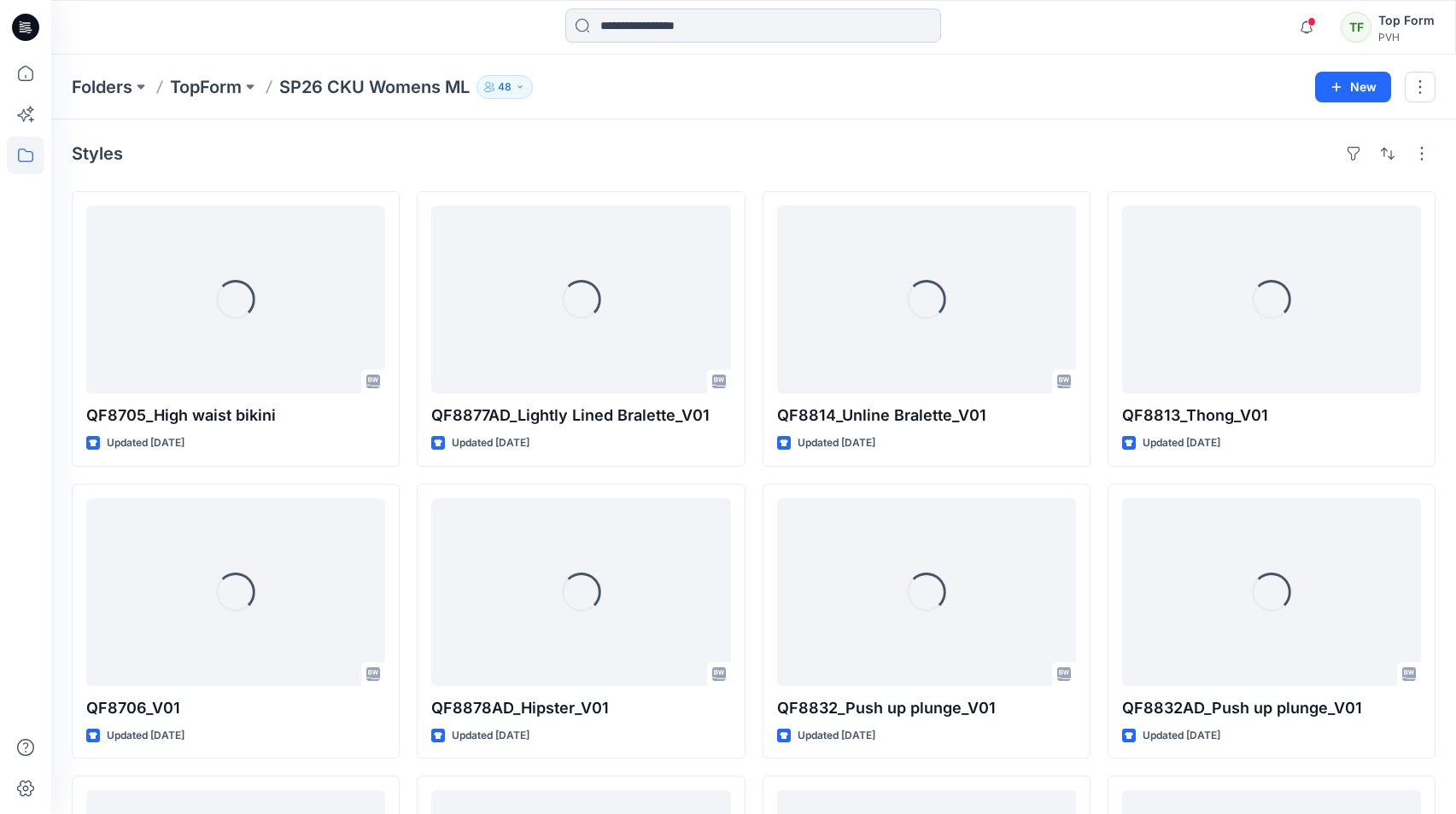
click at [667, 34] on input at bounding box center [753, 26] width 376 height 35
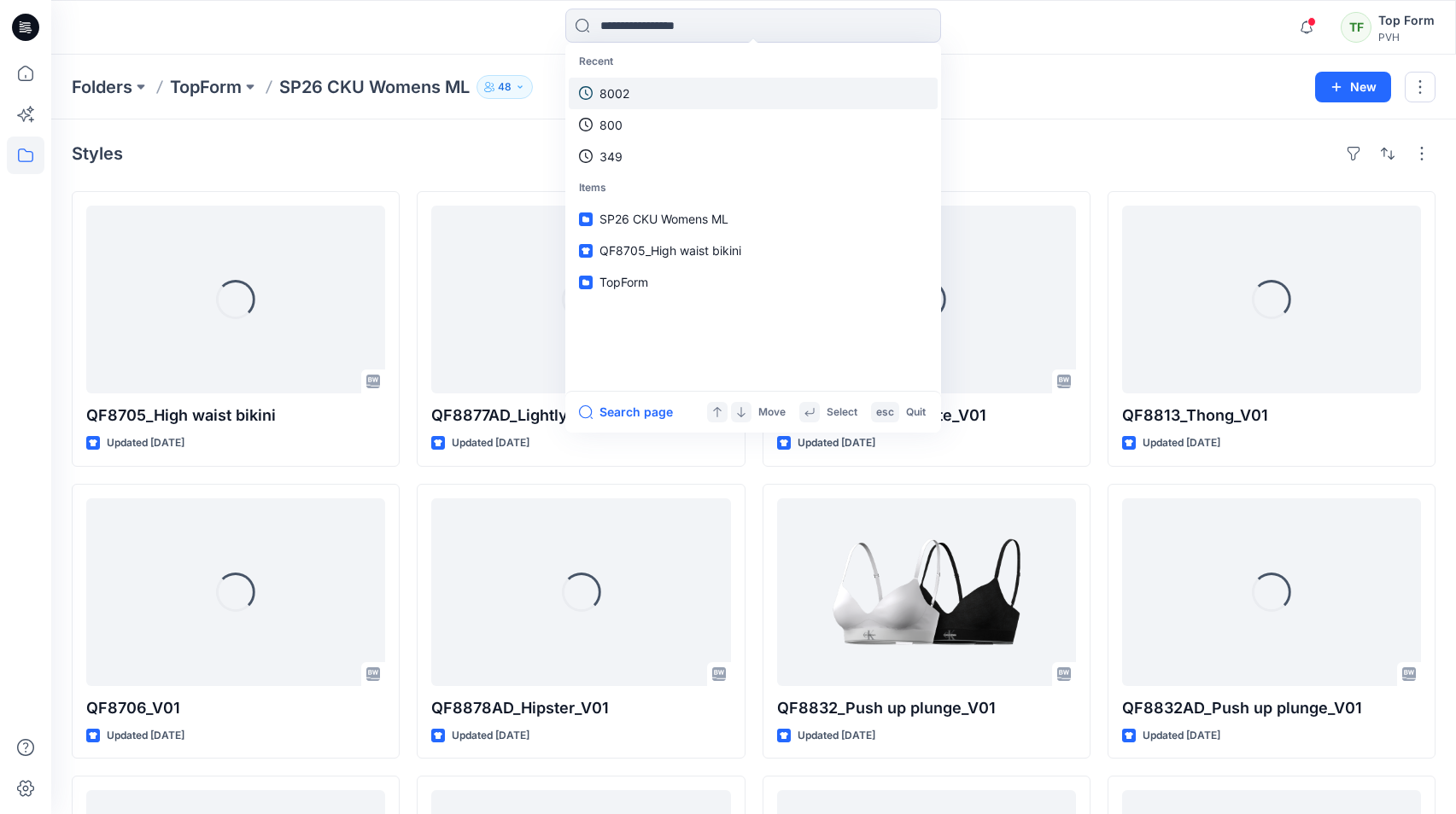
click at [633, 82] on link "8002" at bounding box center [753, 94] width 369 height 32
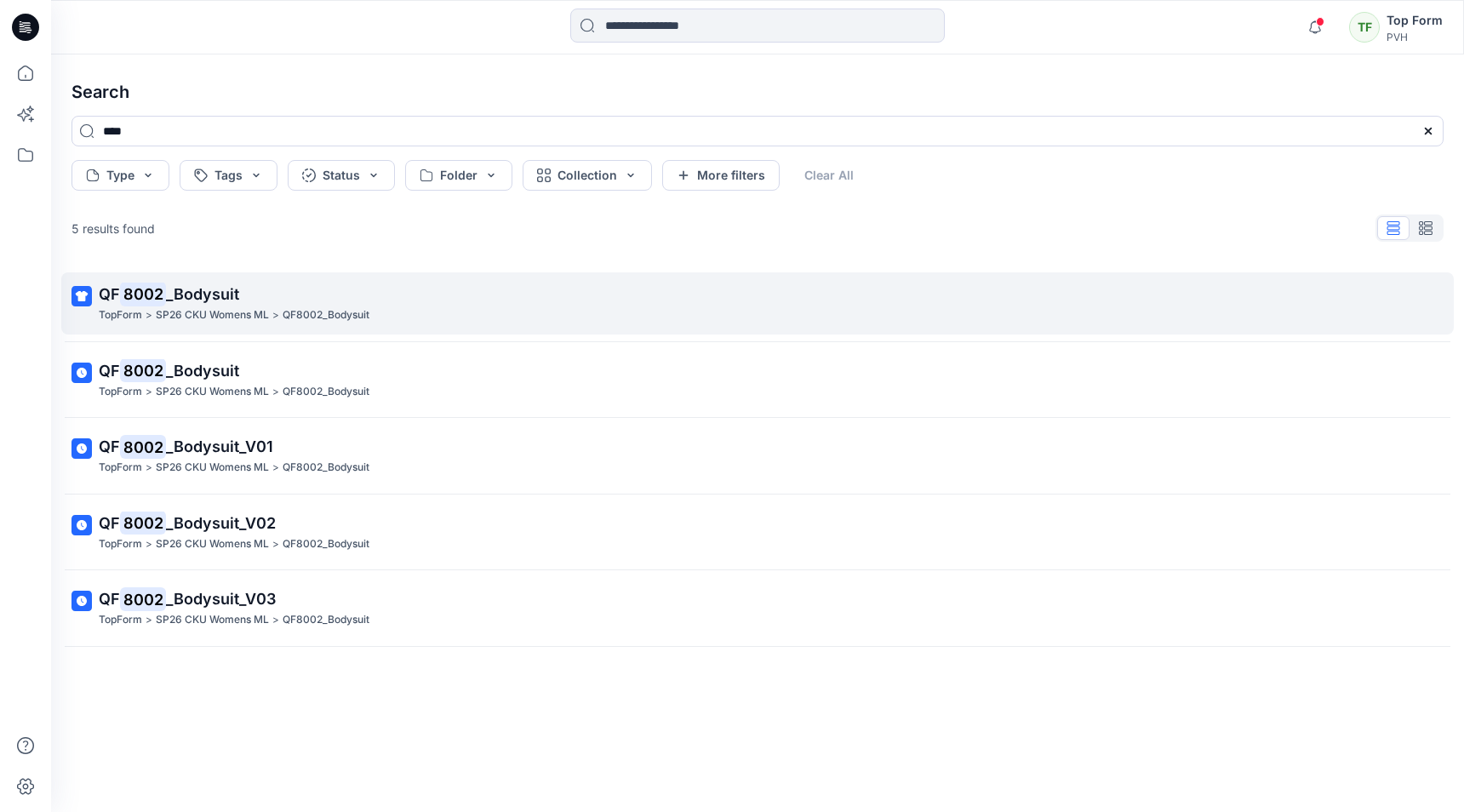
click at [219, 293] on span "_Bodysuit" at bounding box center [202, 294] width 73 height 18
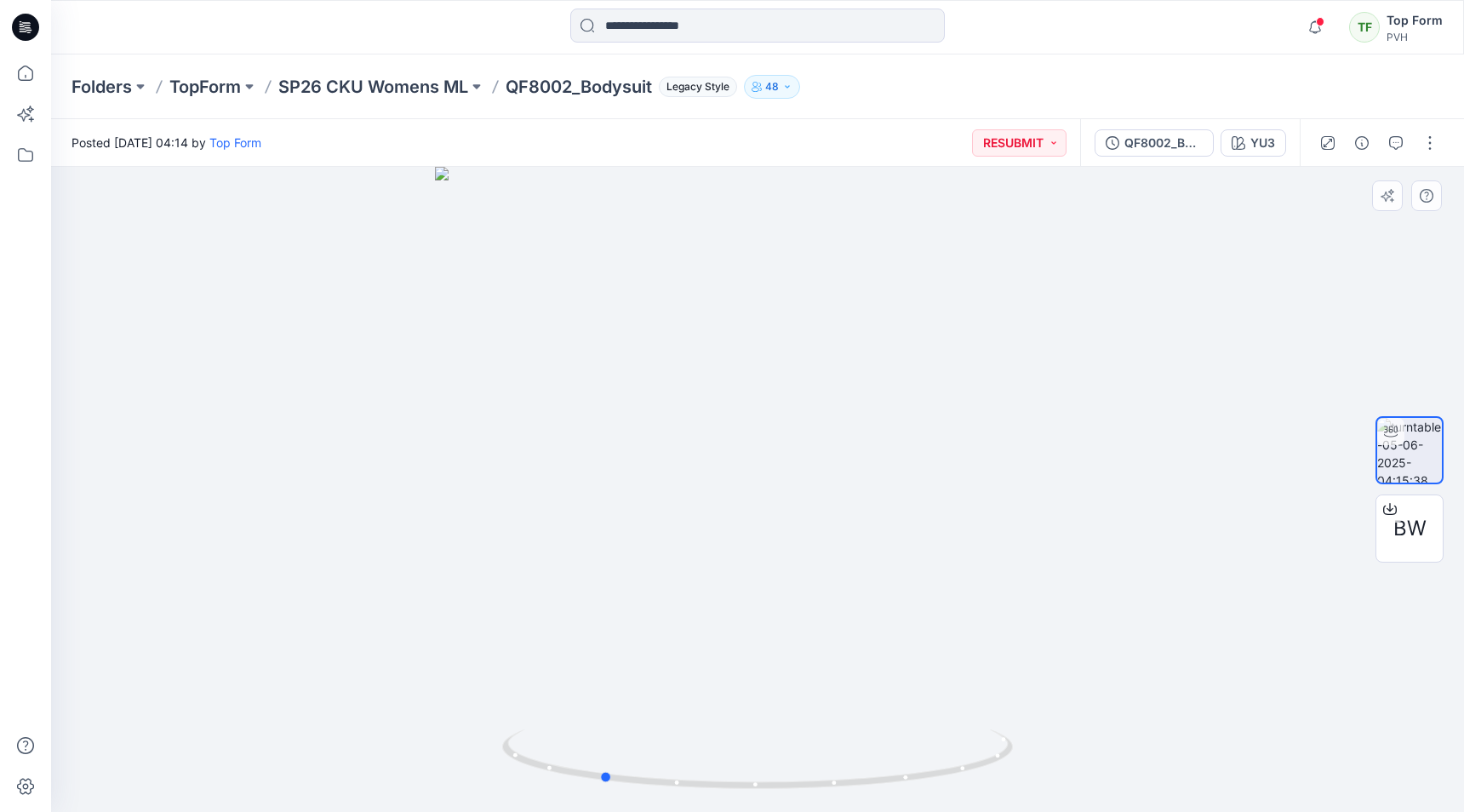
drag, startPoint x: 860, startPoint y: 401, endPoint x: 1214, endPoint y: 408, distance: 354.1
click at [1214, 408] on div at bounding box center [757, 489] width 1413 height 645
